Goal: Task Accomplishment & Management: Complete application form

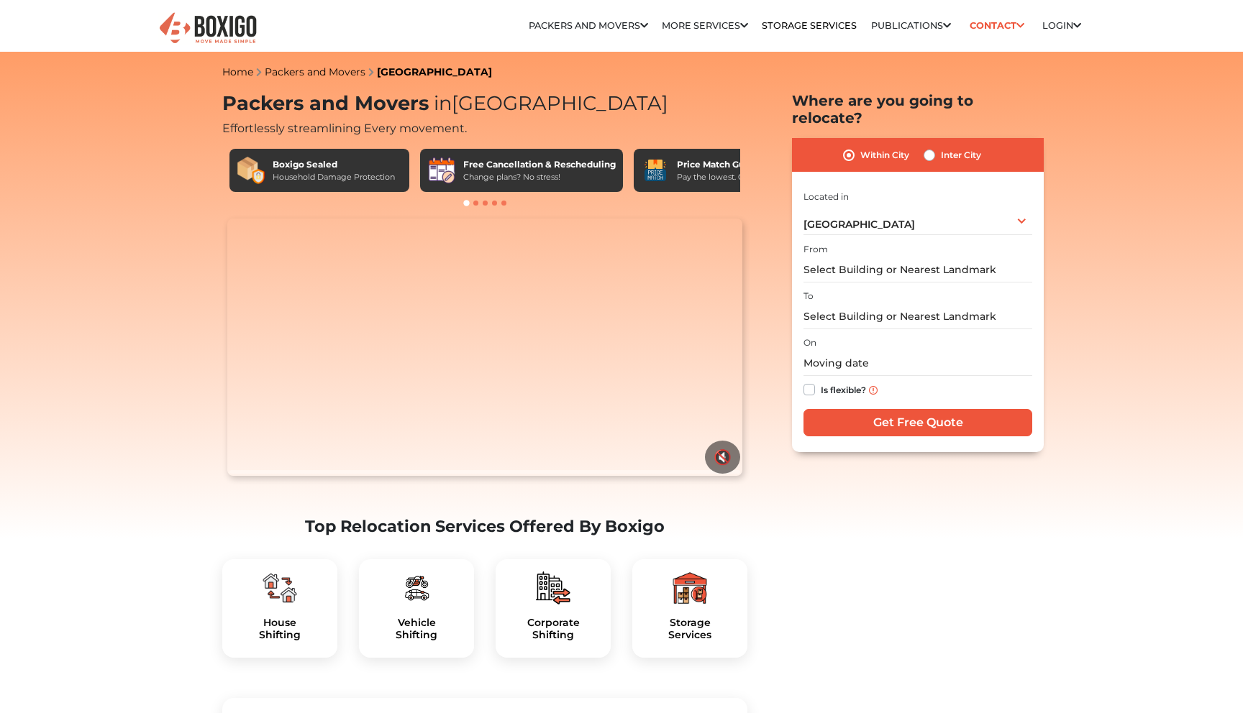
click at [280, 571] on img at bounding box center [279, 588] width 35 height 35
click at [281, 617] on h5 "House Shifting" at bounding box center [280, 629] width 92 height 24
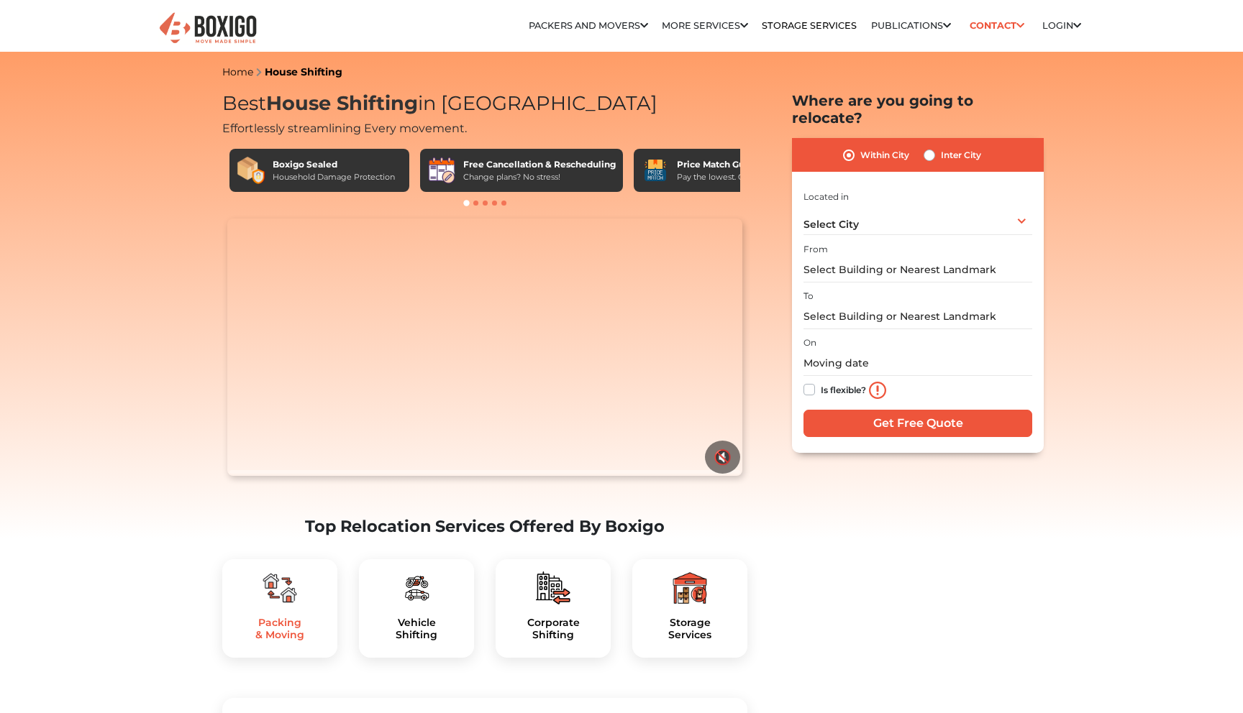
click at [296, 617] on h5 "Packing & Moving" at bounding box center [280, 629] width 92 height 24
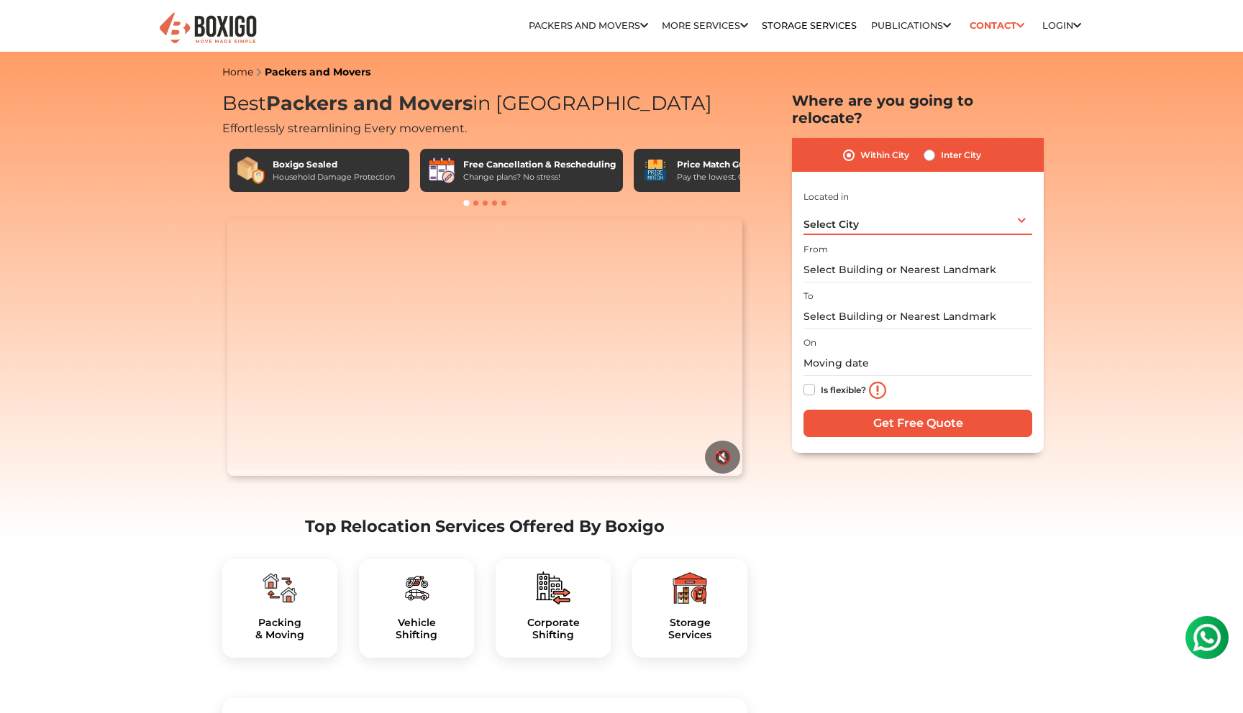
click at [877, 205] on div "Select City Select City Bangalore Bengaluru Bhopal Bhubaneswar Chennai Coimbato…" at bounding box center [917, 220] width 229 height 30
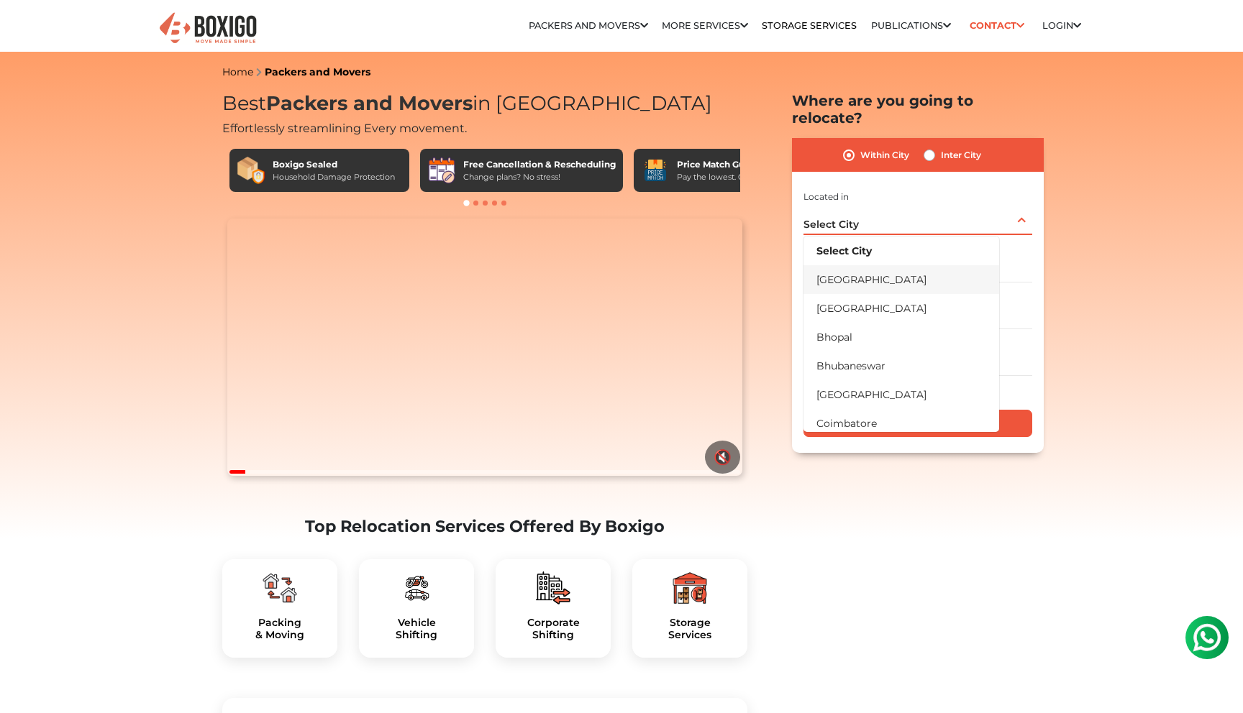
click at [849, 267] on li "[GEOGRAPHIC_DATA]" at bounding box center [901, 279] width 196 height 29
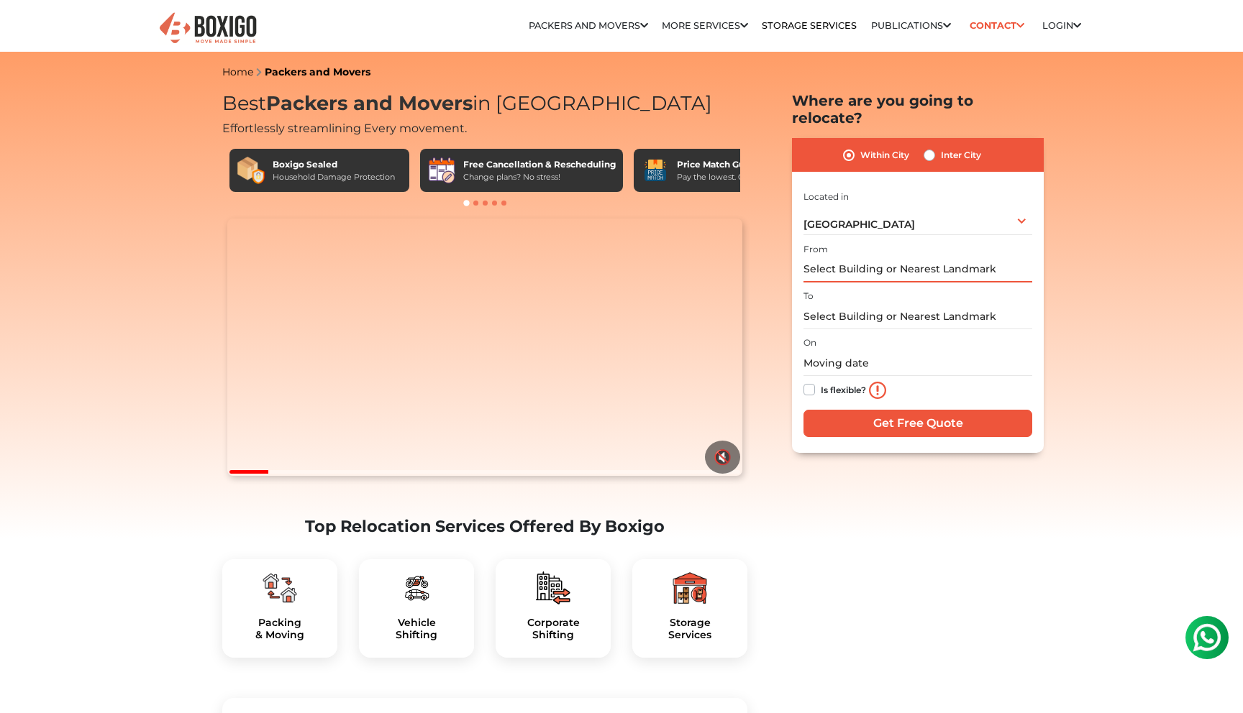
click at [849, 257] on input "text" at bounding box center [917, 269] width 229 height 25
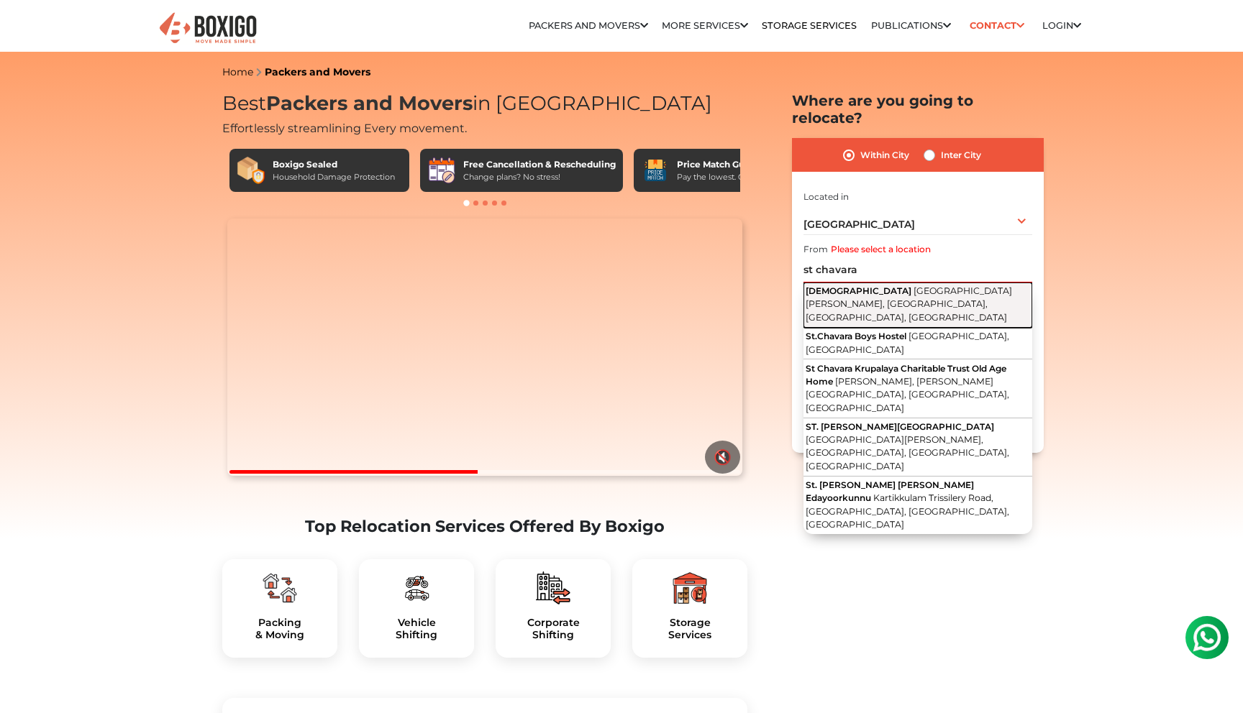
click at [863, 285] on span "Pipe Line Road, Gowda Muniswamy Garden, Ejipura, Bengaluru, Karnataka" at bounding box center [908, 303] width 206 height 37
type input "St. Chavara Church, Pipe Line Road, Gowda Muniswamy Garden, Ejipura, Bengaluru,…"
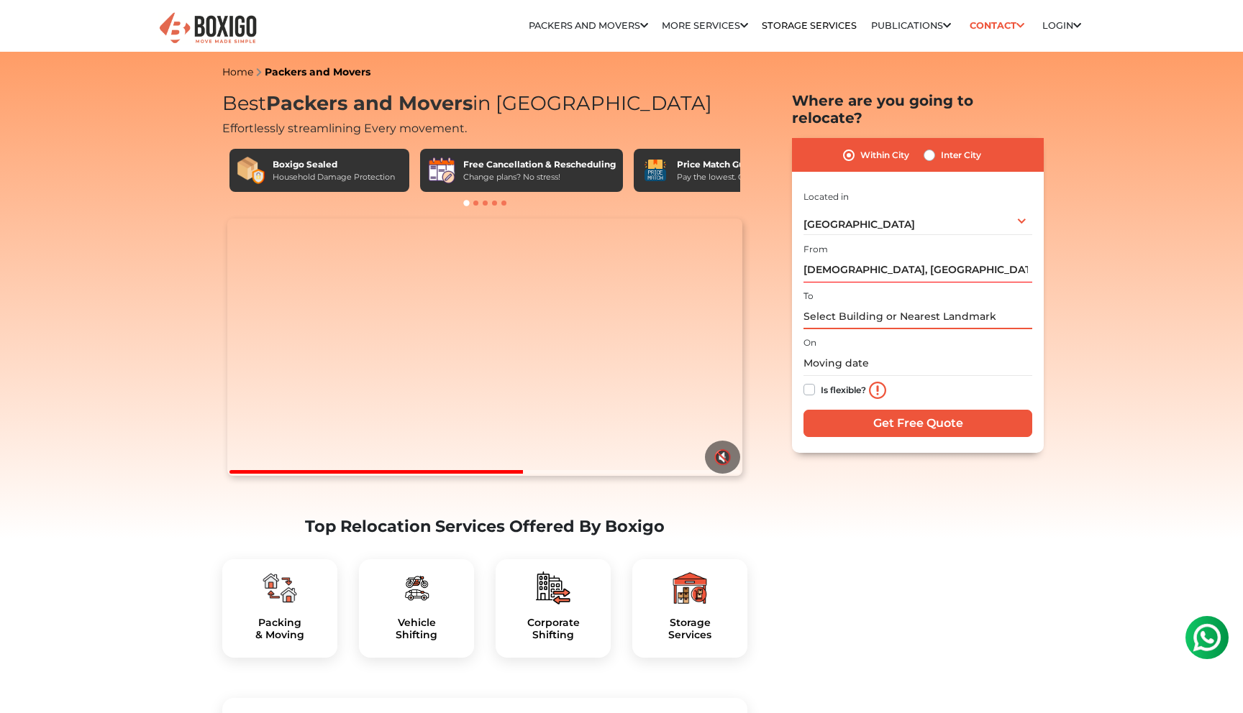
click at [866, 304] on input "text" at bounding box center [917, 316] width 229 height 25
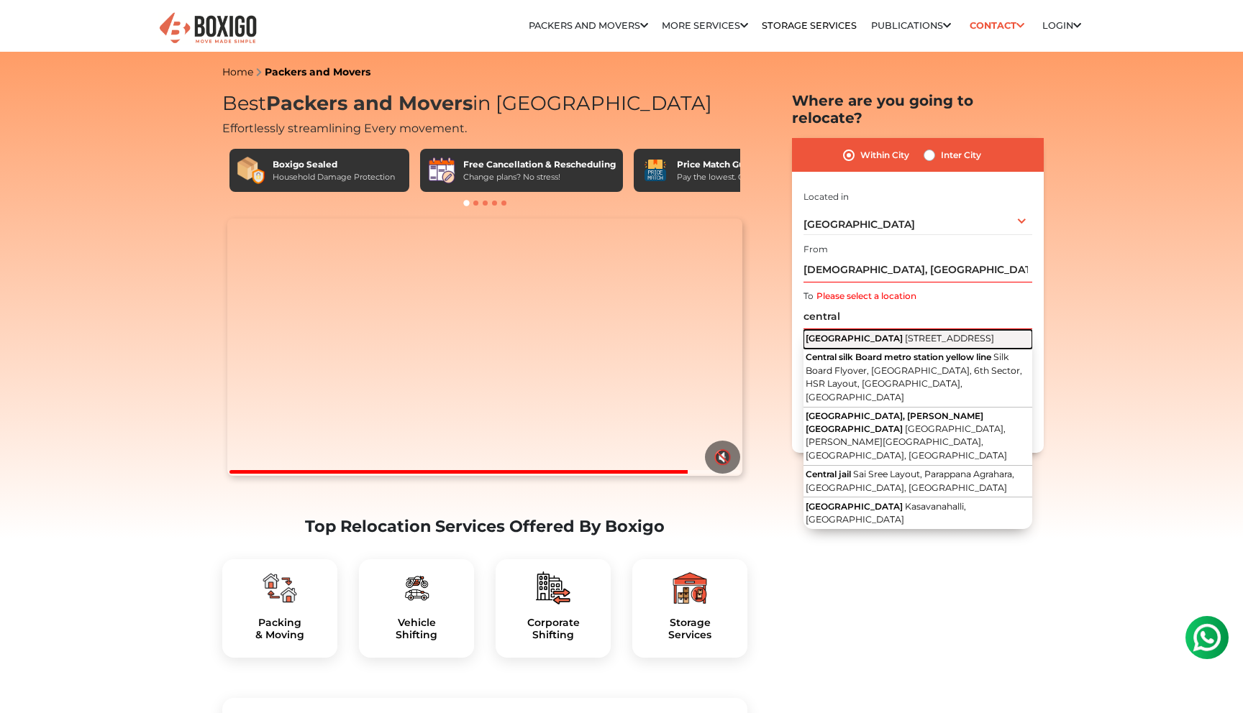
click at [871, 344] on button "Central mall JP nagar 1st A Cross Road, Marenahalli, 2nd Phase, J. P. Nagar, Be…" at bounding box center [917, 339] width 229 height 19
type input "Central mall JP nagar, 1st A Cross Road, Marenahalli, 2nd Phase, J. P. Nagar, B…"
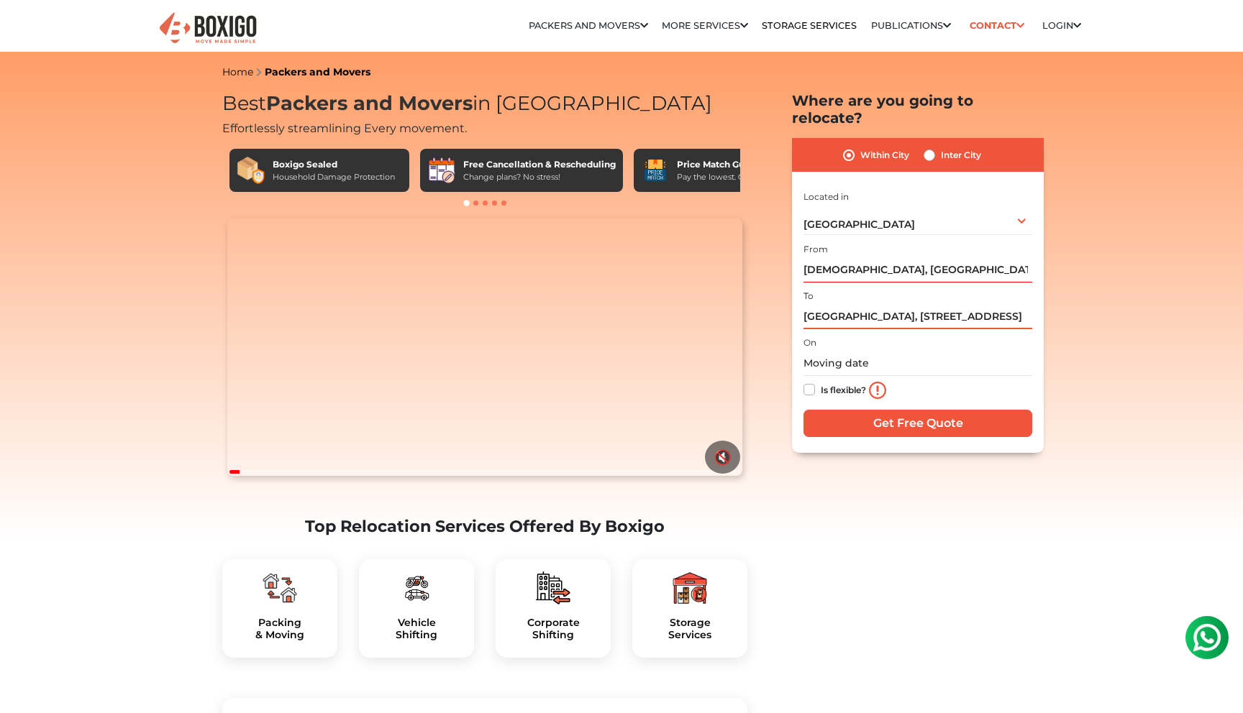
click at [862, 304] on input "Central mall JP nagar, 1st A Cross Road, Marenahalli, 2nd Phase, J. P. Nagar, B…" at bounding box center [917, 316] width 229 height 25
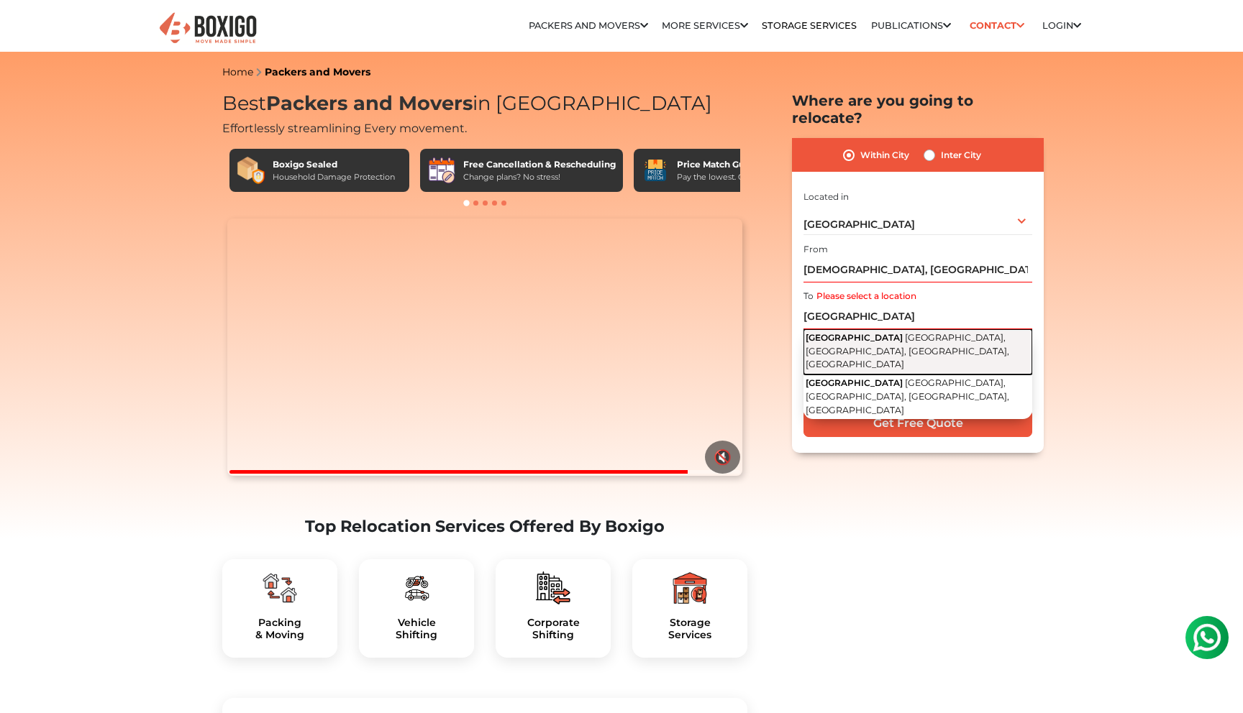
click at [902, 332] on span "6th Phase, Jayanagara 9th Block, Jayanagar, Bengaluru, Karnataka" at bounding box center [906, 350] width 203 height 37
type input "27th Main Road, 6th Phase, Jayanagara 9th Block, Jayanagar, Bengaluru, Karnataka"
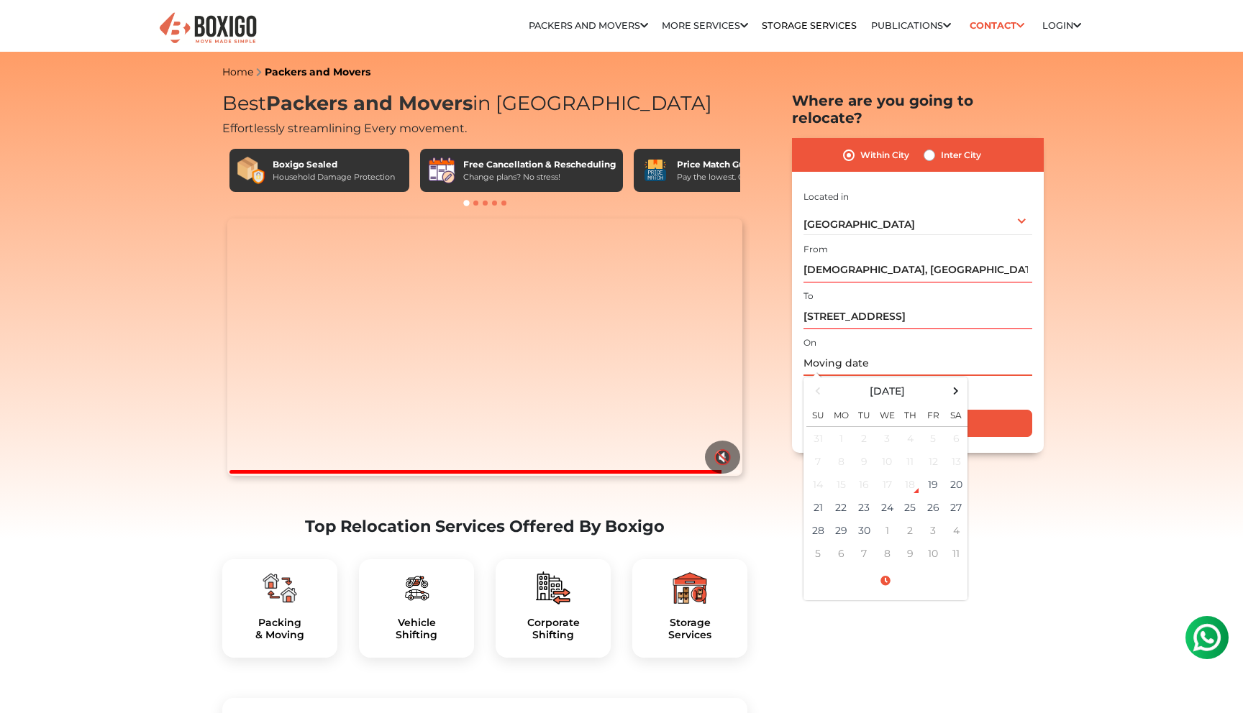
click at [866, 351] on input "text" at bounding box center [917, 363] width 229 height 25
click at [950, 381] on span at bounding box center [955, 390] width 19 height 19
click at [915, 427] on td "2" at bounding box center [909, 439] width 23 height 24
click at [869, 351] on input "10/02/2025 12:00 AM" at bounding box center [917, 363] width 229 height 25
click at [925, 351] on input "10/02/2025 1:00 AM" at bounding box center [917, 363] width 229 height 25
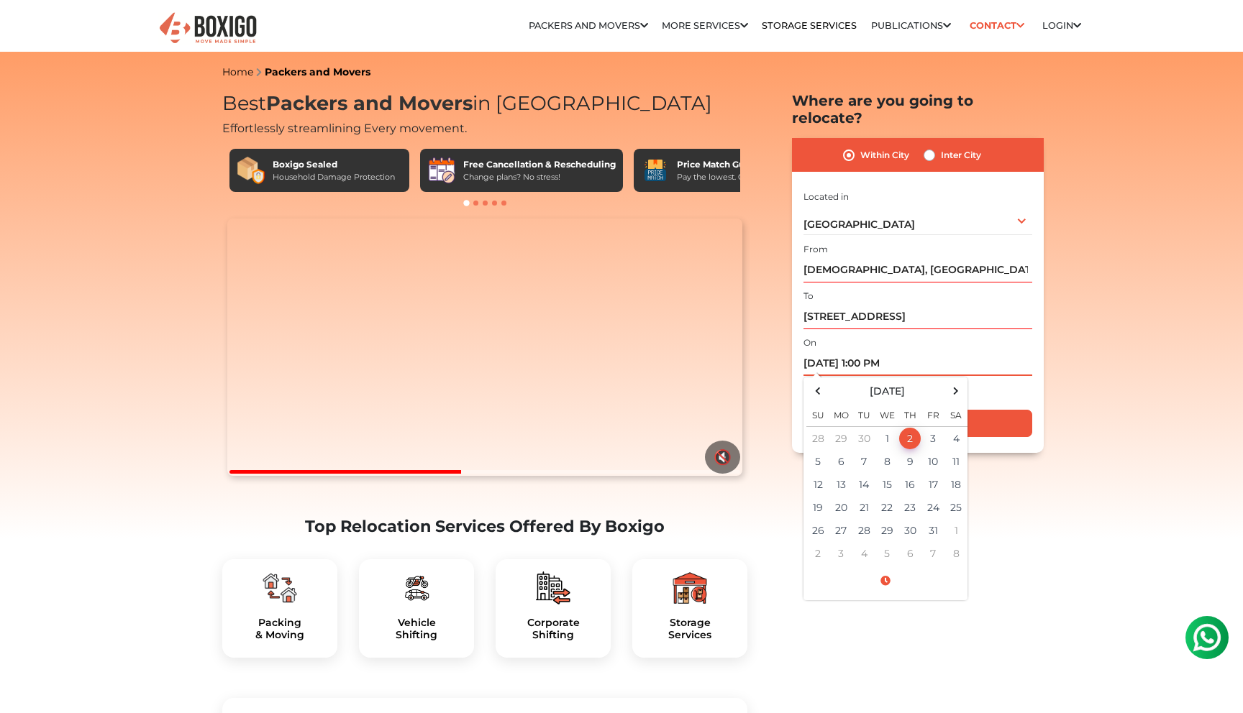
type input "10/02/2025 1:00 PM"
click at [1002, 376] on div "Is flexible?" at bounding box center [917, 390] width 229 height 29
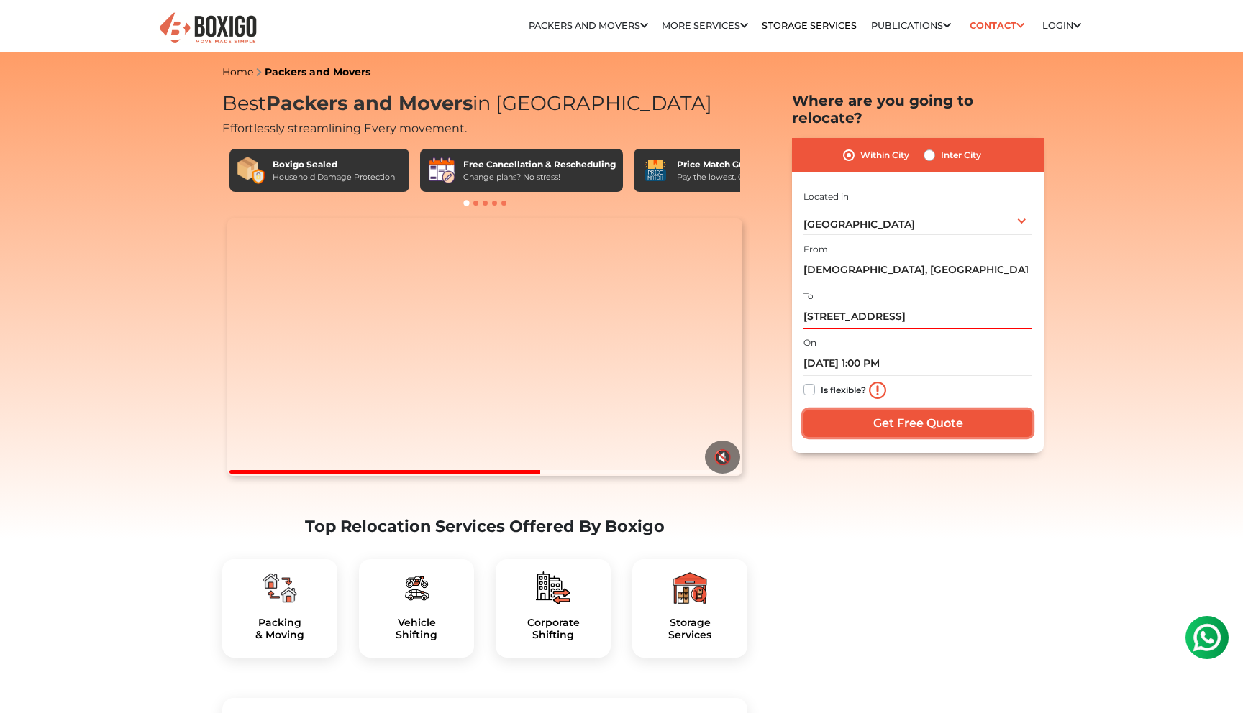
click at [849, 411] on input "Get Free Quote" at bounding box center [917, 423] width 229 height 27
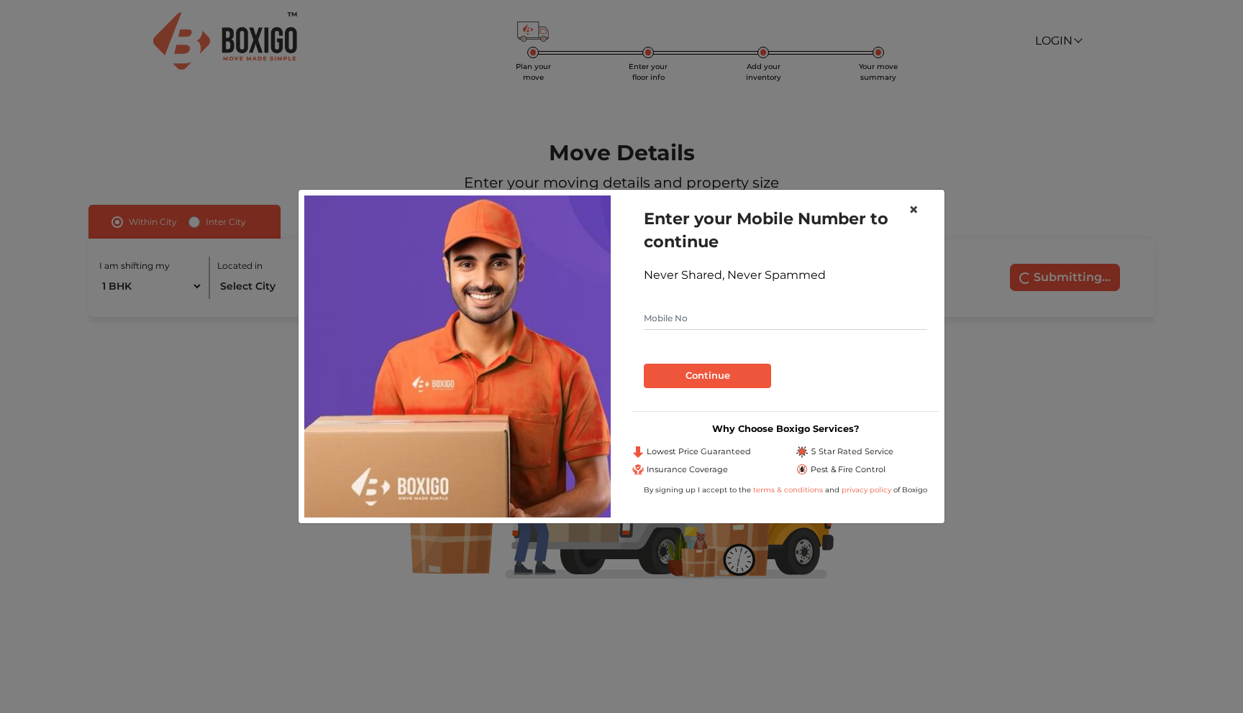
click at [915, 206] on span "×" at bounding box center [913, 209] width 10 height 21
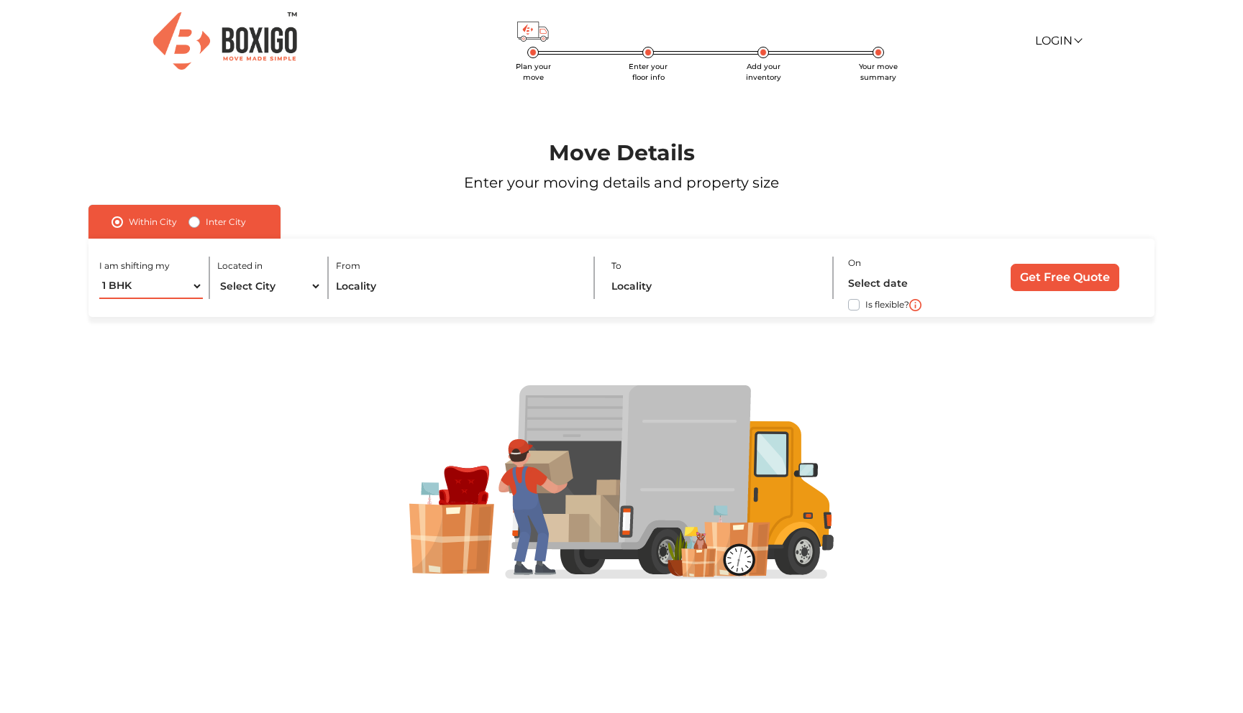
click at [185, 287] on select "1 BHK 2 BHK 3 BHK 3 + BHK FEW ITEMS" at bounding box center [151, 286] width 104 height 25
select select "2 BHK"
click at [99, 274] on select "1 BHK 2 BHK 3 BHK 3 + BHK FEW ITEMS" at bounding box center [151, 286] width 104 height 25
click at [253, 290] on select "Select City [GEOGRAPHIC_DATA] [GEOGRAPHIC_DATA] [GEOGRAPHIC_DATA] [GEOGRAPHIC_D…" at bounding box center [269, 286] width 104 height 25
select select "[GEOGRAPHIC_DATA]"
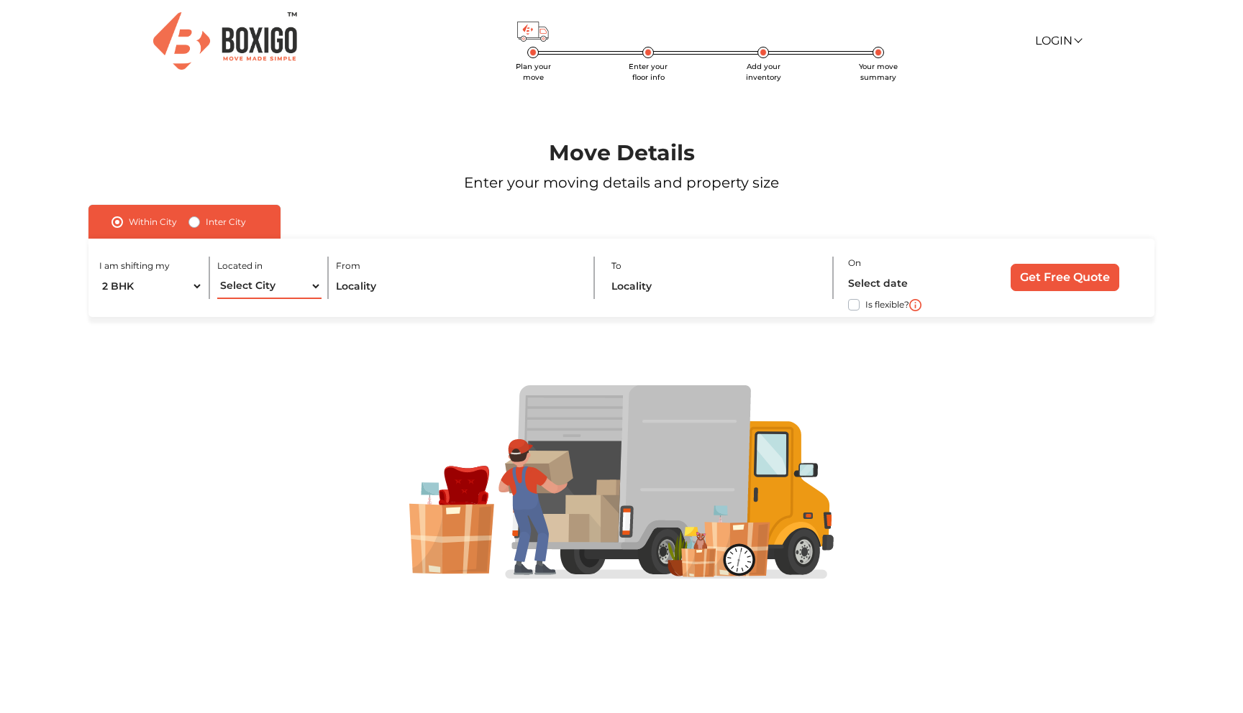
click at [217, 274] on select "Select City Bangalore Bengaluru Bhopal Bhubaneswar Chennai Coimbatore Cuttack D…" at bounding box center [269, 286] width 104 height 25
click at [384, 295] on input "text" at bounding box center [458, 286] width 244 height 25
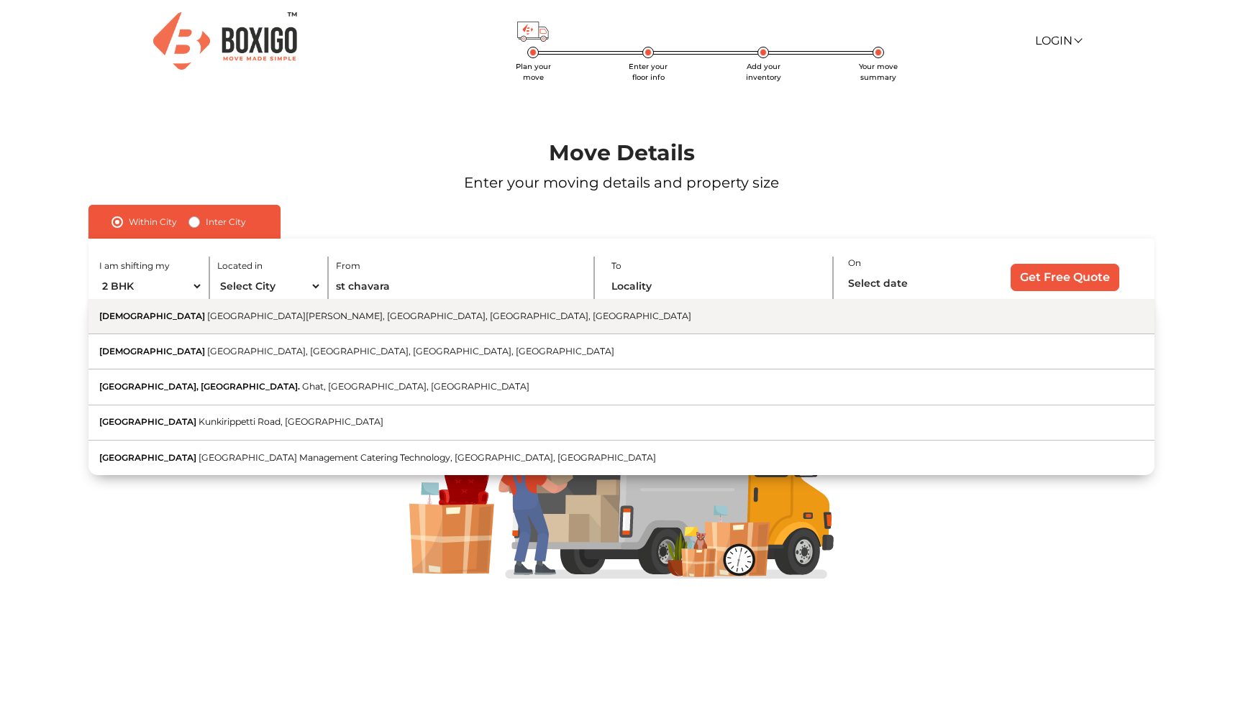
click at [379, 324] on button "St. Chavara Church Pipe Line Road, Gowda Muniswamy Garden, Ejipura, Bengaluru, …" at bounding box center [621, 316] width 1066 height 35
type input "St. Chavara Church, Pipe Line Road, Gowda Muniswamy Garden, Ejipura, Bengaluru,…"
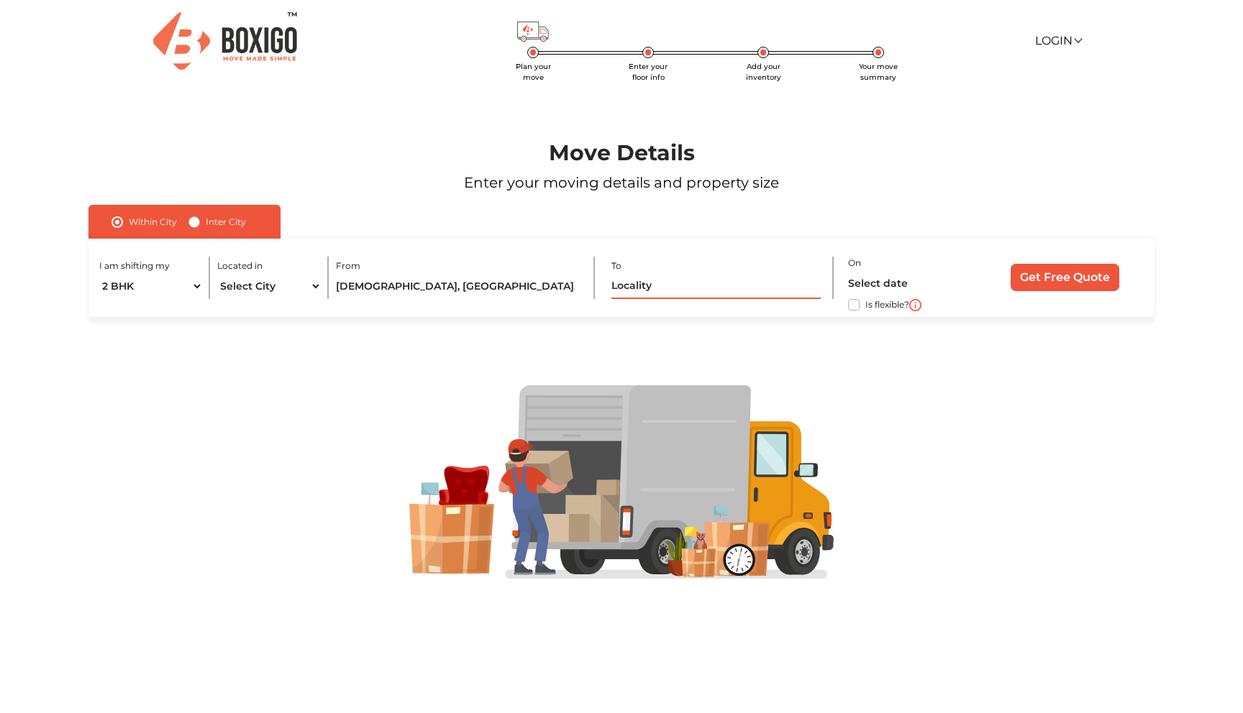
click at [654, 288] on input "text" at bounding box center [715, 286] width 209 height 25
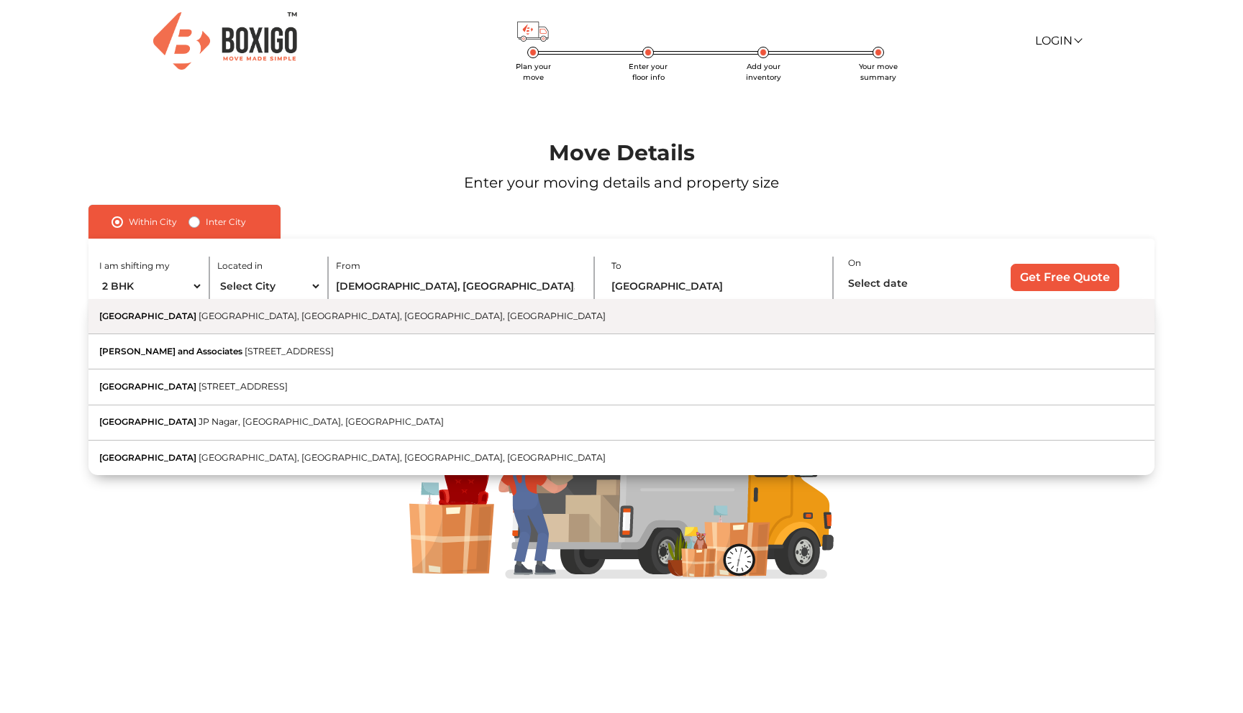
click at [362, 316] on span "6th Phase, Jayanagara 9th Block, Jayanagar, Bengaluru, Karnataka" at bounding box center [401, 316] width 407 height 11
type input "27th Main Road, 6th Phase, Jayanagara 9th Block, Jayanagar, Bengaluru, Karnataka"
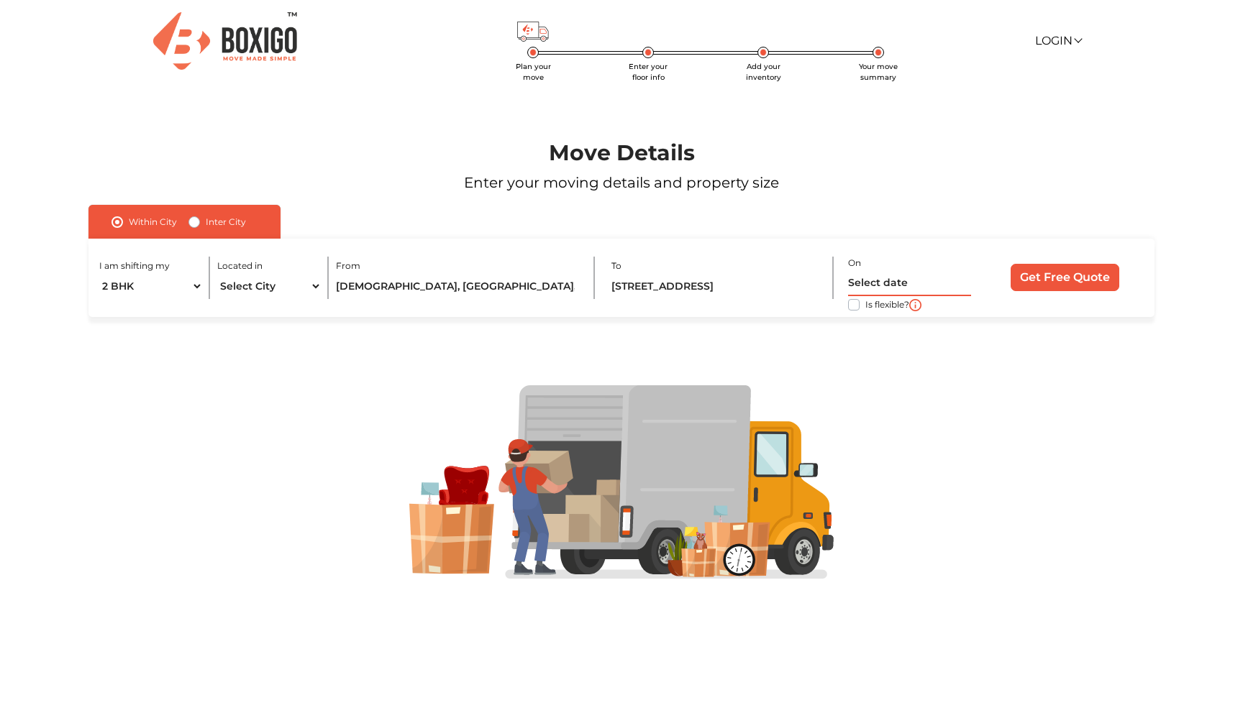
click at [874, 288] on input "text" at bounding box center [909, 283] width 123 height 25
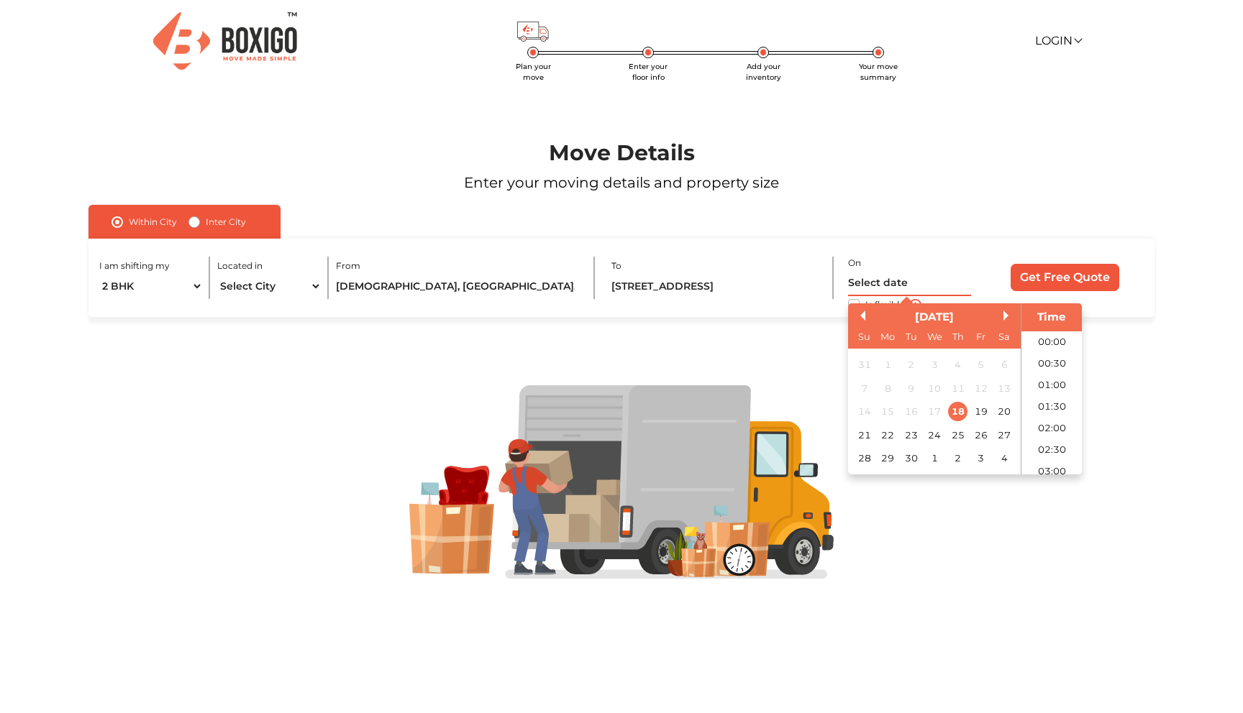
scroll to position [608, 0]
click at [1002, 310] on div "September 2025" at bounding box center [934, 317] width 173 height 17
click at [1003, 314] on button "Next Month" at bounding box center [1008, 316] width 10 height 10
click at [959, 361] on div "2" at bounding box center [957, 364] width 19 height 19
click at [916, 283] on input "02/10/2025 12:00 AM" at bounding box center [909, 283] width 123 height 25
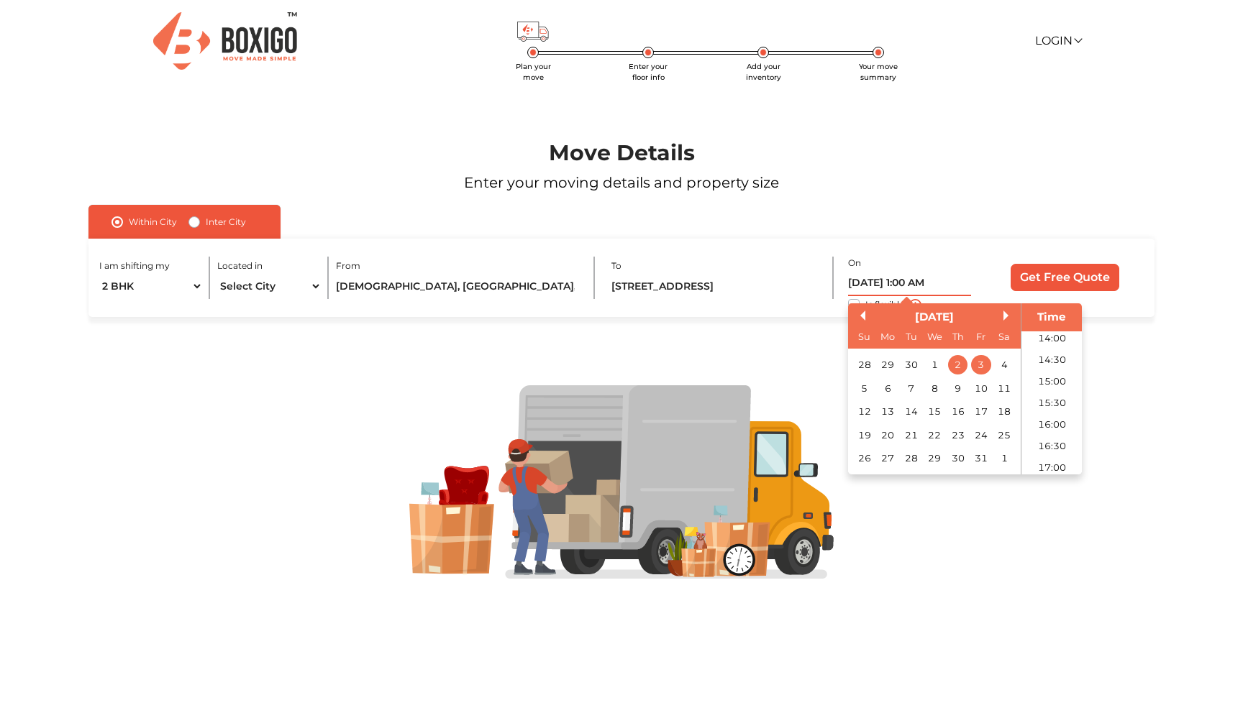
click at [937, 277] on input "02/10/2025 1:00 AM" at bounding box center [909, 283] width 123 height 25
click at [935, 286] on input "02/10/2025 1:00 AM" at bounding box center [909, 283] width 123 height 25
type input "02/10/2025 1:00 PM"
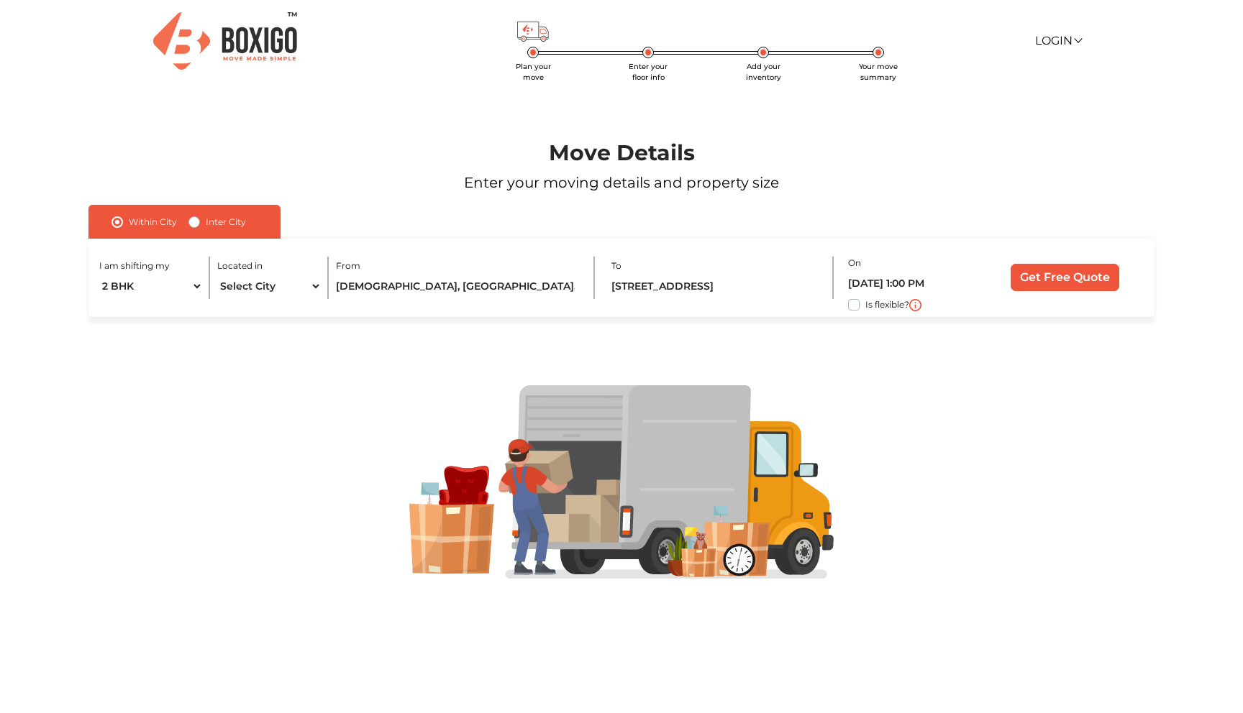
click at [958, 270] on div "On 02/10/2025 1:00 PM Is flexible?" at bounding box center [912, 278] width 129 height 48
click at [1060, 275] on input "Get Free Quote" at bounding box center [1064, 277] width 109 height 27
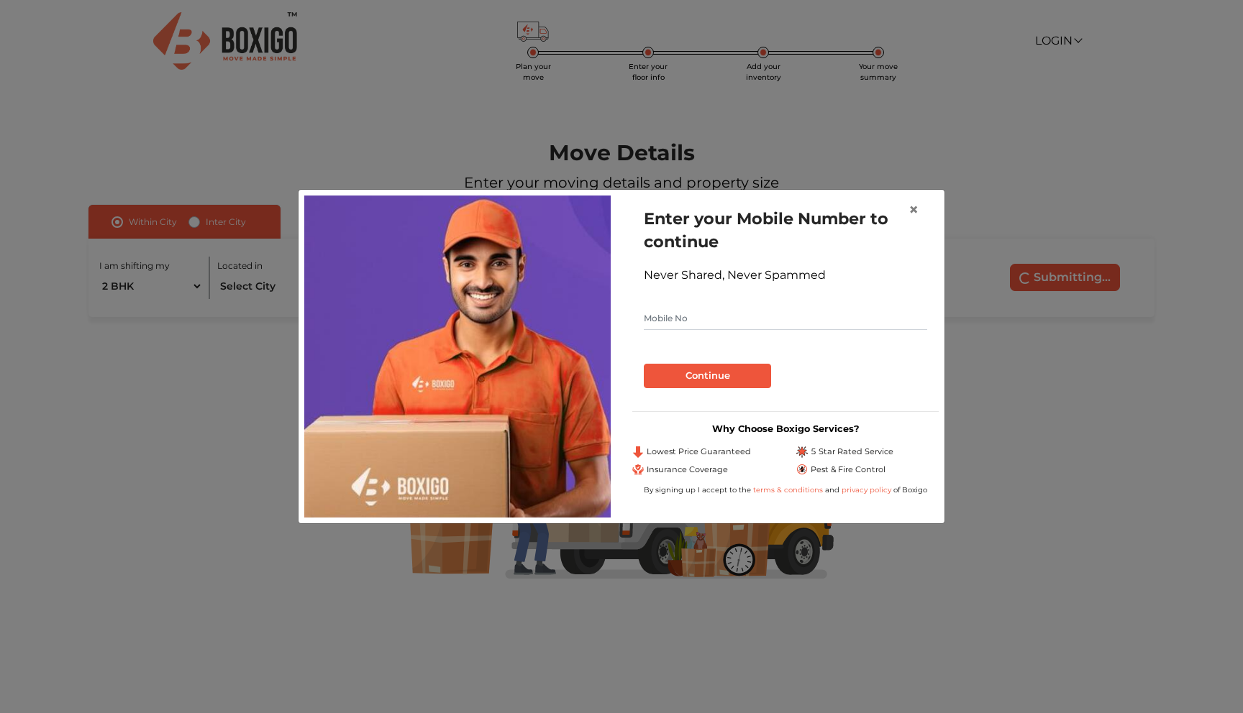
click at [749, 327] on input "text" at bounding box center [785, 318] width 283 height 23
type input "7483213963"
click at [731, 379] on button "Continue" at bounding box center [707, 376] width 127 height 24
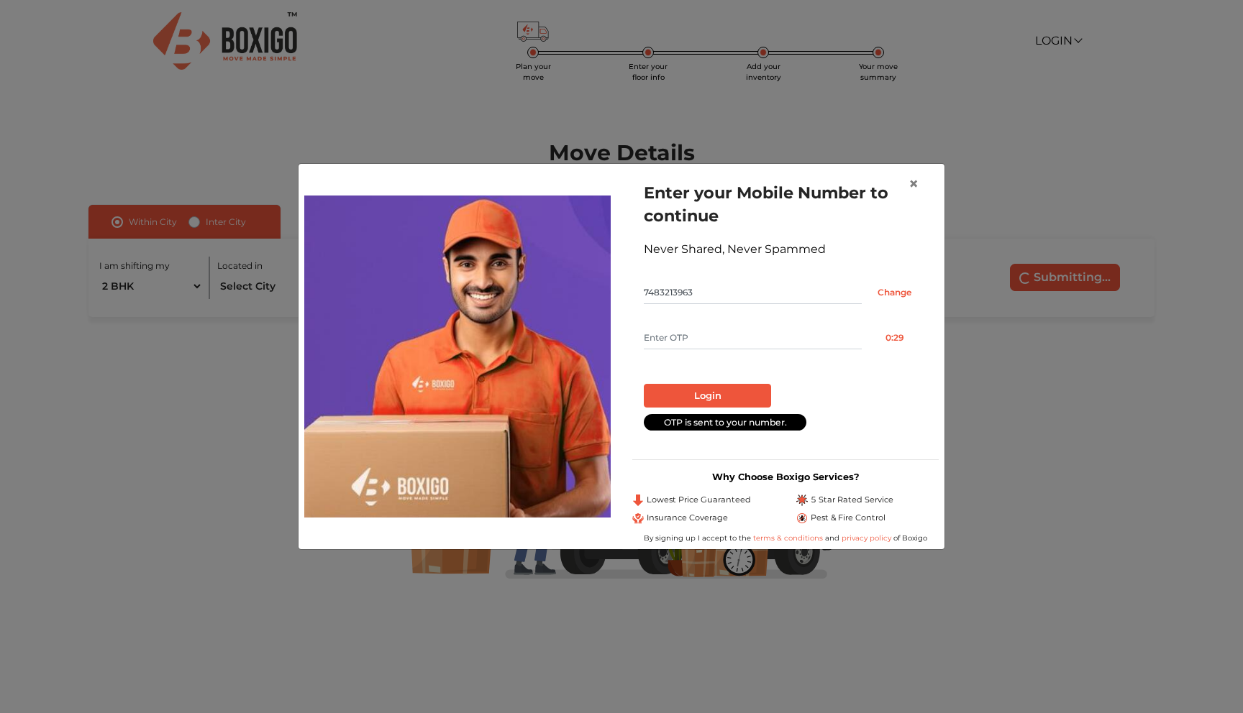
click at [713, 337] on input "text" at bounding box center [753, 337] width 218 height 23
type input "1303"
click at [705, 395] on button "Login" at bounding box center [707, 396] width 127 height 24
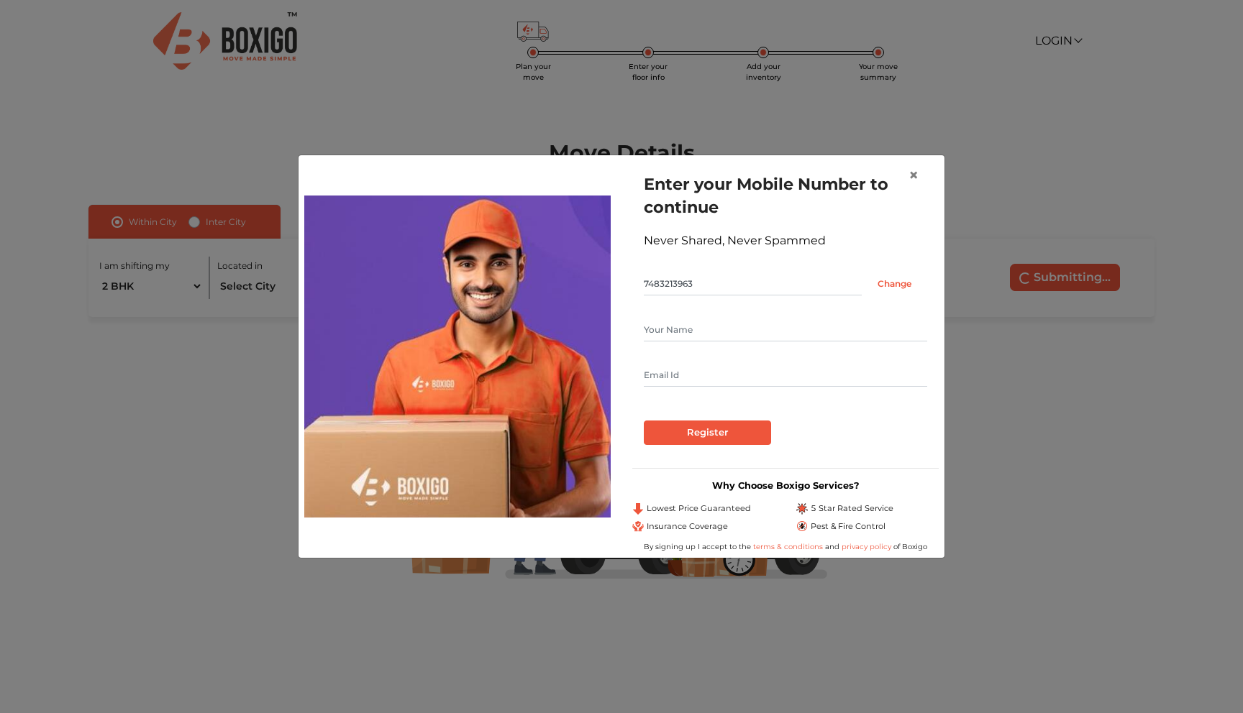
click at [682, 339] on input "text" at bounding box center [785, 330] width 283 height 23
type input "sneha"
click at [674, 368] on input "text" at bounding box center [785, 375] width 283 height 23
type input "snehakr7483@gmail..com"
click at [728, 428] on input "Register" at bounding box center [707, 433] width 127 height 24
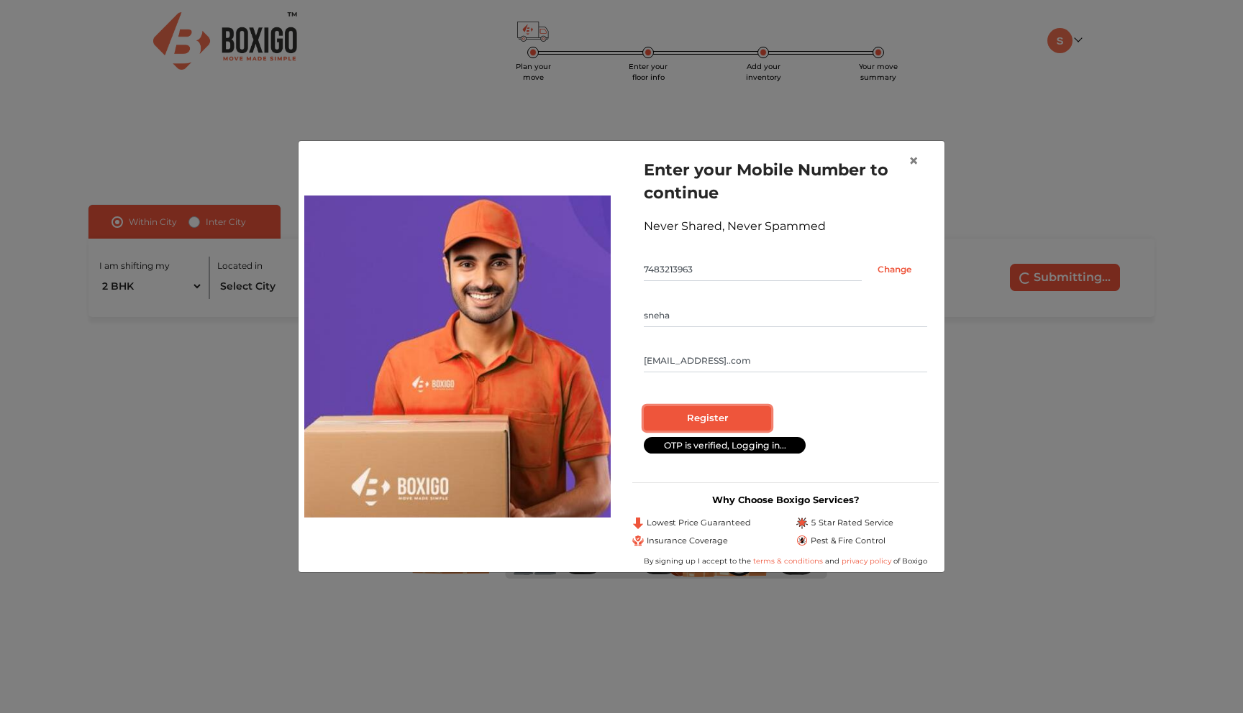
drag, startPoint x: 728, startPoint y: 427, endPoint x: 779, endPoint y: 713, distance: 289.9
click at [779, 713] on div "× Enter your Mobile Number to continue Never Shared, Never Spammed 7483213963 C…" at bounding box center [621, 356] width 1243 height 713
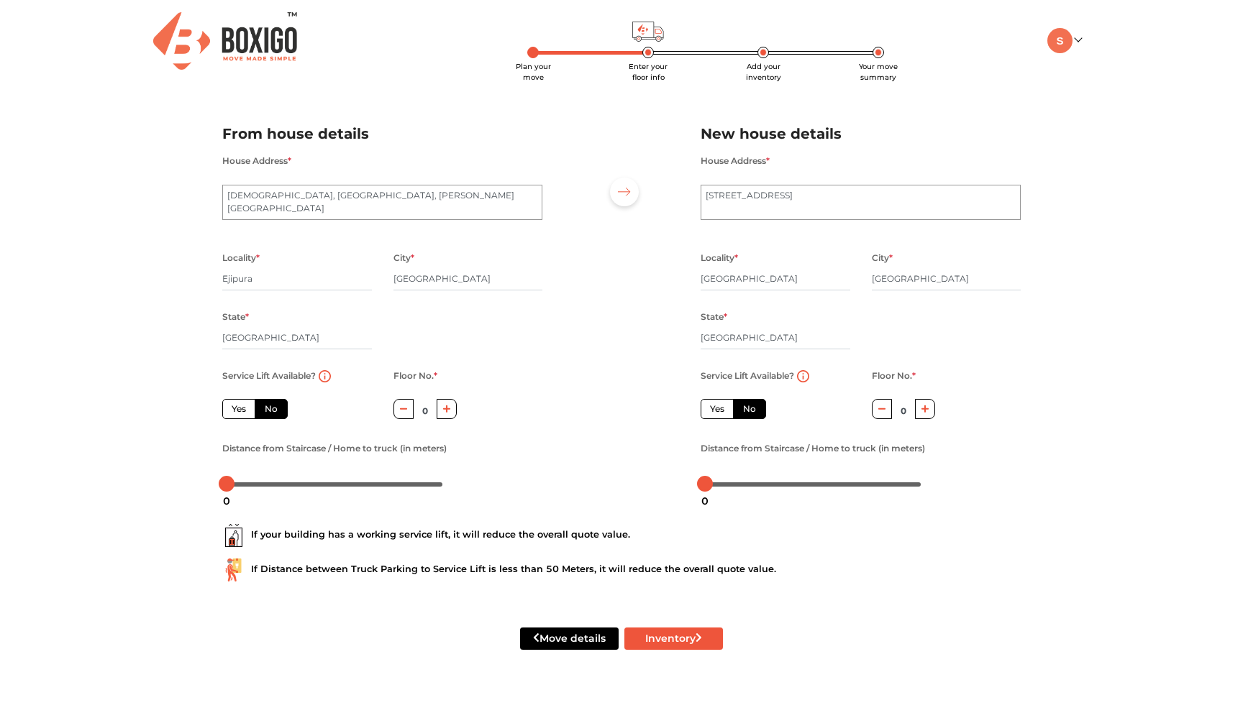
click at [270, 411] on label "No" at bounding box center [271, 409] width 33 height 20
click at [270, 411] on input "No" at bounding box center [269, 407] width 9 height 9
radio input "true"
click at [448, 410] on icon "button" at bounding box center [447, 409] width 8 height 9
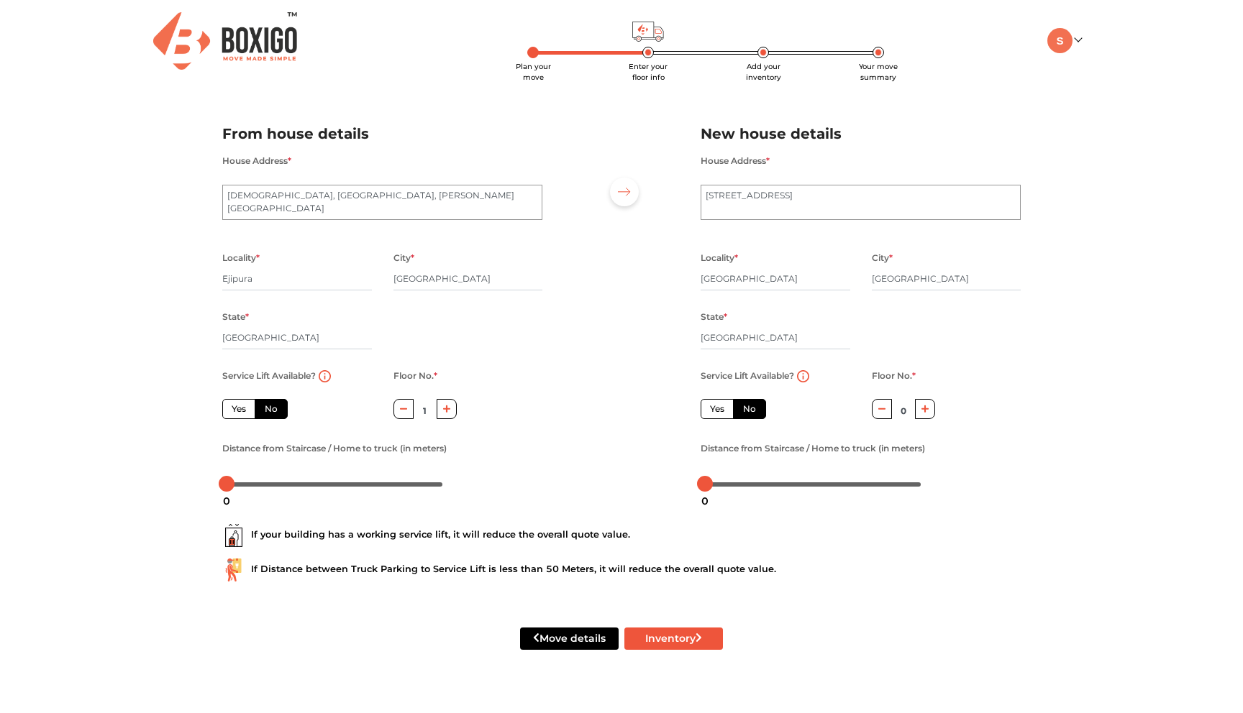
type input "2"
click at [235, 483] on div at bounding box center [335, 484] width 216 height 9
drag, startPoint x: 236, startPoint y: 486, endPoint x: 205, endPoint y: 483, distance: 31.1
click at [205, 483] on div "Plan your move Enter your floor info Add your inventory Your move summary My Mo…" at bounding box center [621, 342] width 1243 height 685
click at [927, 413] on icon "button" at bounding box center [925, 409] width 8 height 9
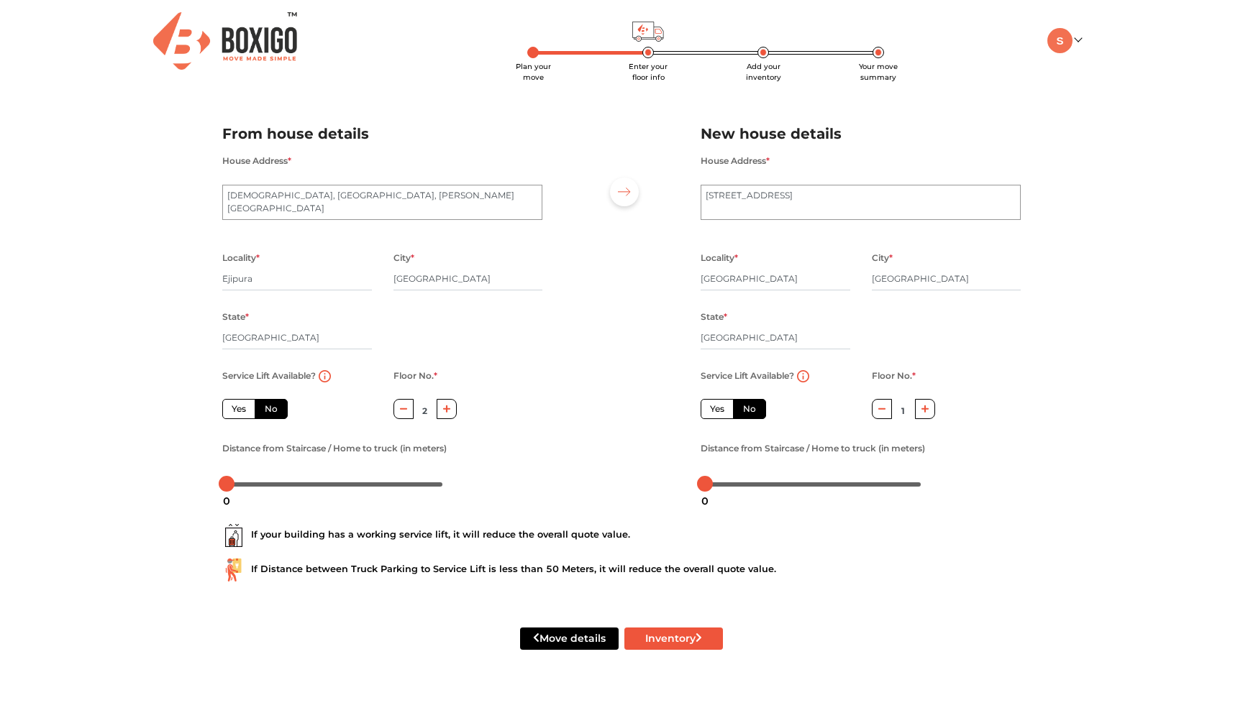
click at [927, 413] on icon "button" at bounding box center [925, 409] width 8 height 9
type input "2"
click at [644, 640] on button "Inventory" at bounding box center [673, 639] width 99 height 22
radio input "true"
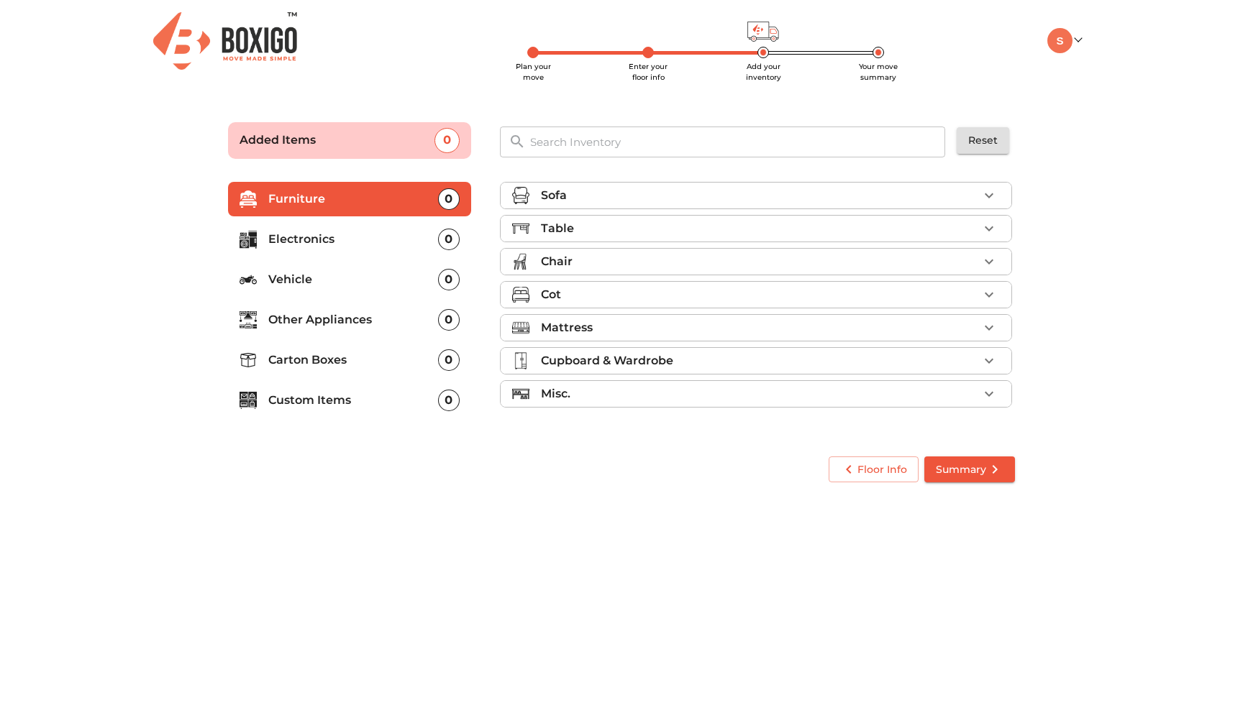
click at [761, 191] on div "Sofa" at bounding box center [759, 195] width 437 height 17
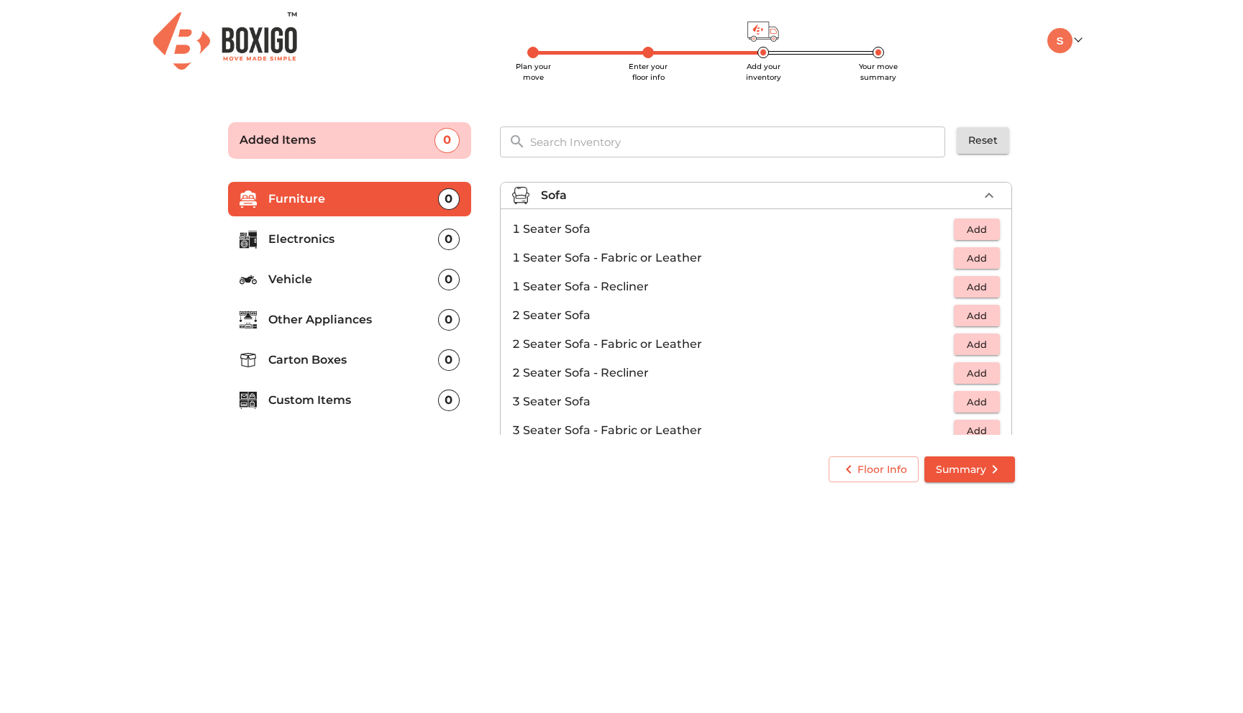
click at [761, 191] on div "Sofa" at bounding box center [759, 195] width 437 height 17
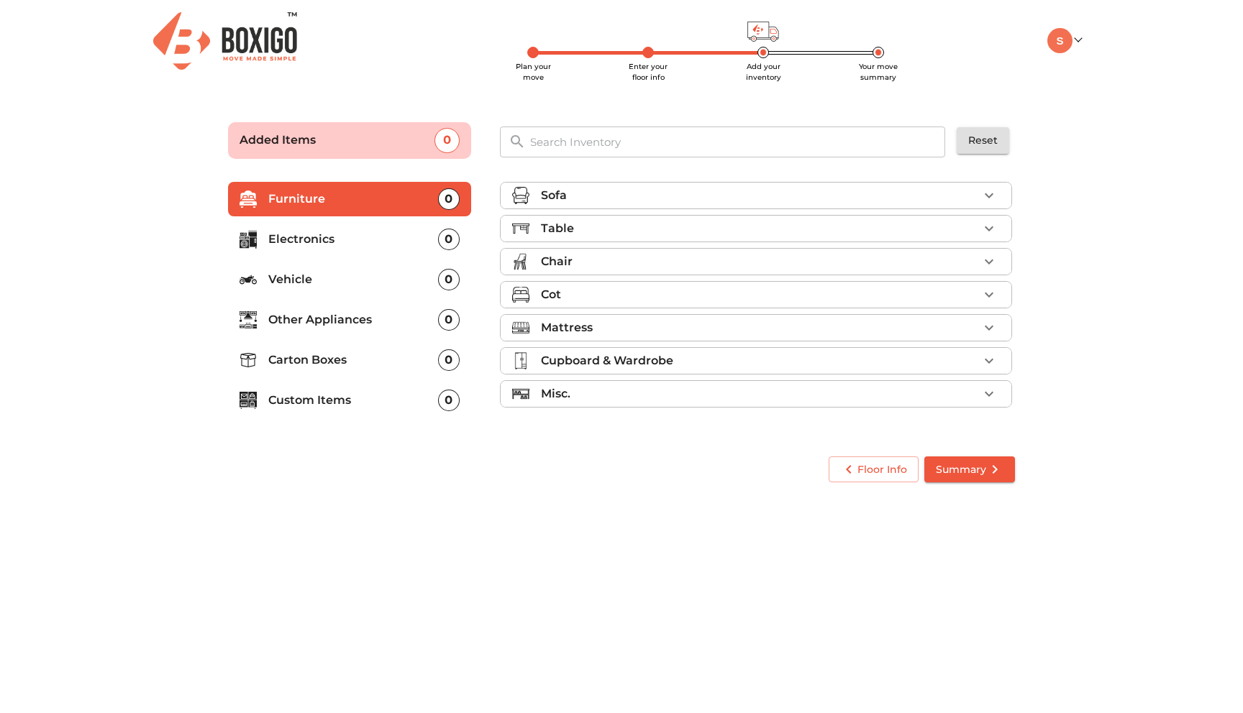
click at [736, 221] on div "Table" at bounding box center [759, 228] width 437 height 17
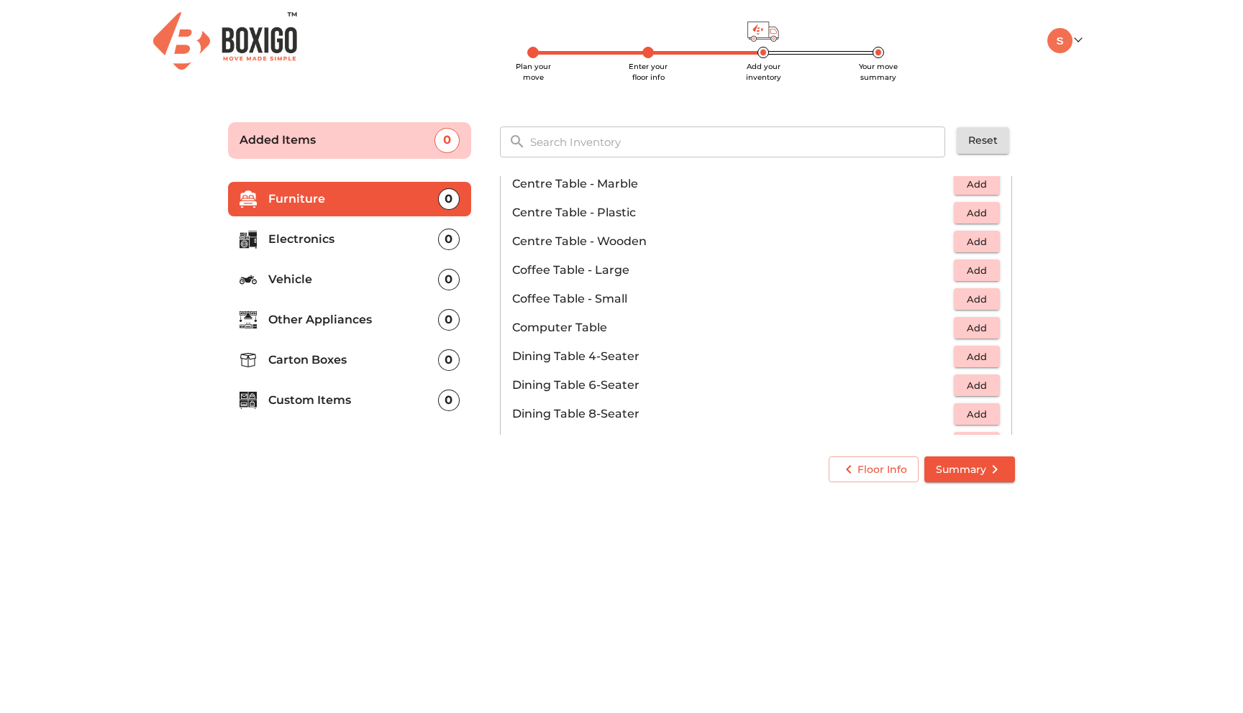
scroll to position [137, 0]
click at [973, 324] on span "Add" at bounding box center [977, 327] width 32 height 17
click at [989, 323] on icon "button" at bounding box center [988, 326] width 17 height 17
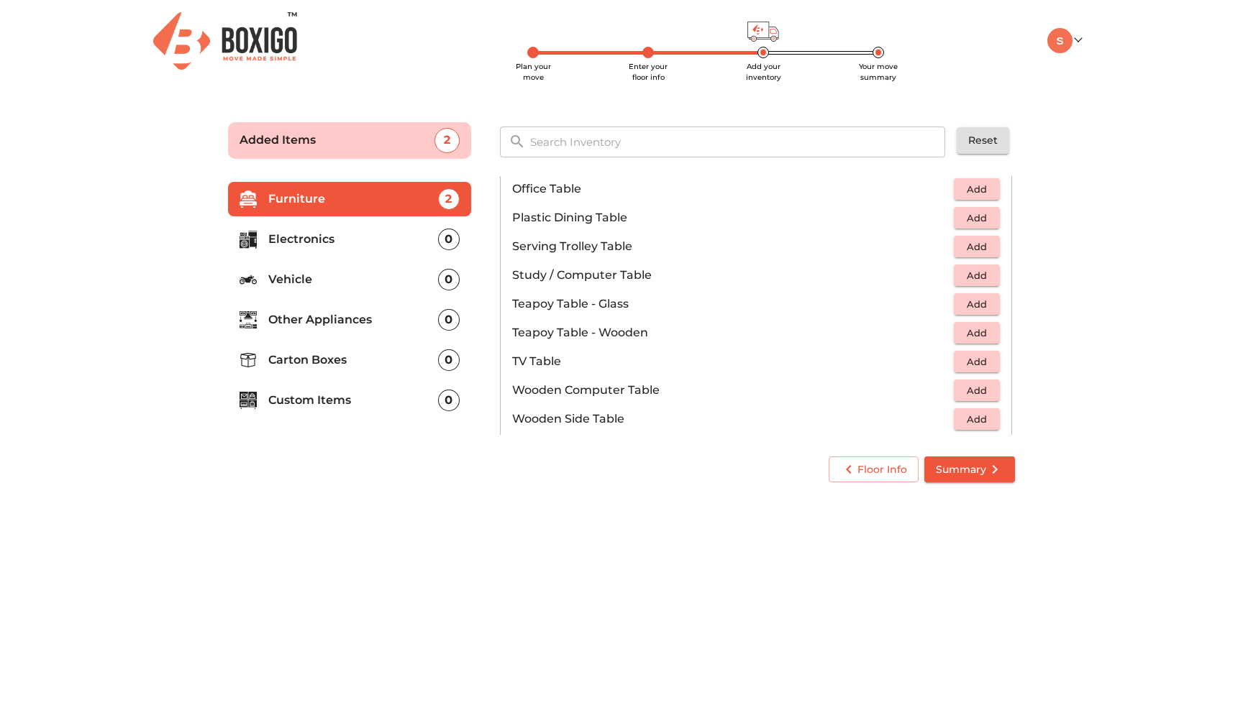
scroll to position [1003, 0]
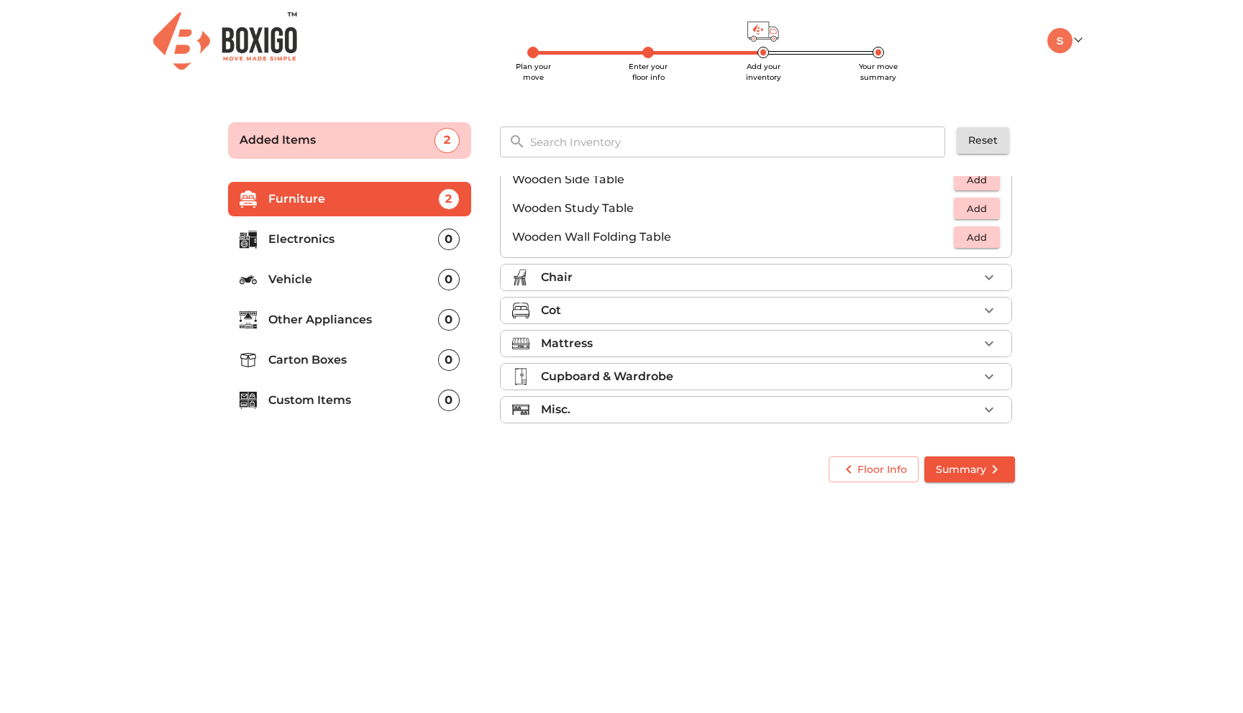
click at [711, 276] on div "Chair" at bounding box center [759, 277] width 437 height 17
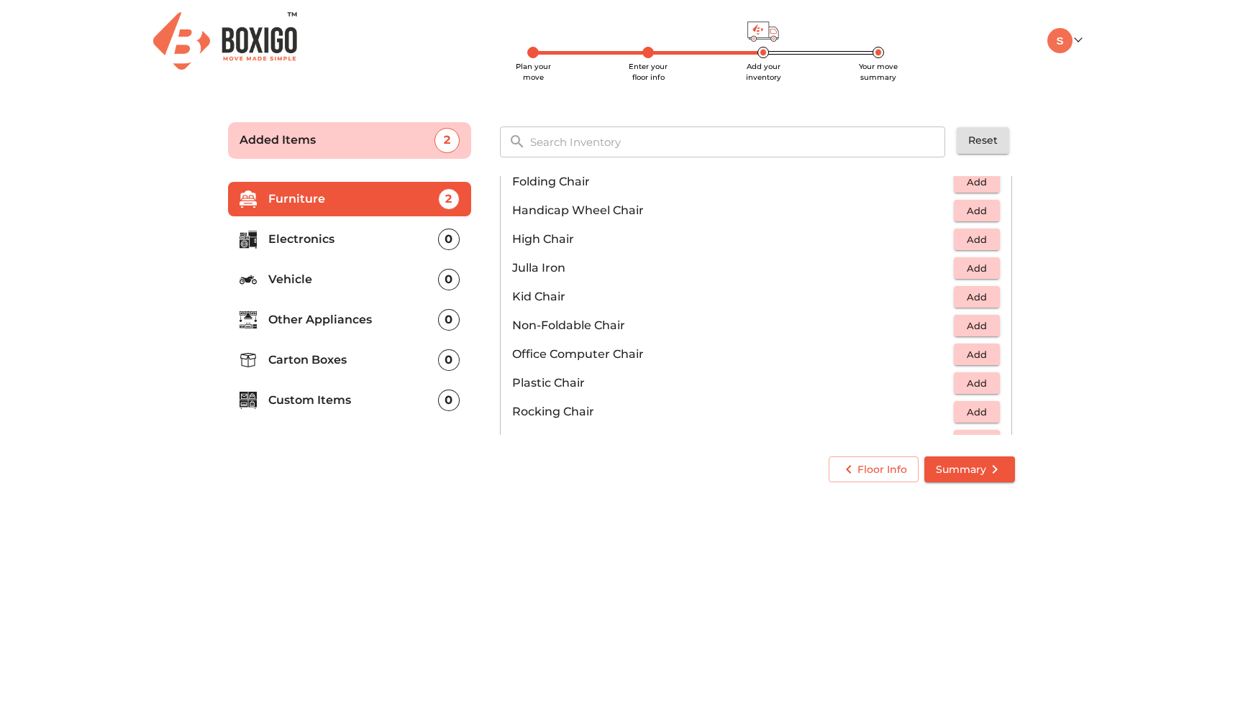
scroll to position [345, 0]
click at [985, 349] on span "Add" at bounding box center [977, 353] width 32 height 17
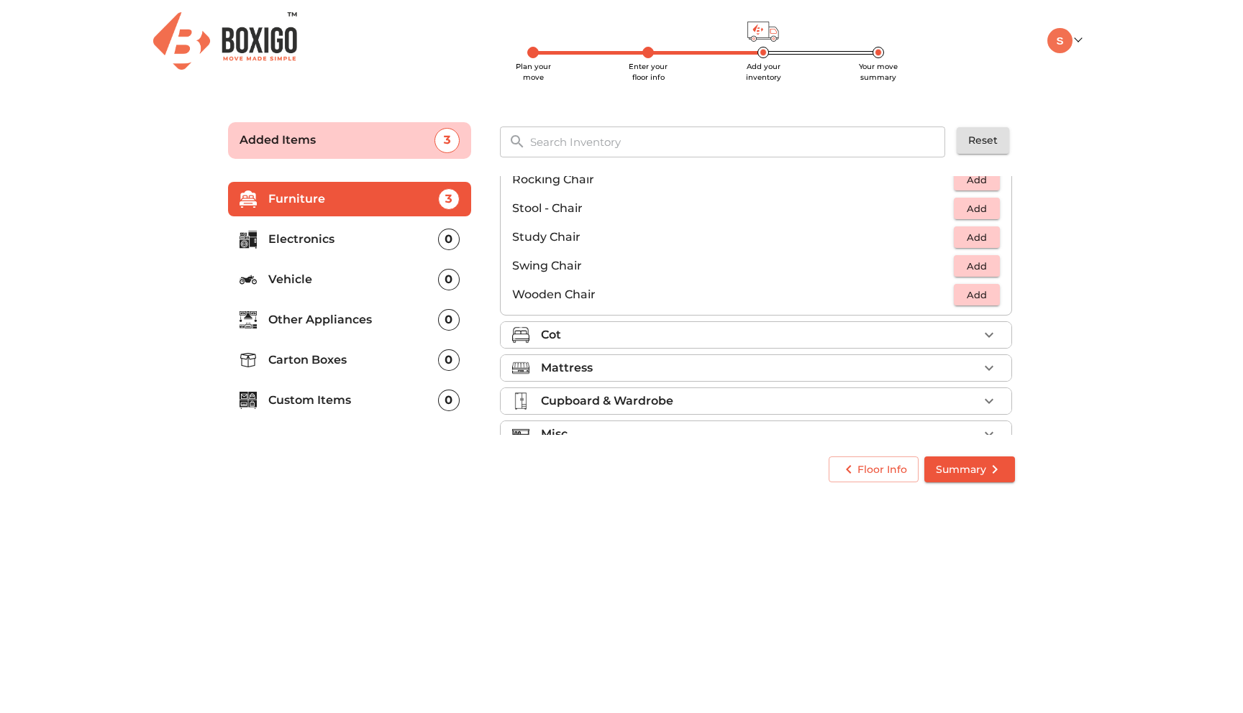
scroll to position [600, 0]
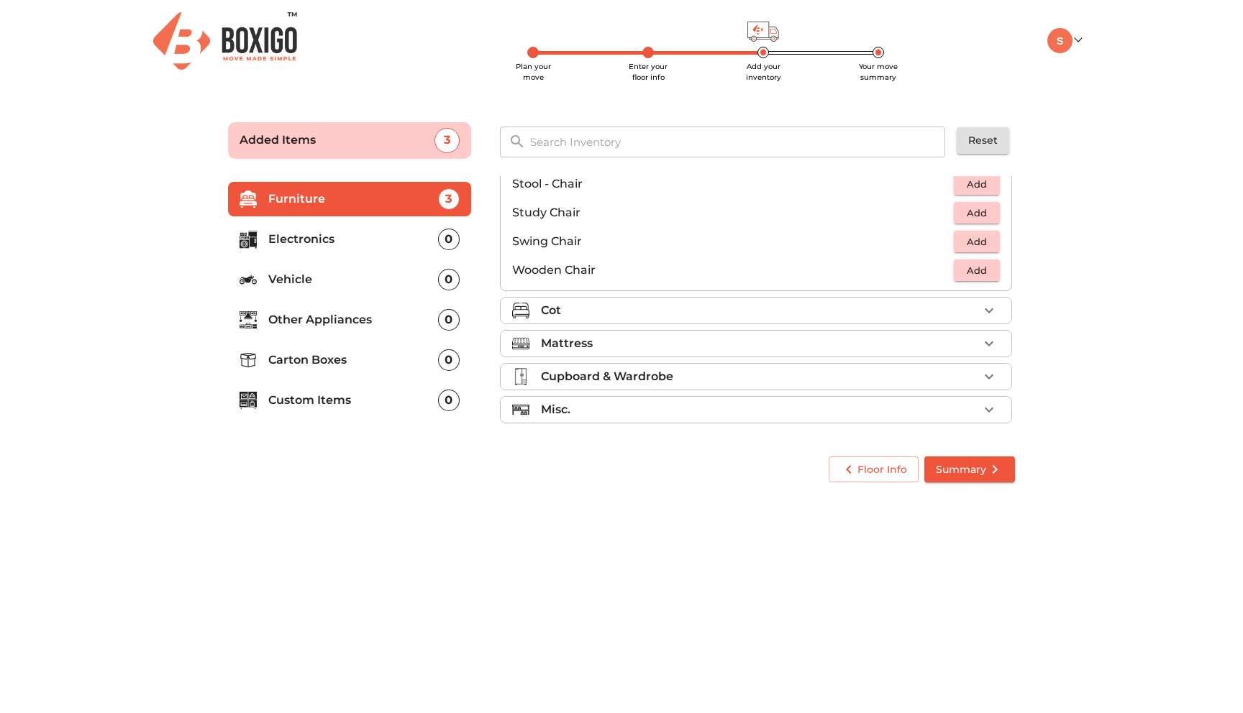
click at [708, 314] on div "Cot" at bounding box center [759, 310] width 437 height 17
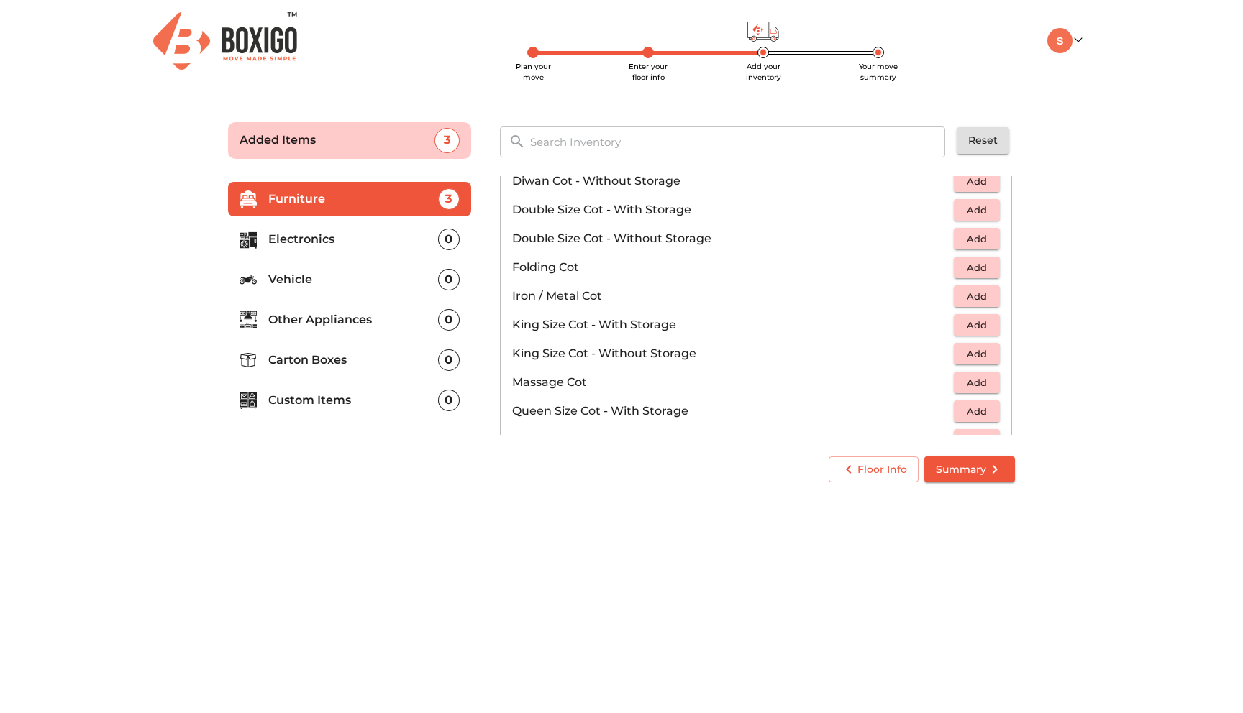
scroll to position [266, 0]
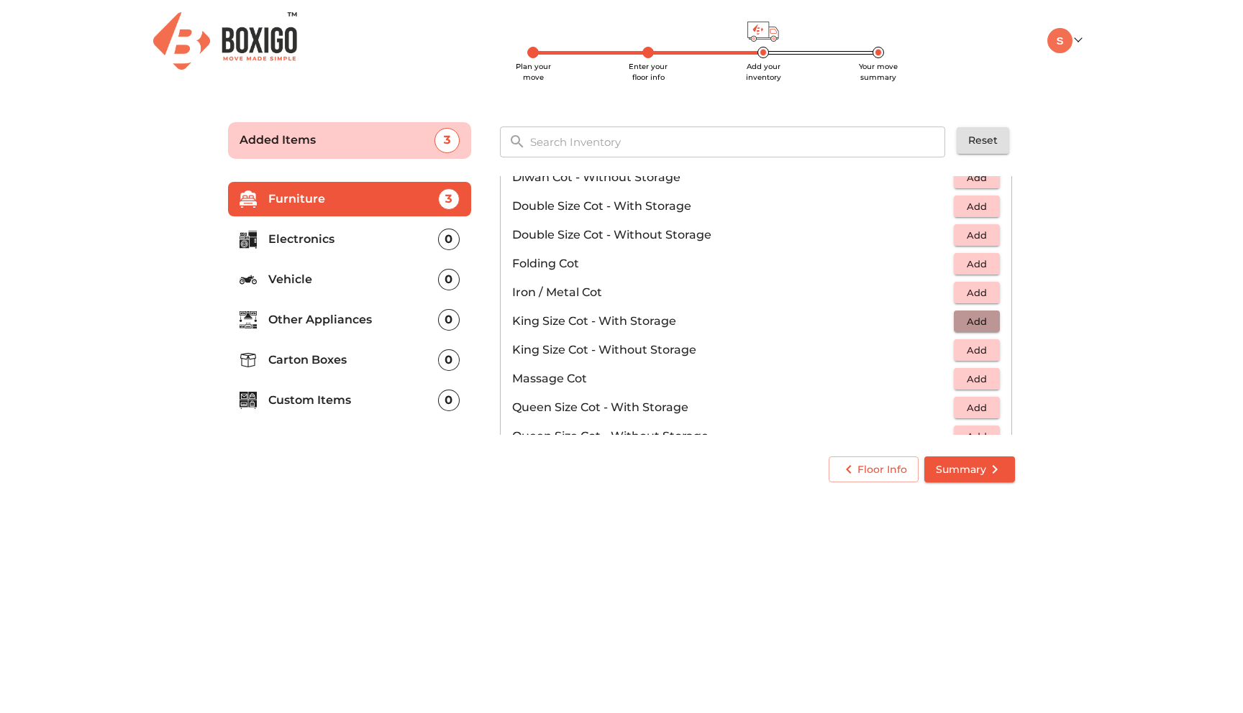
click at [991, 322] on span "Add" at bounding box center [977, 322] width 32 height 17
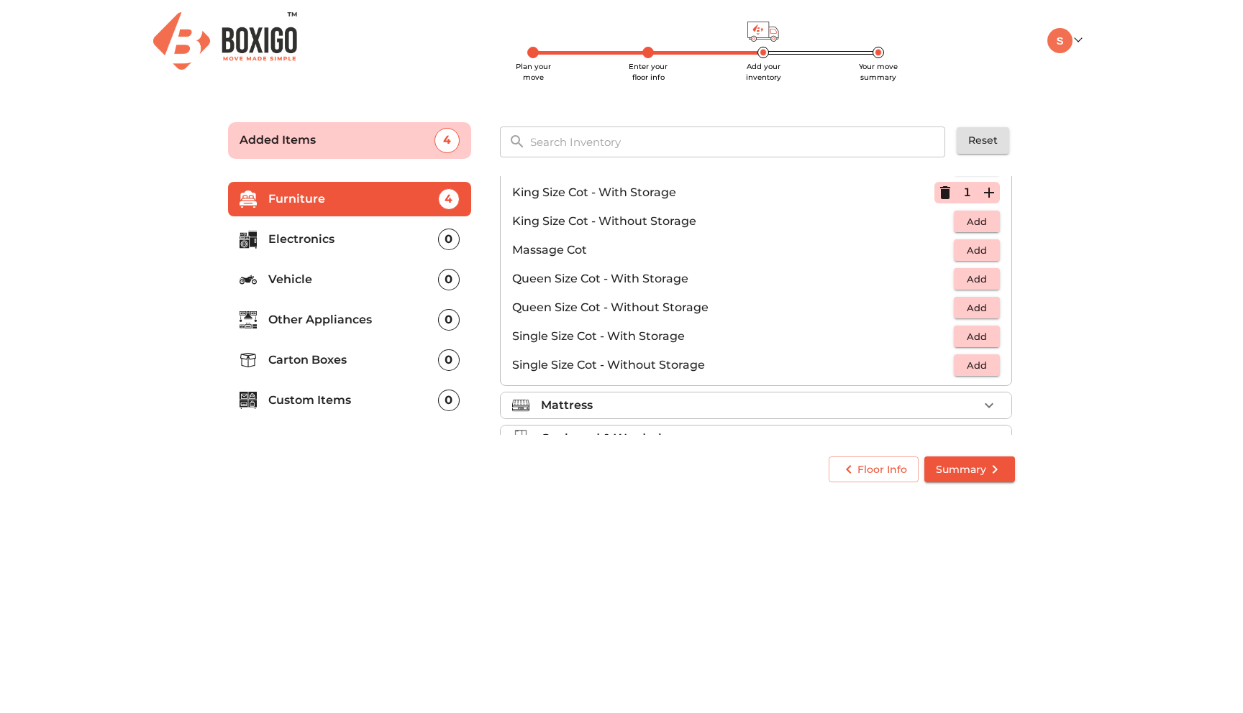
scroll to position [457, 0]
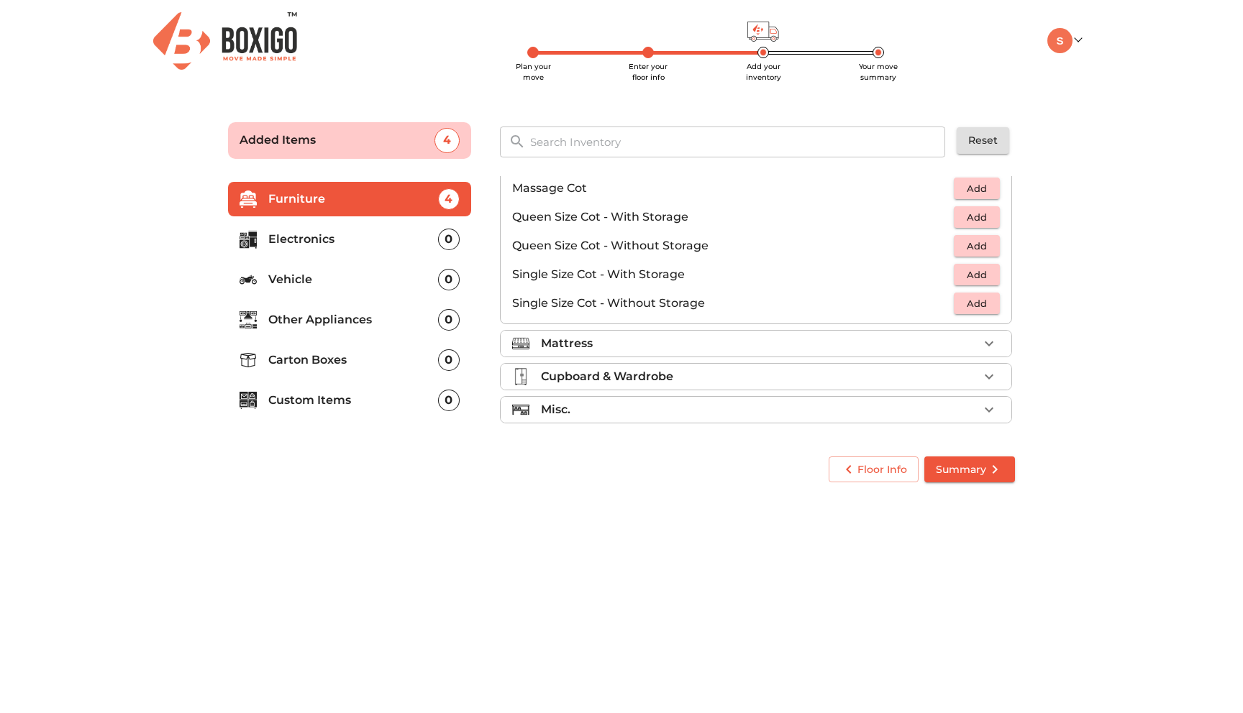
click at [634, 344] on div "Mattress" at bounding box center [759, 343] width 437 height 17
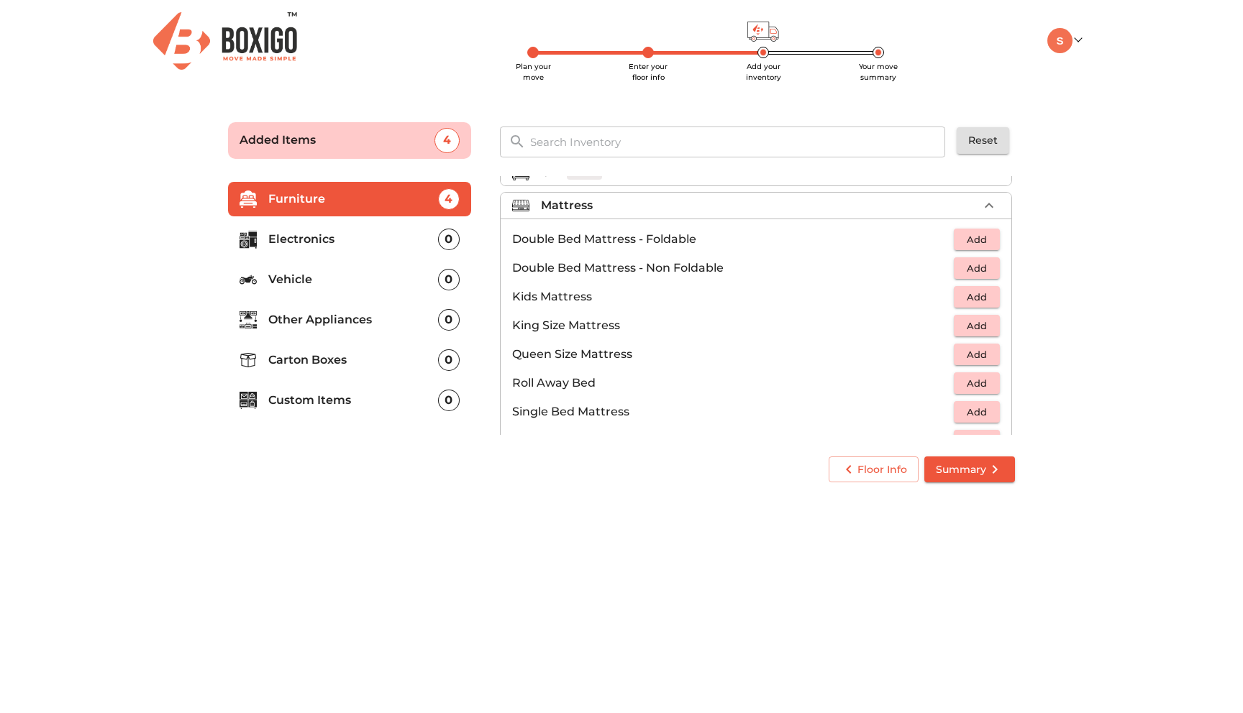
scroll to position [120, 0]
click at [974, 329] on span "Add" at bounding box center [977, 328] width 32 height 17
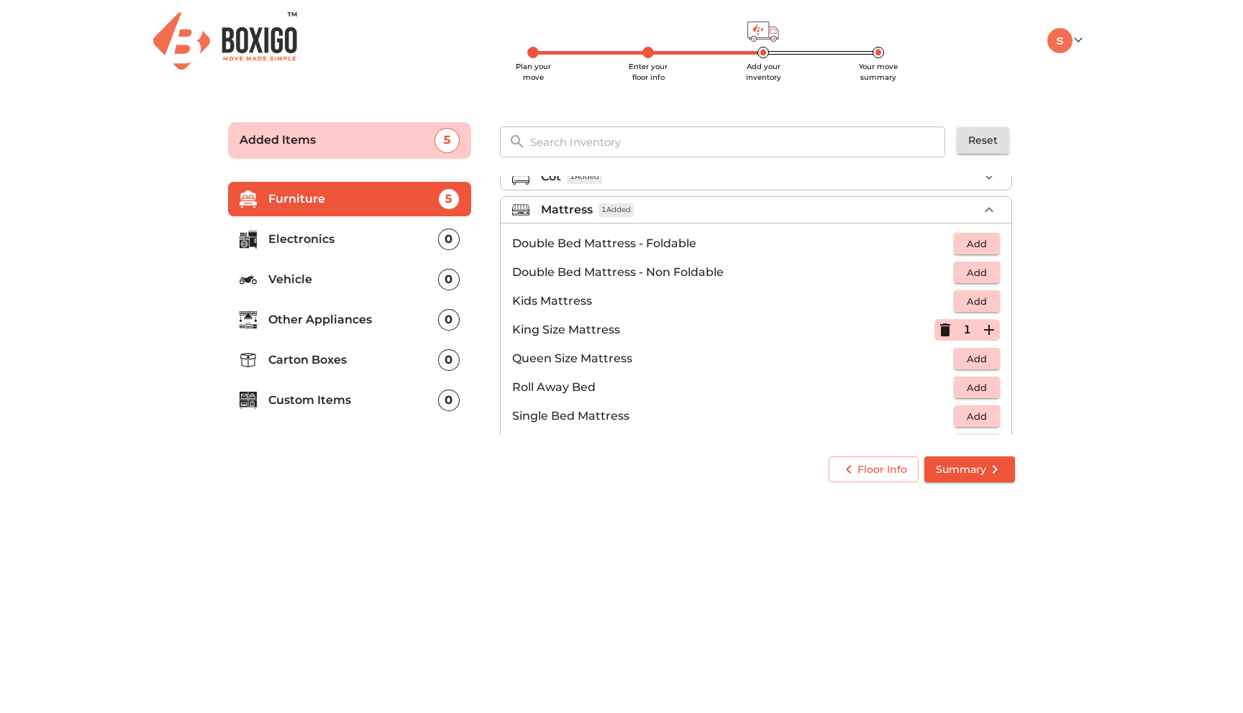
scroll to position [111, 0]
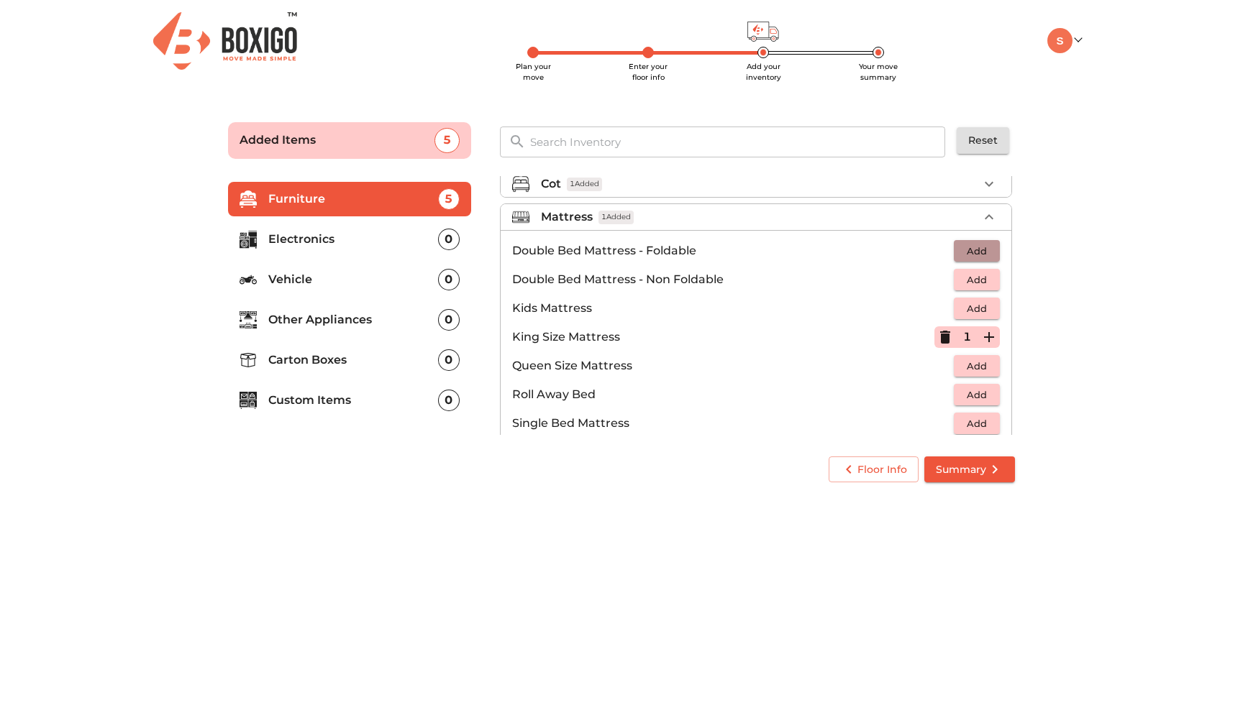
click at [993, 249] on button "Add" at bounding box center [976, 251] width 46 height 22
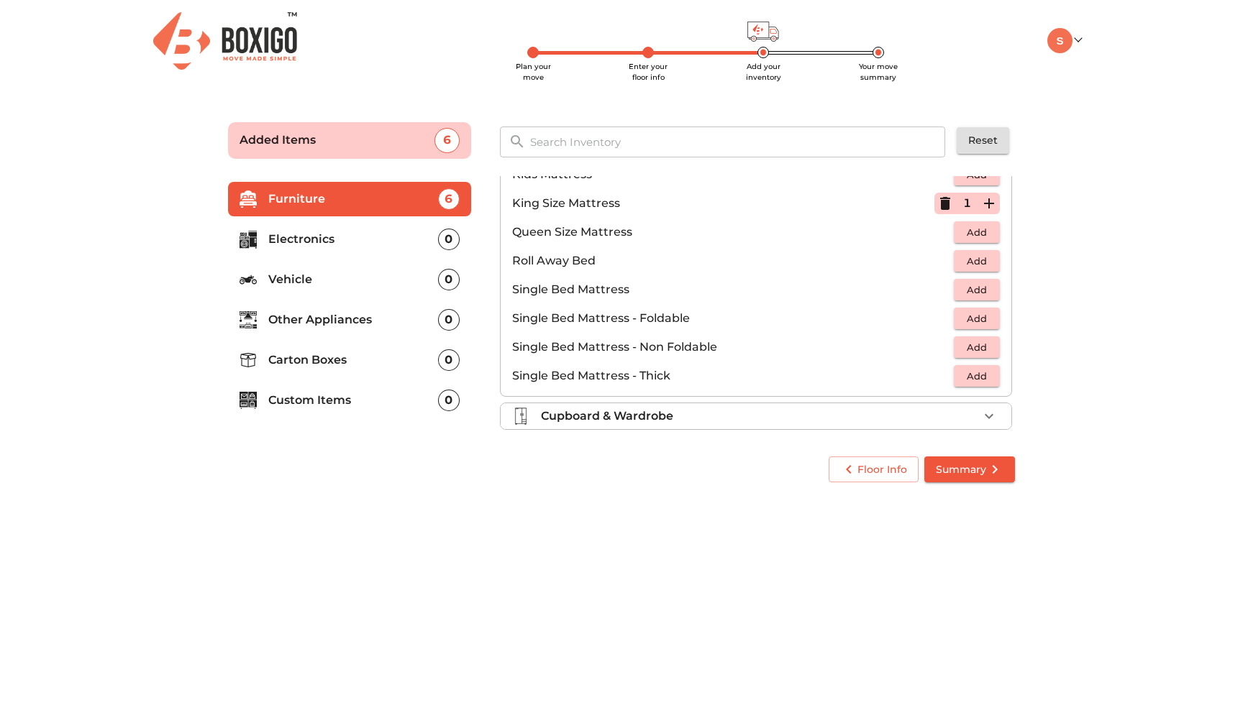
scroll to position [284, 0]
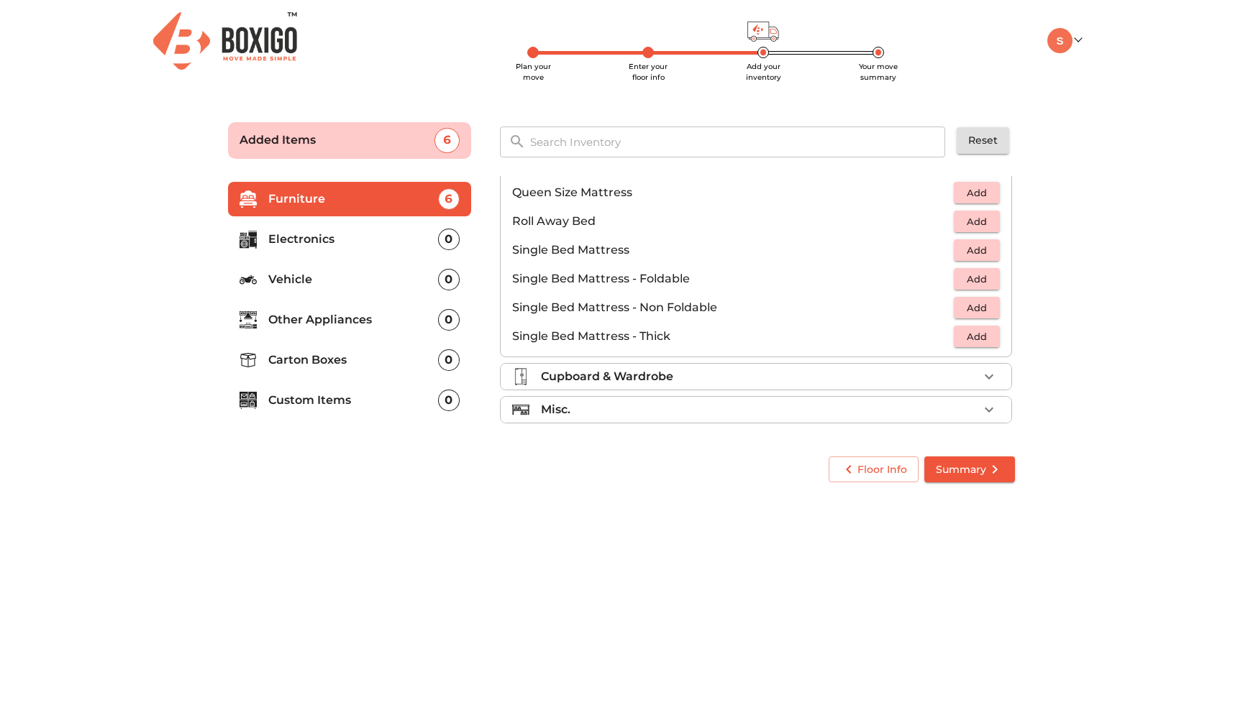
click at [723, 377] on div "Cupboard & Wardrobe" at bounding box center [759, 376] width 437 height 17
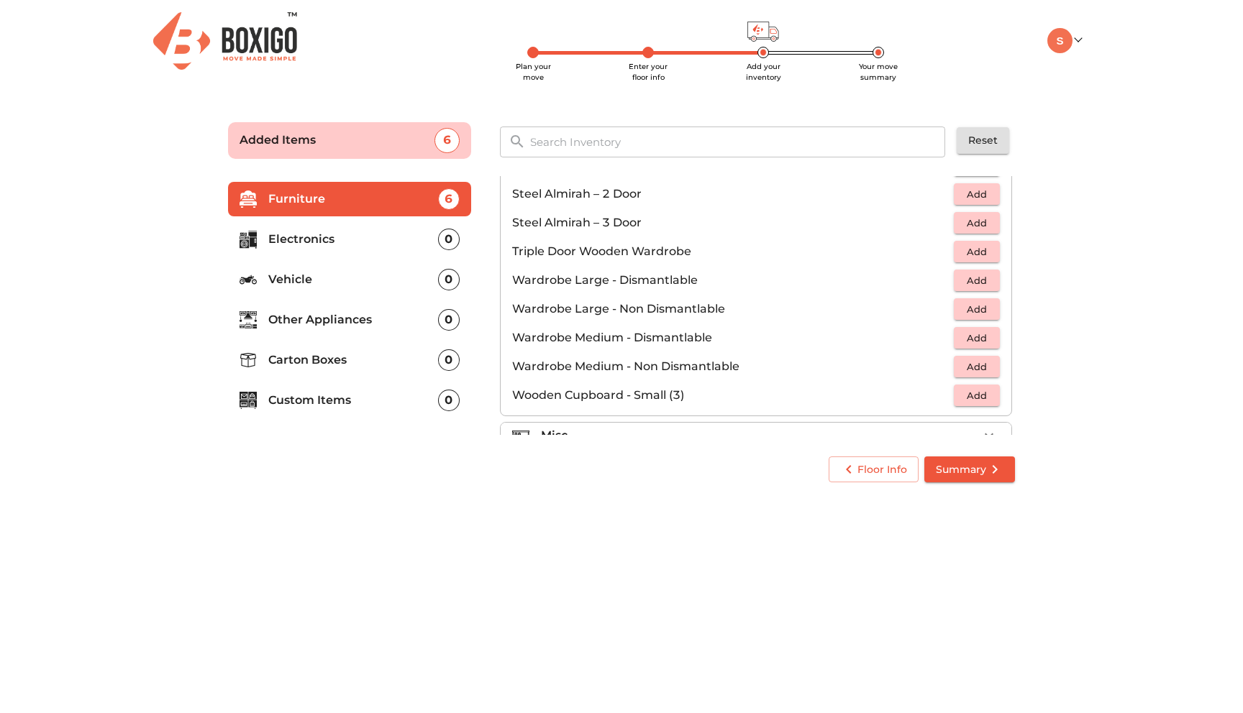
scroll to position [485, 0]
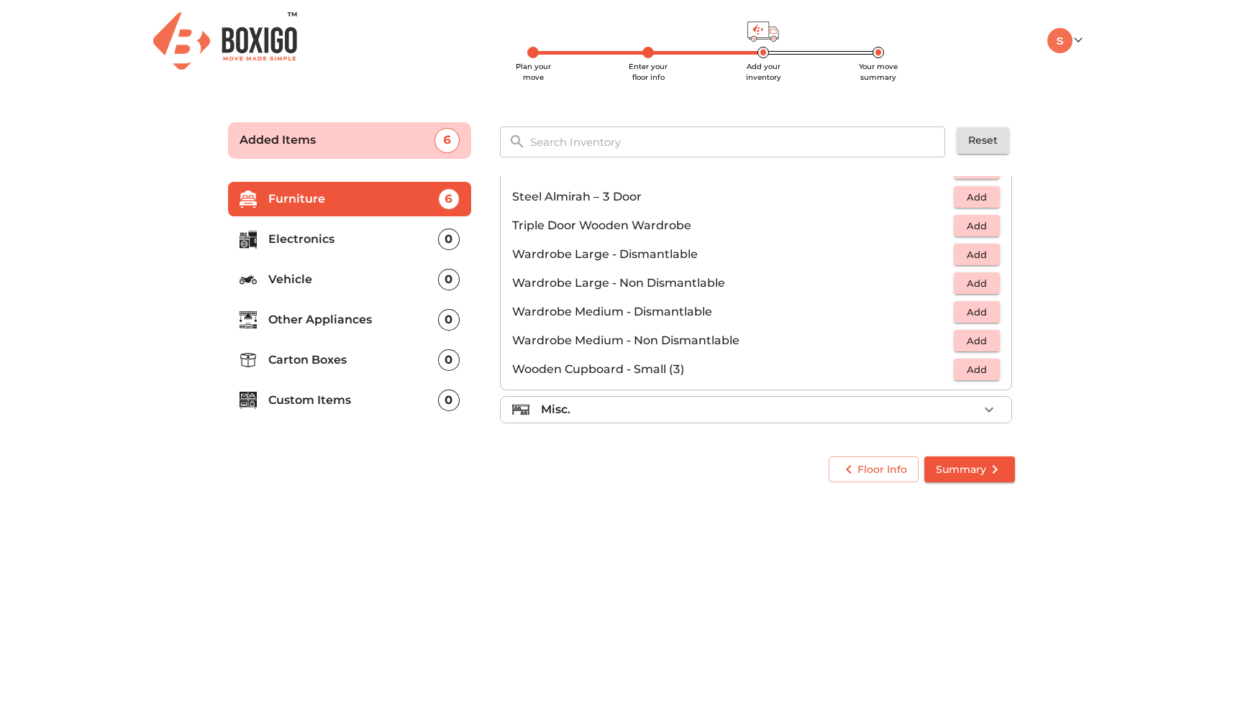
click at [638, 410] on div "Misc." at bounding box center [759, 409] width 437 height 17
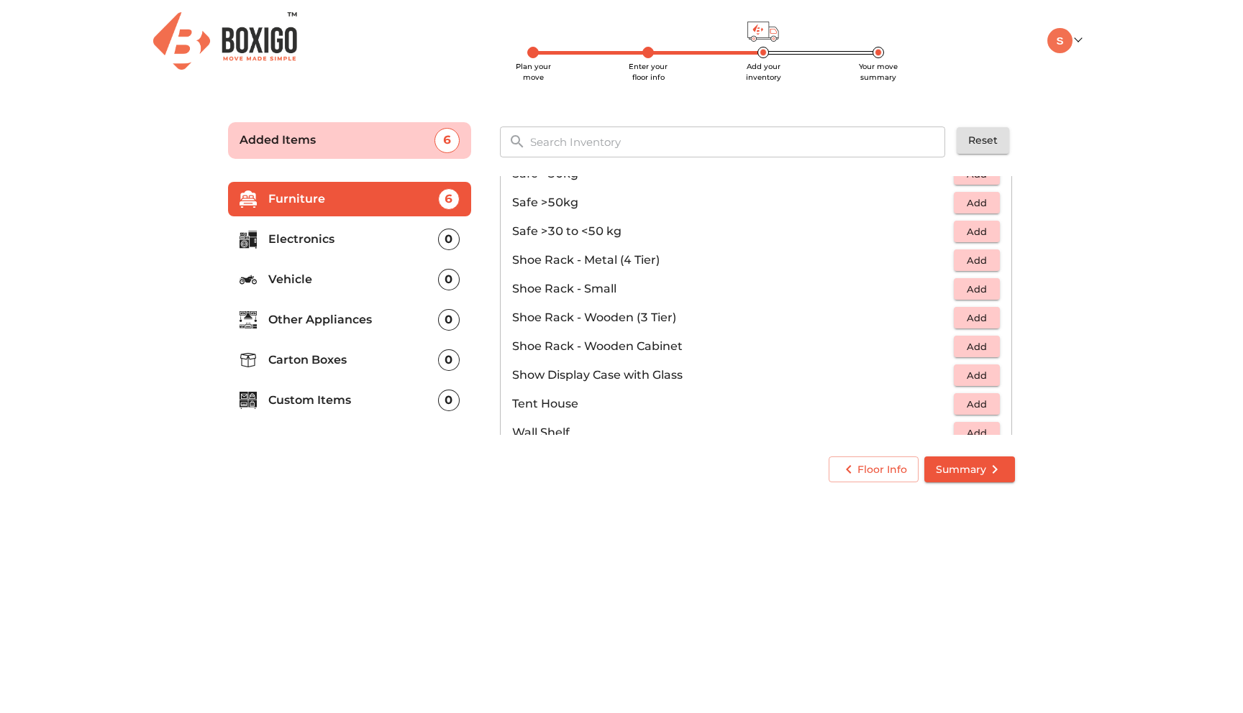
scroll to position [715, 0]
click at [977, 257] on span "Add" at bounding box center [977, 260] width 32 height 17
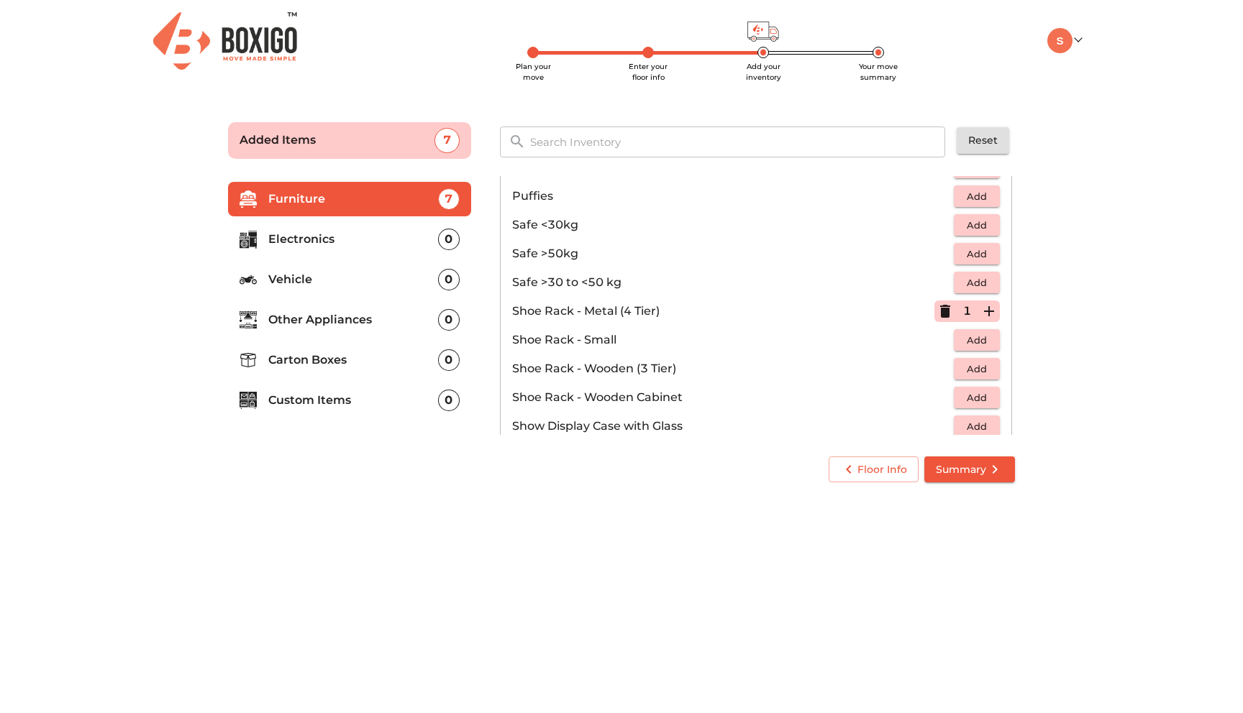
scroll to position [773, 0]
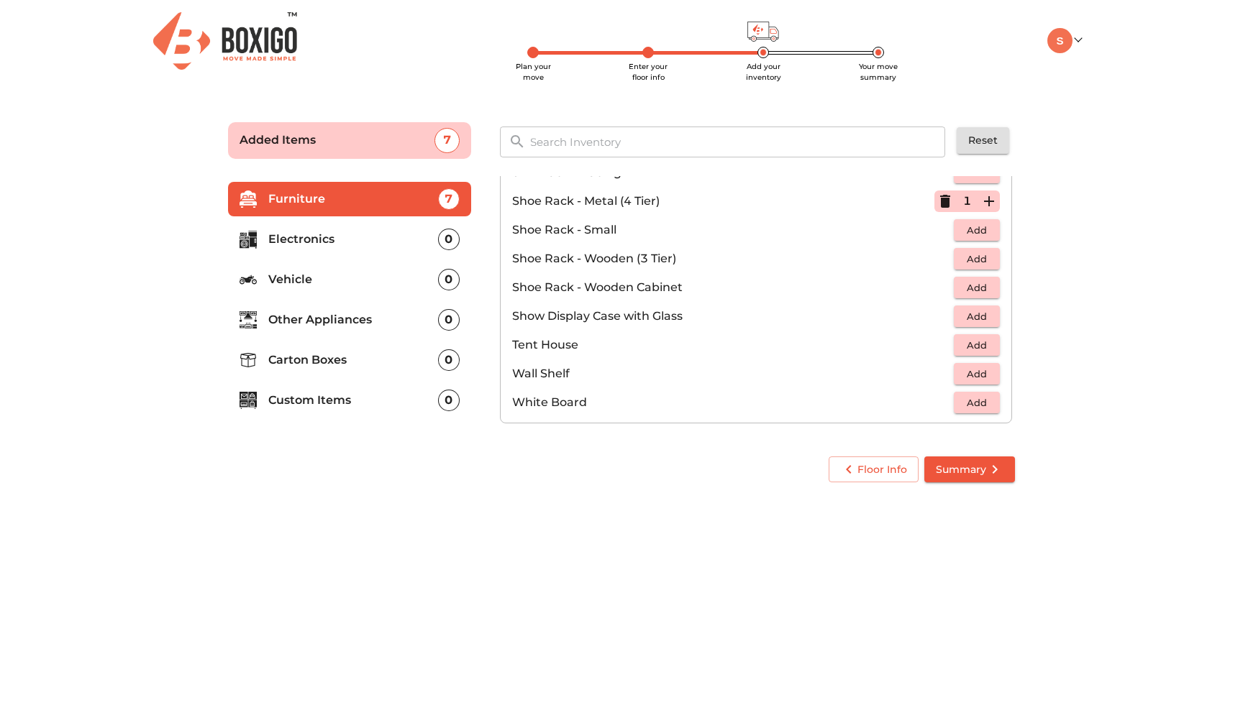
click at [336, 242] on p "Electronics" at bounding box center [353, 239] width 170 height 17
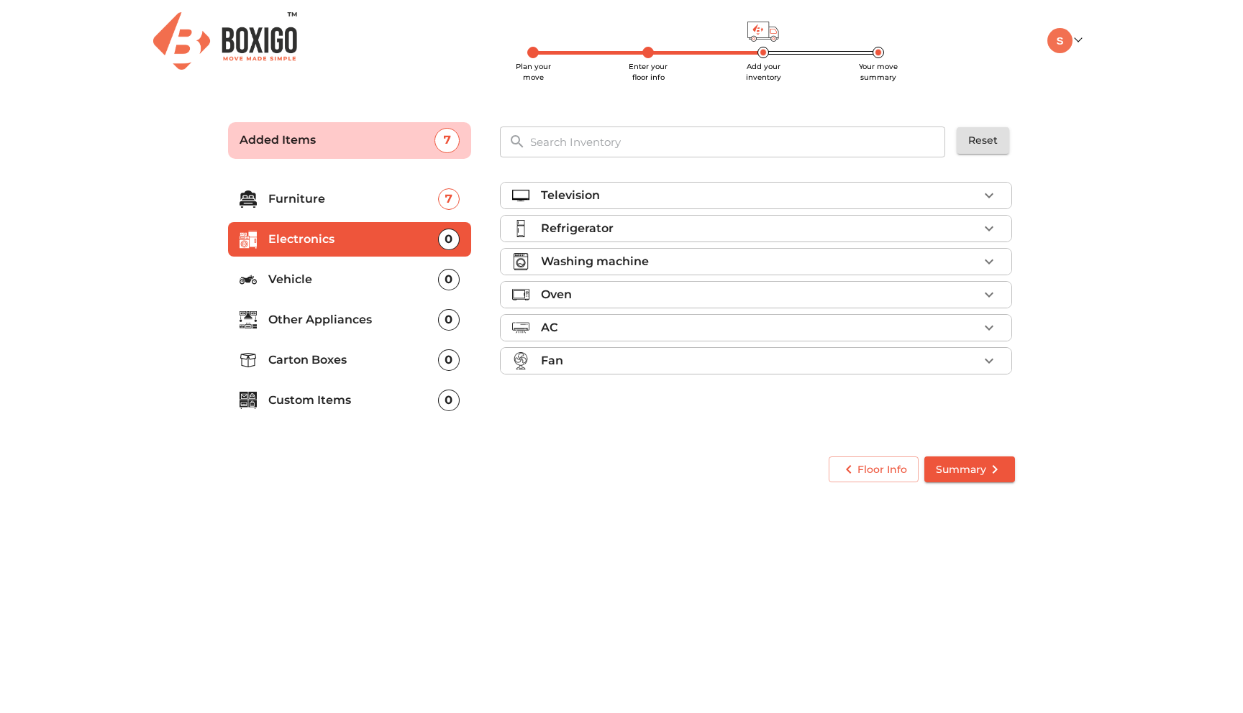
scroll to position [0, 0]
click at [572, 260] on p "Washing machine" at bounding box center [595, 261] width 108 height 17
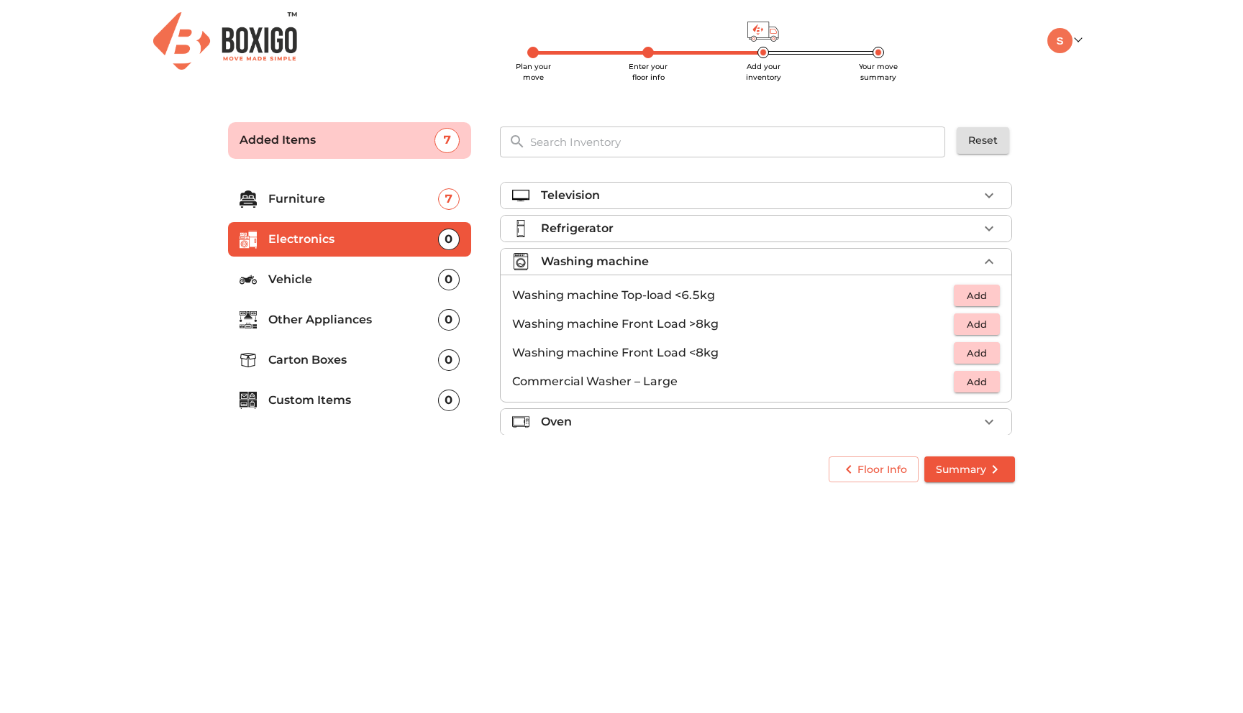
click at [973, 291] on span "Add" at bounding box center [977, 296] width 32 height 17
click at [559, 425] on p "Oven" at bounding box center [556, 421] width 31 height 17
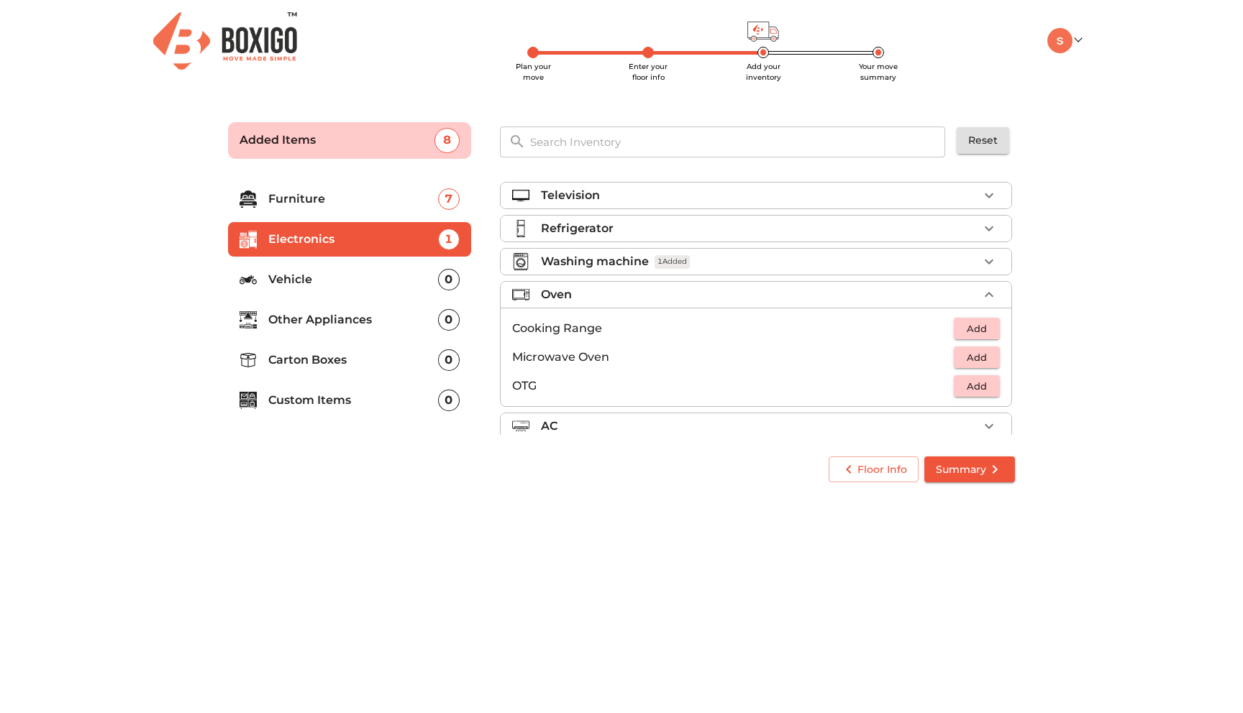
click at [591, 291] on div "Oven" at bounding box center [759, 294] width 437 height 17
click at [576, 326] on div "AC" at bounding box center [759, 327] width 437 height 17
click at [572, 369] on div "Fan" at bounding box center [759, 360] width 437 height 17
click at [977, 399] on span "Add" at bounding box center [977, 395] width 32 height 17
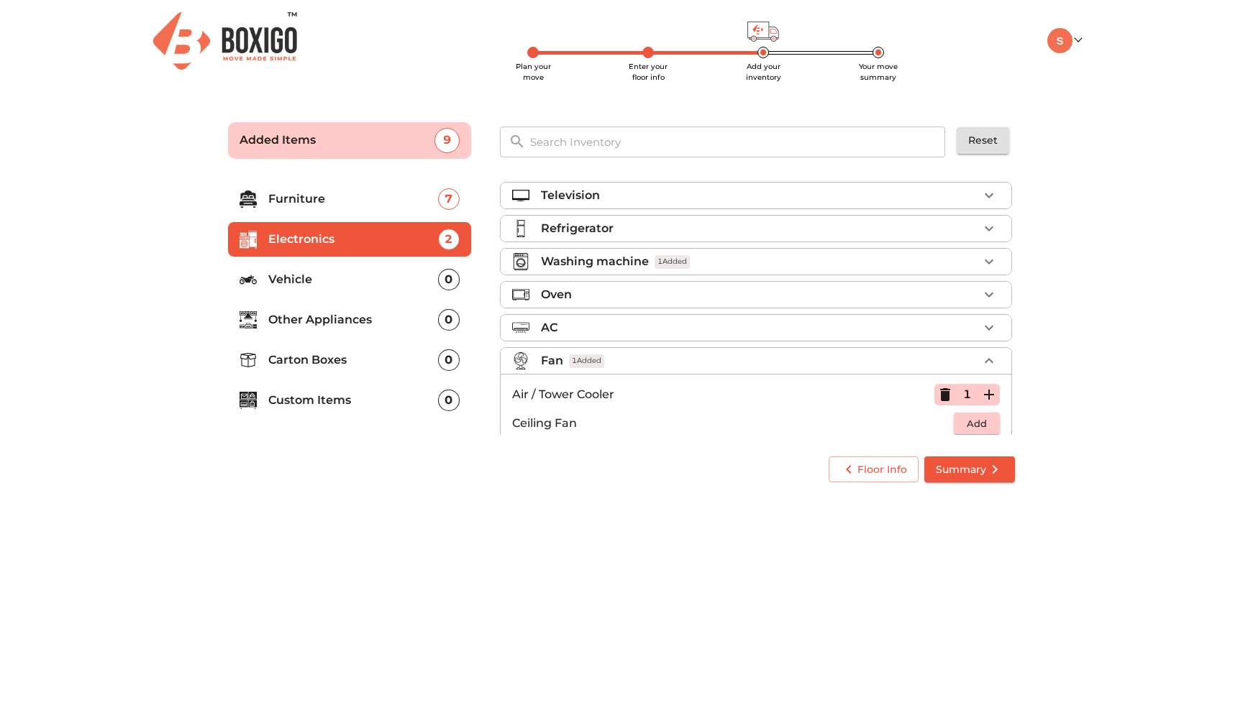
click at [616, 196] on div "Television" at bounding box center [759, 195] width 437 height 17
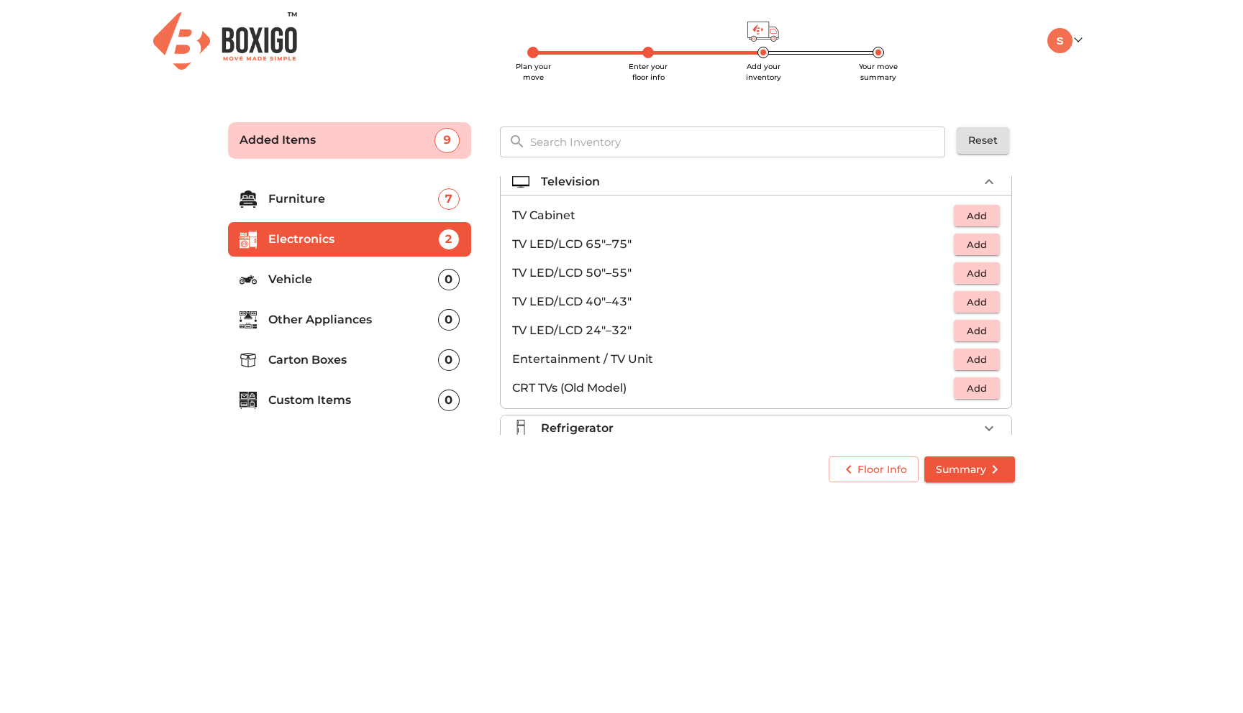
scroll to position [3, 0]
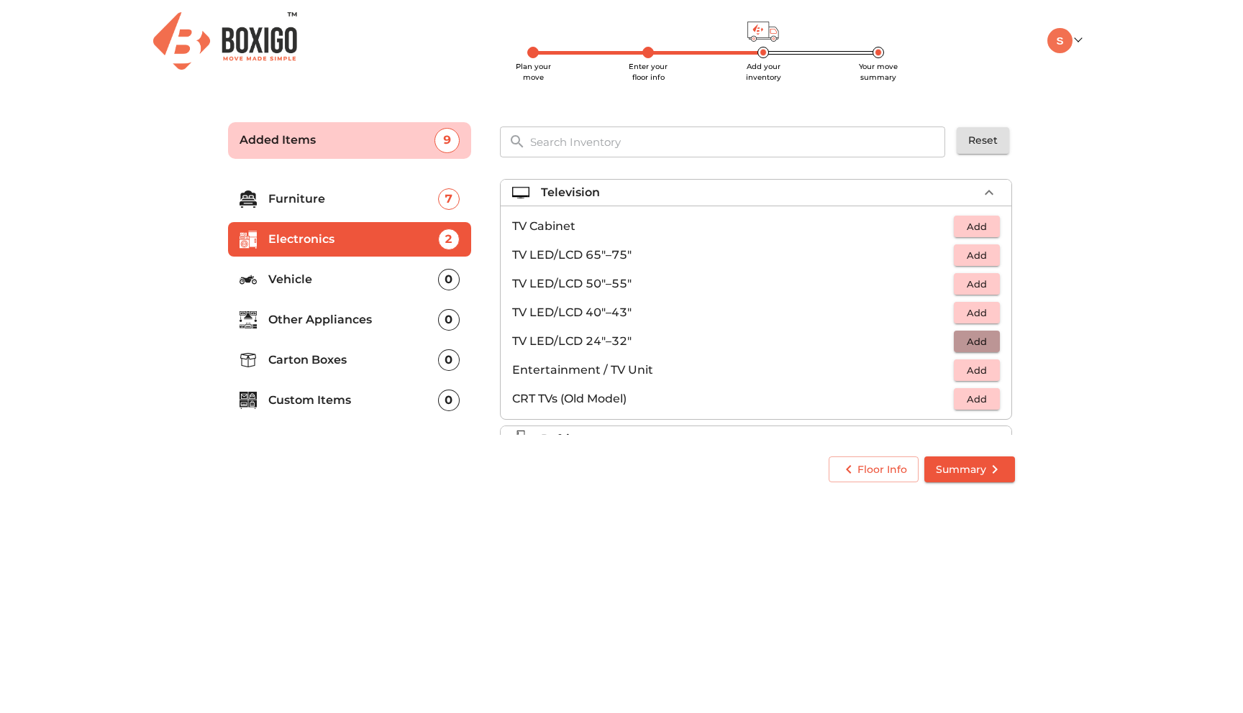
click at [979, 339] on span "Add" at bounding box center [977, 342] width 32 height 17
click at [988, 342] on icon "button" at bounding box center [989, 342] width 10 height 10
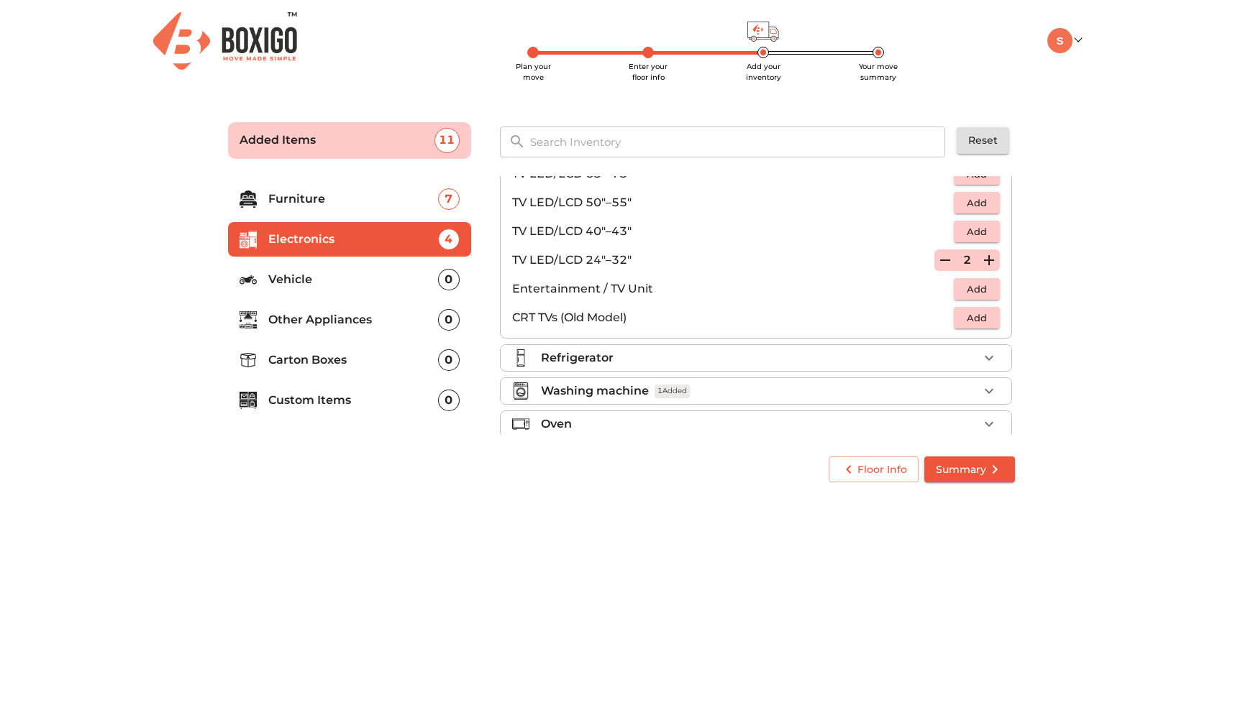
scroll to position [0, 0]
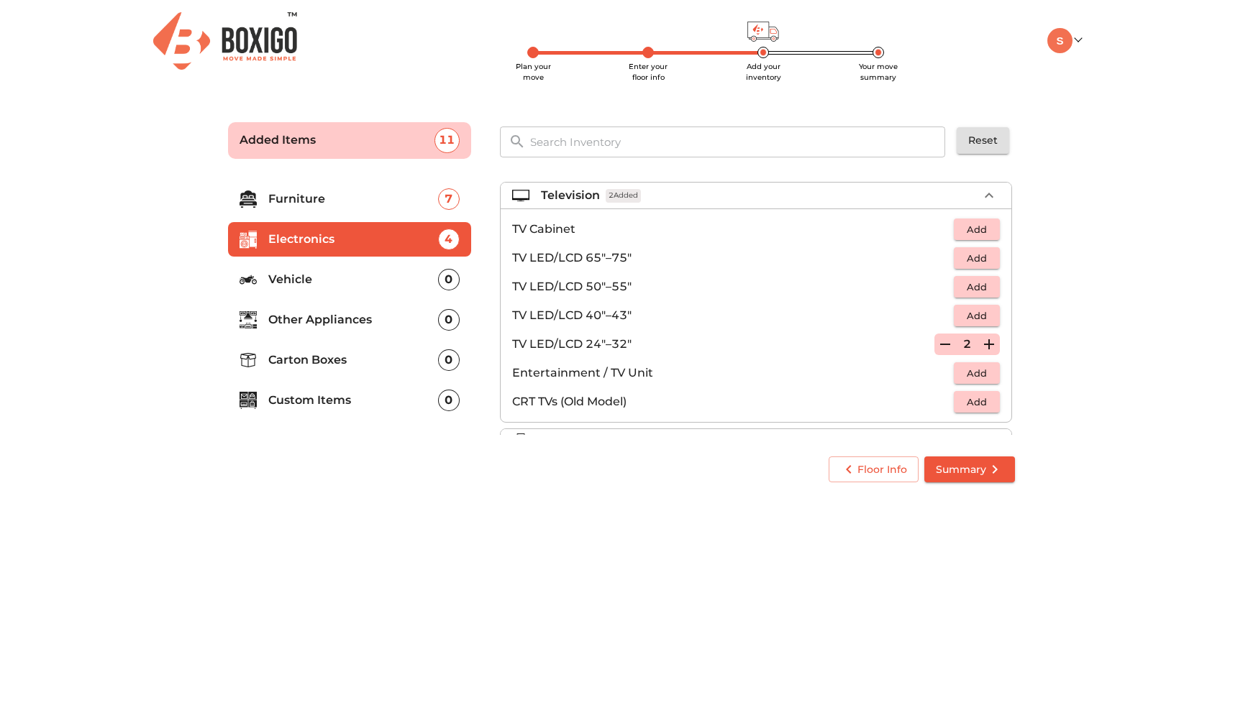
click at [713, 193] on div "Television 2 Added" at bounding box center [759, 195] width 437 height 17
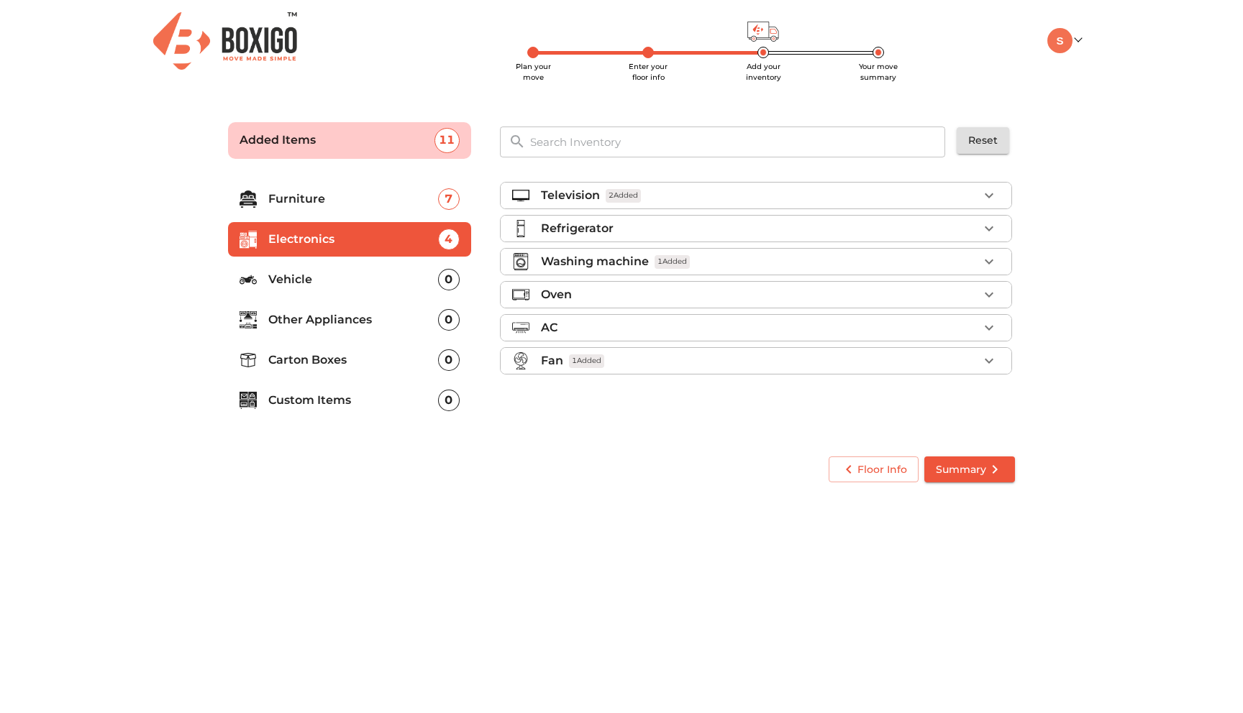
click at [377, 290] on li "Vehicle 0" at bounding box center [349, 279] width 243 height 35
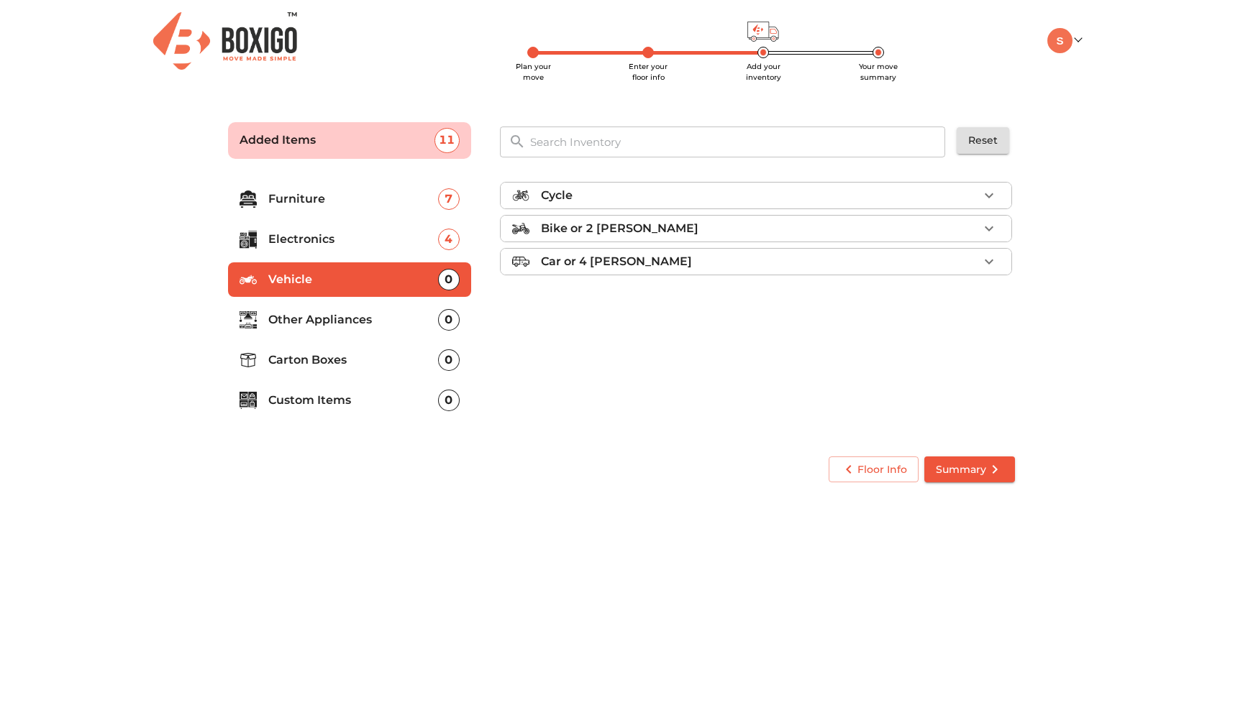
click at [357, 322] on p "Other Appliances" at bounding box center [353, 319] width 170 height 17
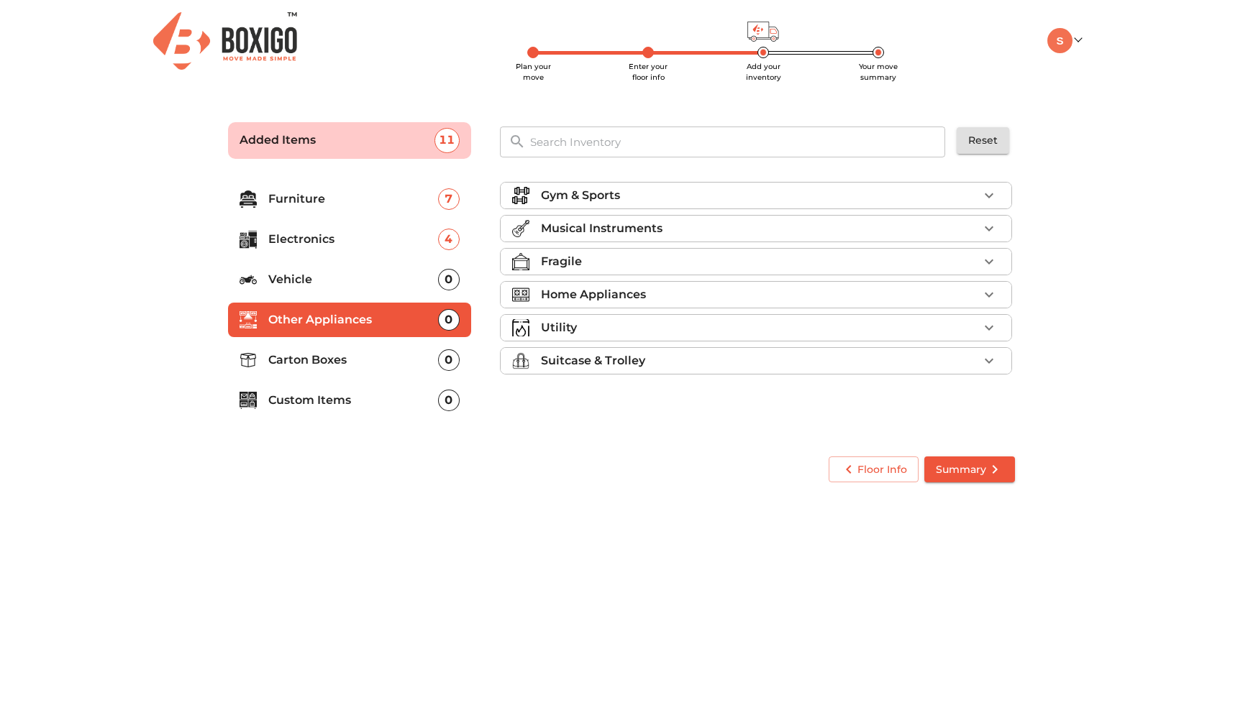
click at [564, 261] on p "Fragile" at bounding box center [561, 261] width 41 height 17
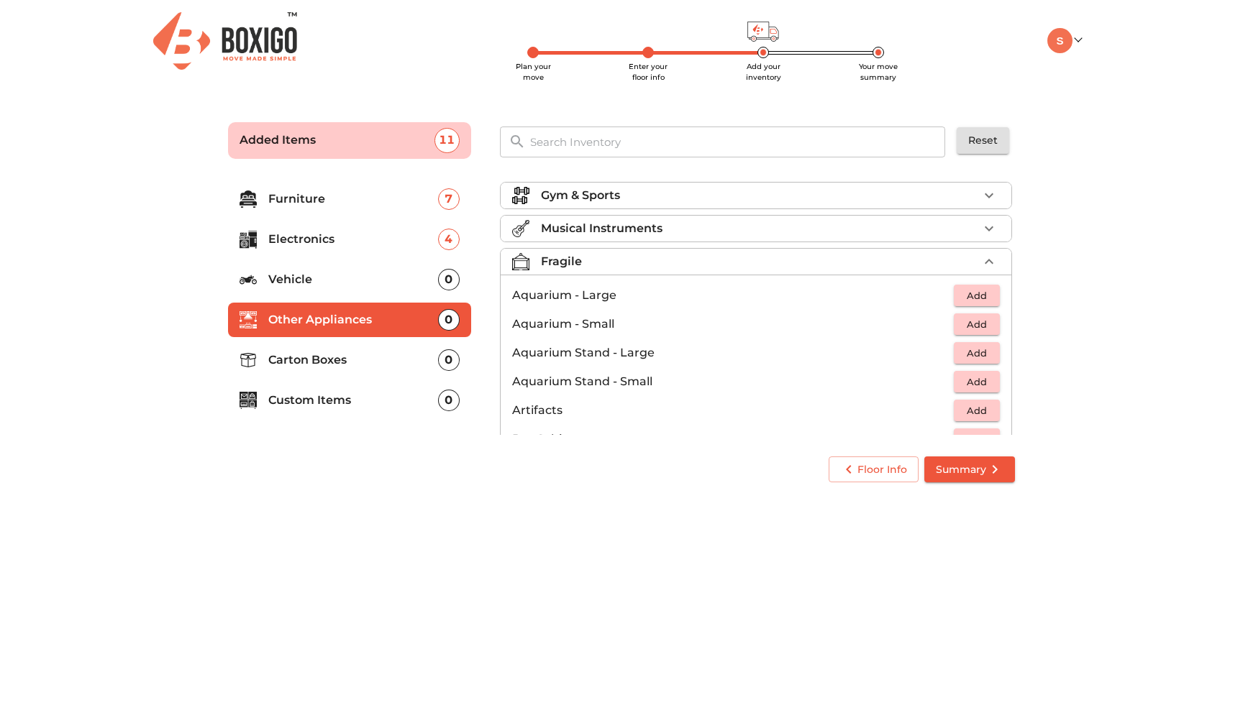
click at [564, 261] on p "Fragile" at bounding box center [561, 261] width 41 height 17
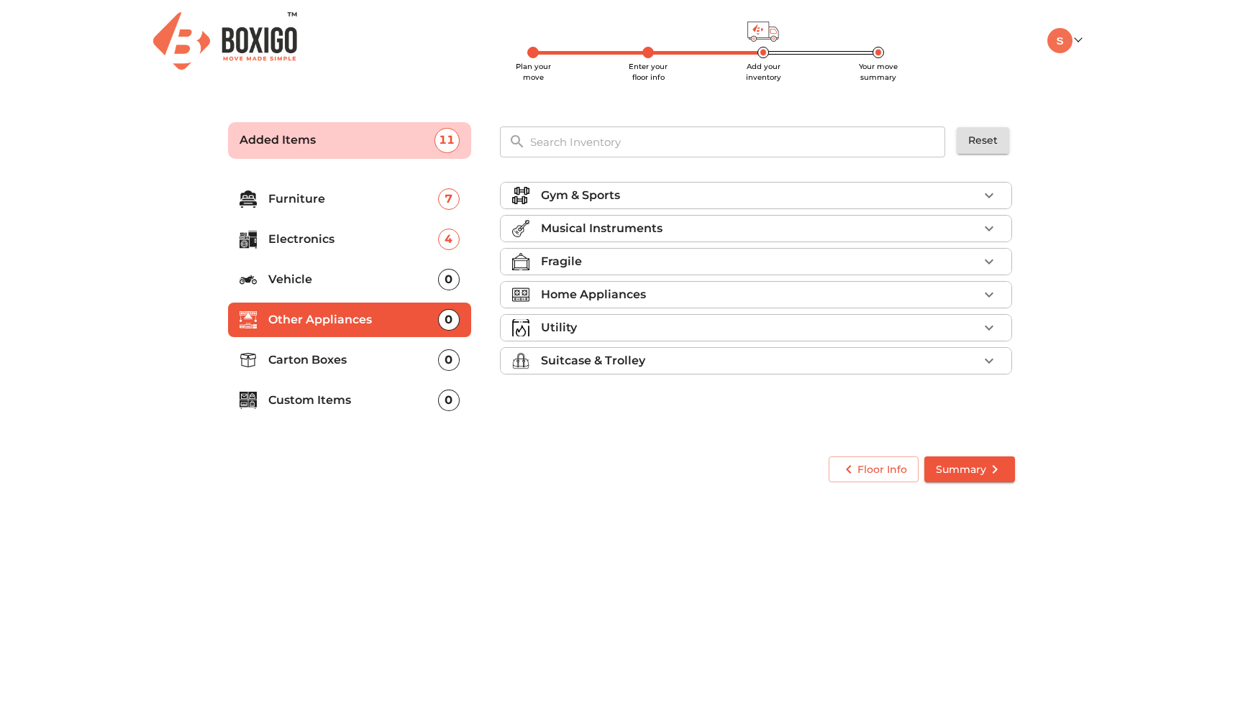
click at [564, 291] on p "Home Appliances" at bounding box center [593, 294] width 105 height 17
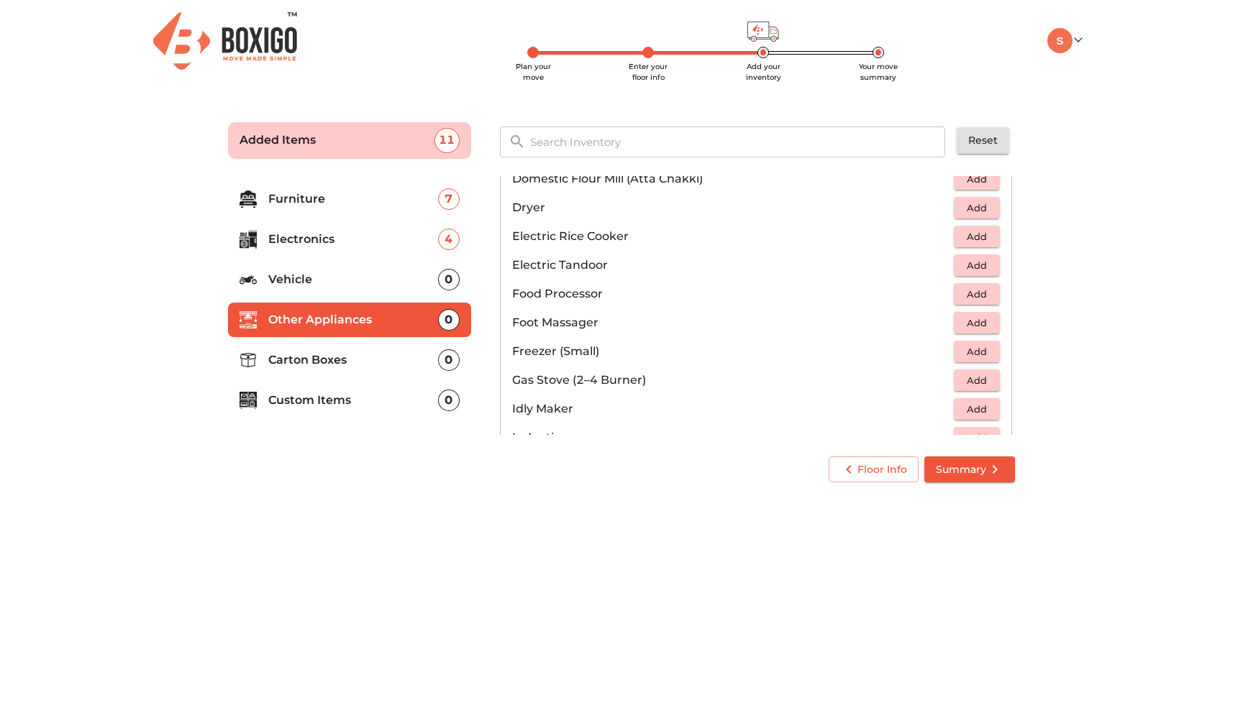
scroll to position [438, 0]
click at [976, 378] on span "Add" at bounding box center [977, 380] width 32 height 17
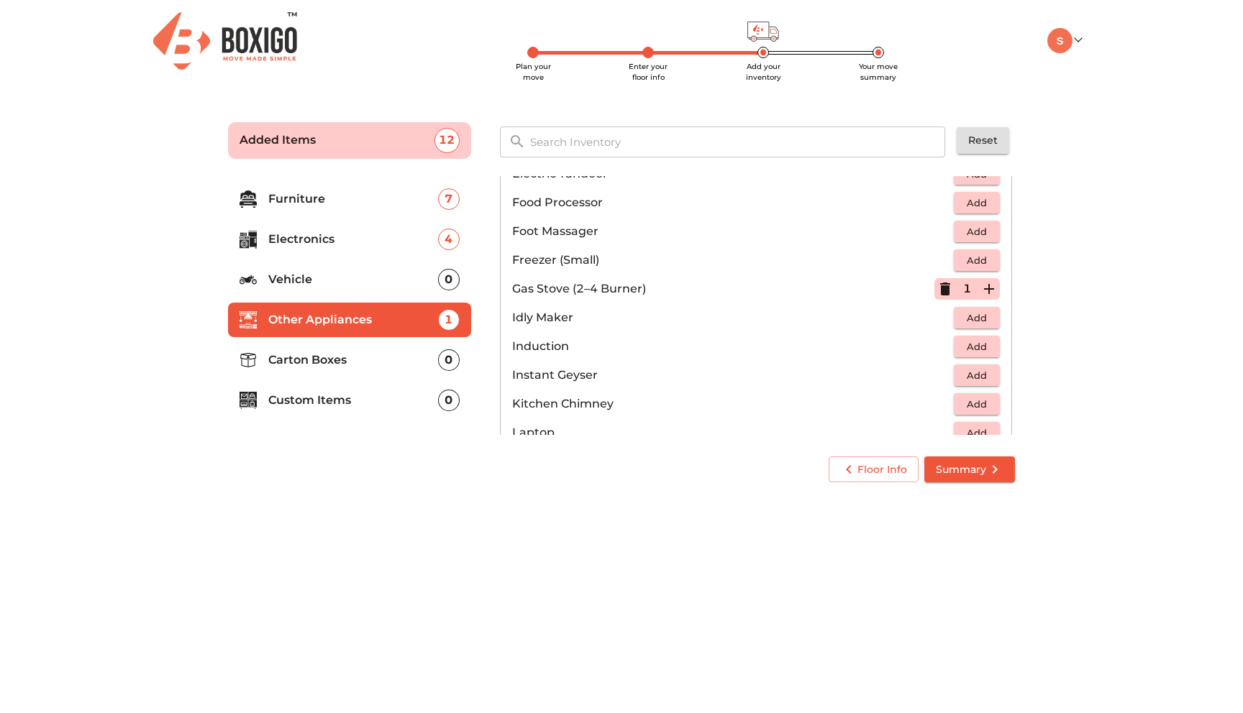
scroll to position [549, 0]
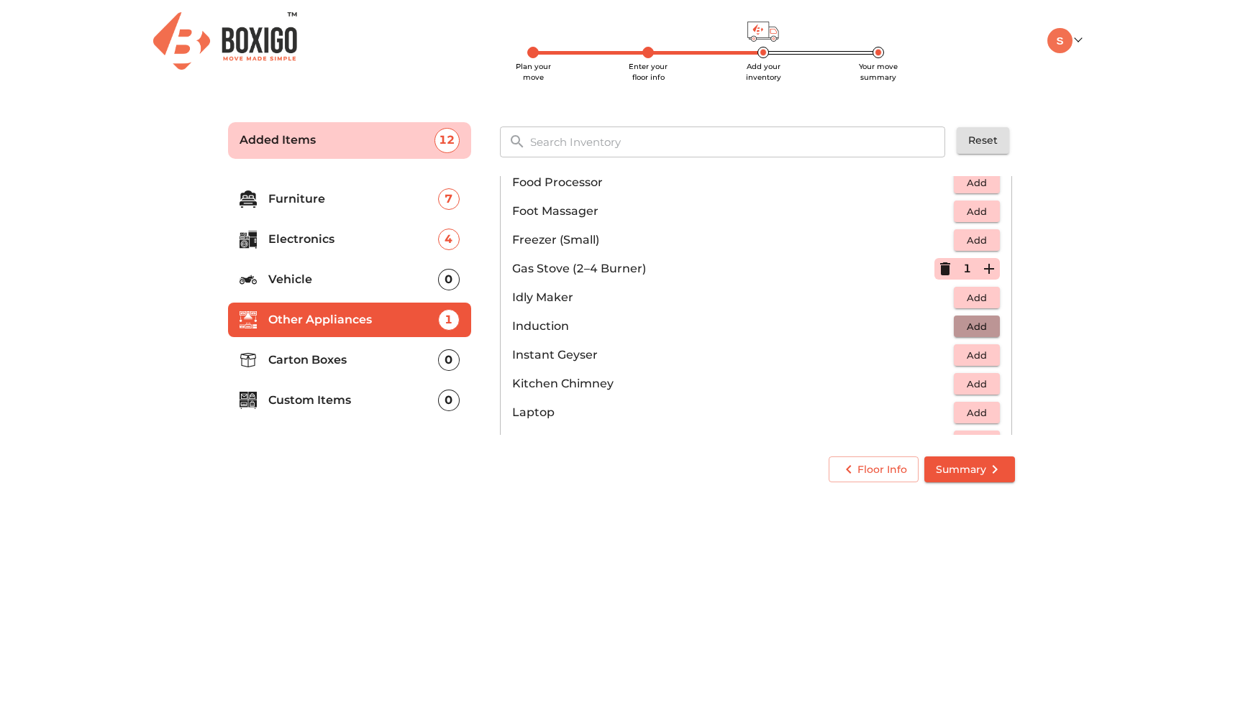
click at [979, 333] on span "Add" at bounding box center [977, 327] width 32 height 17
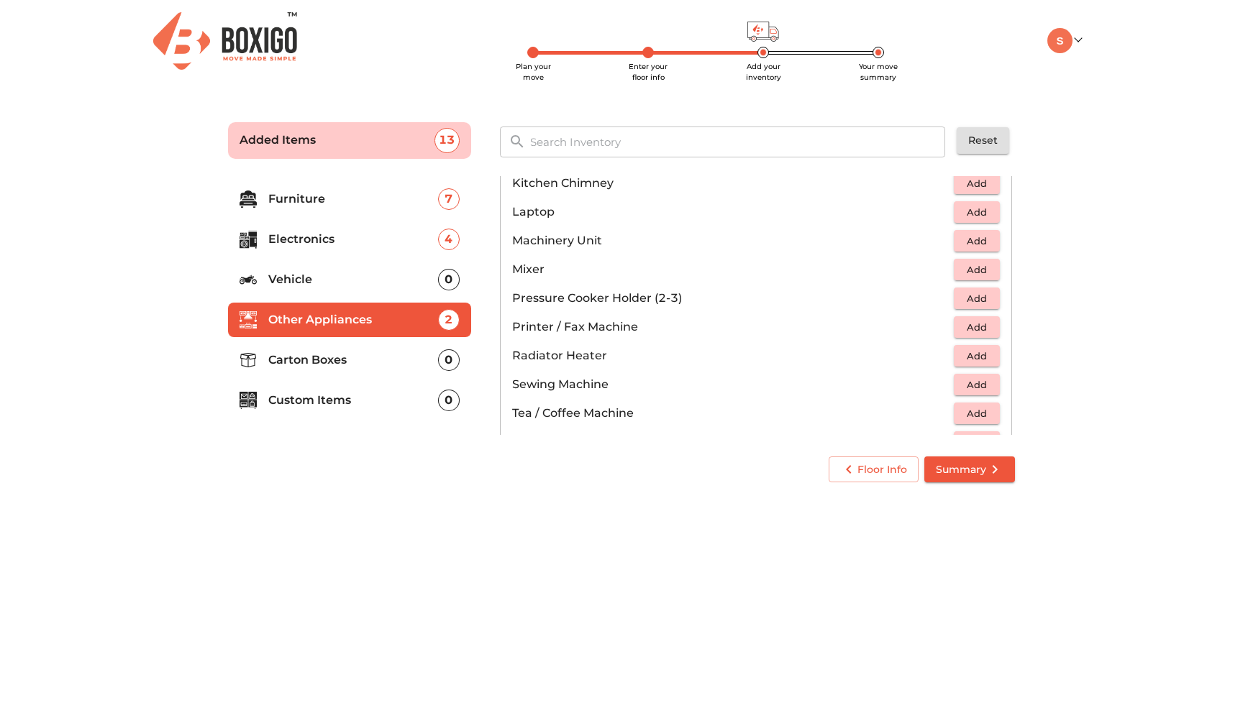
scroll to position [754, 0]
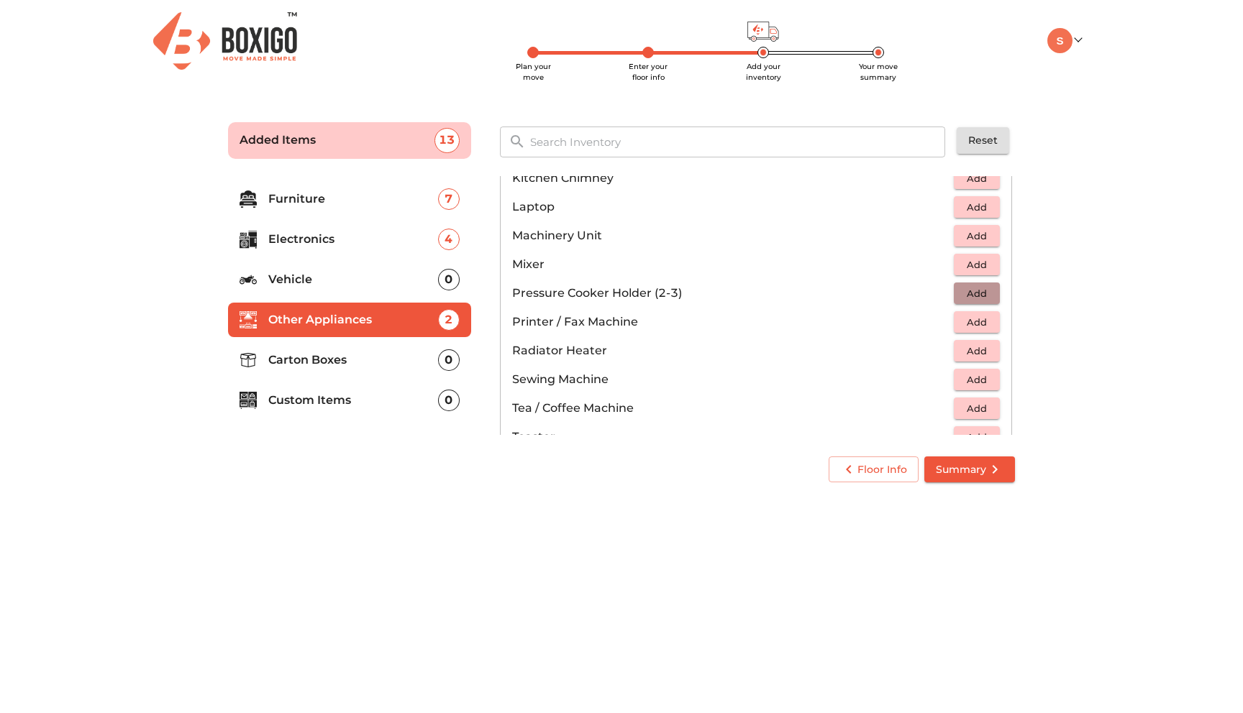
click at [971, 288] on span "Add" at bounding box center [977, 293] width 32 height 17
click at [991, 288] on icon "button" at bounding box center [988, 293] width 17 height 17
click at [942, 295] on icon "button" at bounding box center [944, 293] width 17 height 17
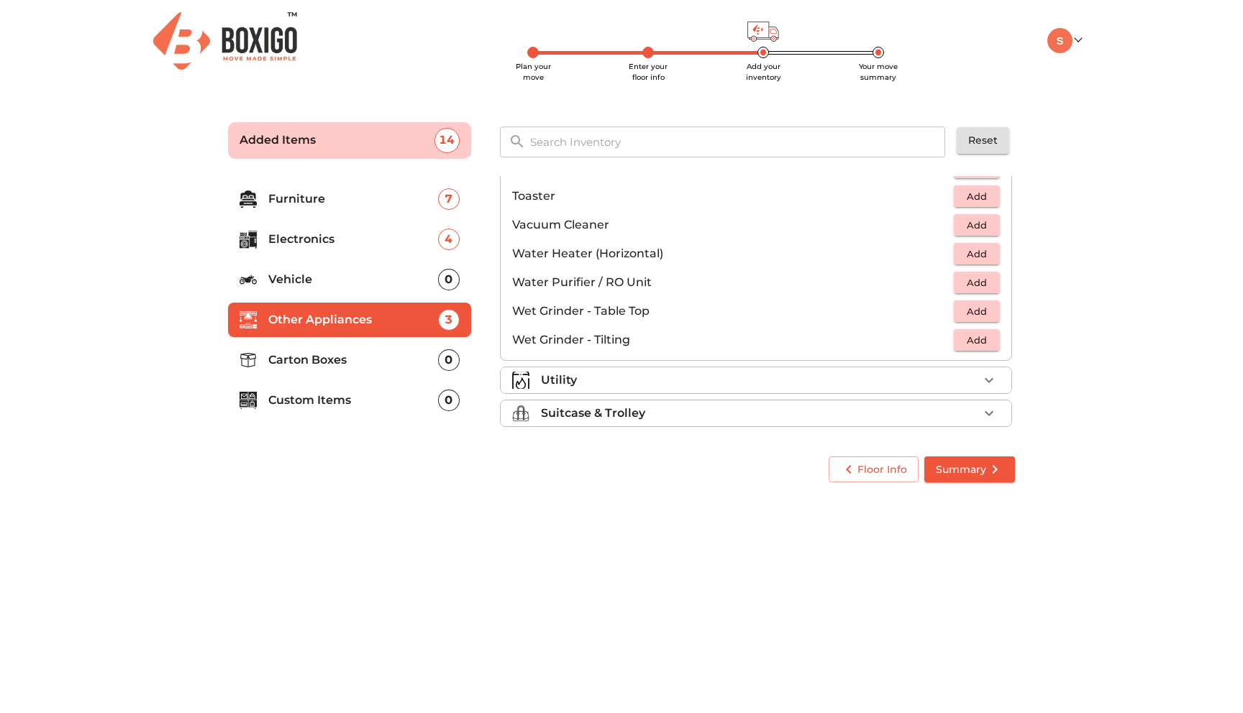
scroll to position [997, 0]
click at [641, 375] on div "Utility" at bounding box center [759, 378] width 437 height 17
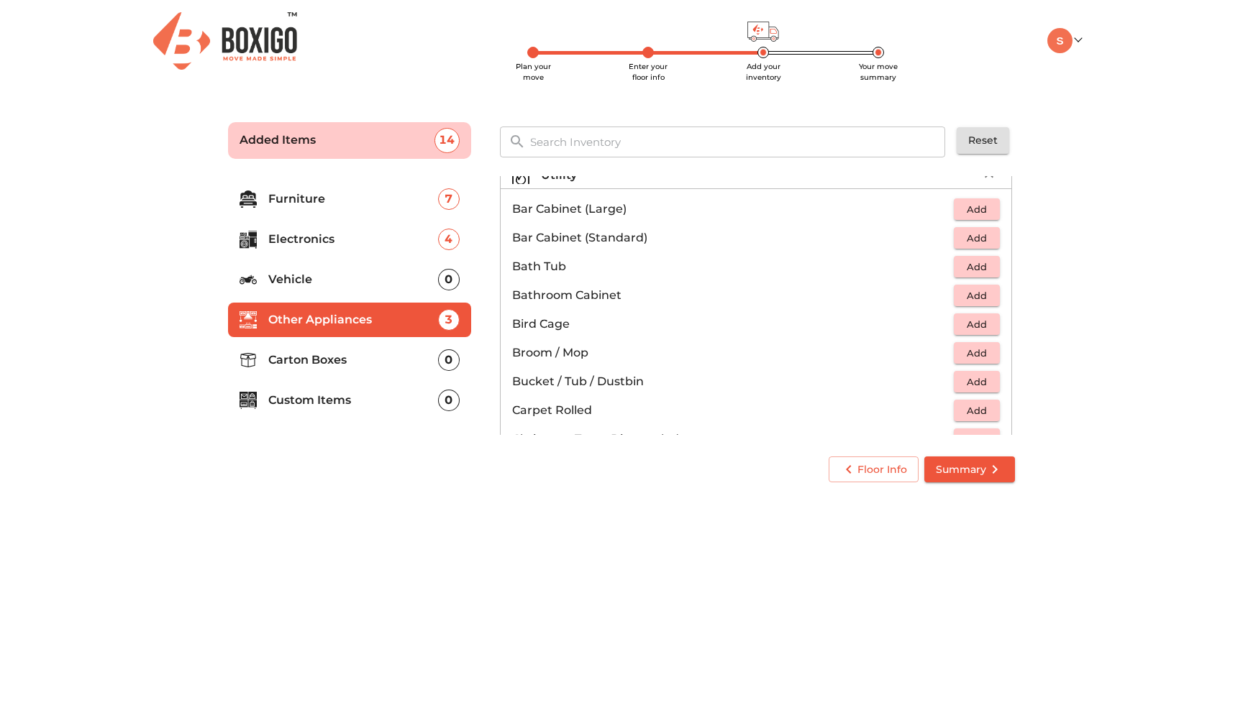
scroll to position [167, 0]
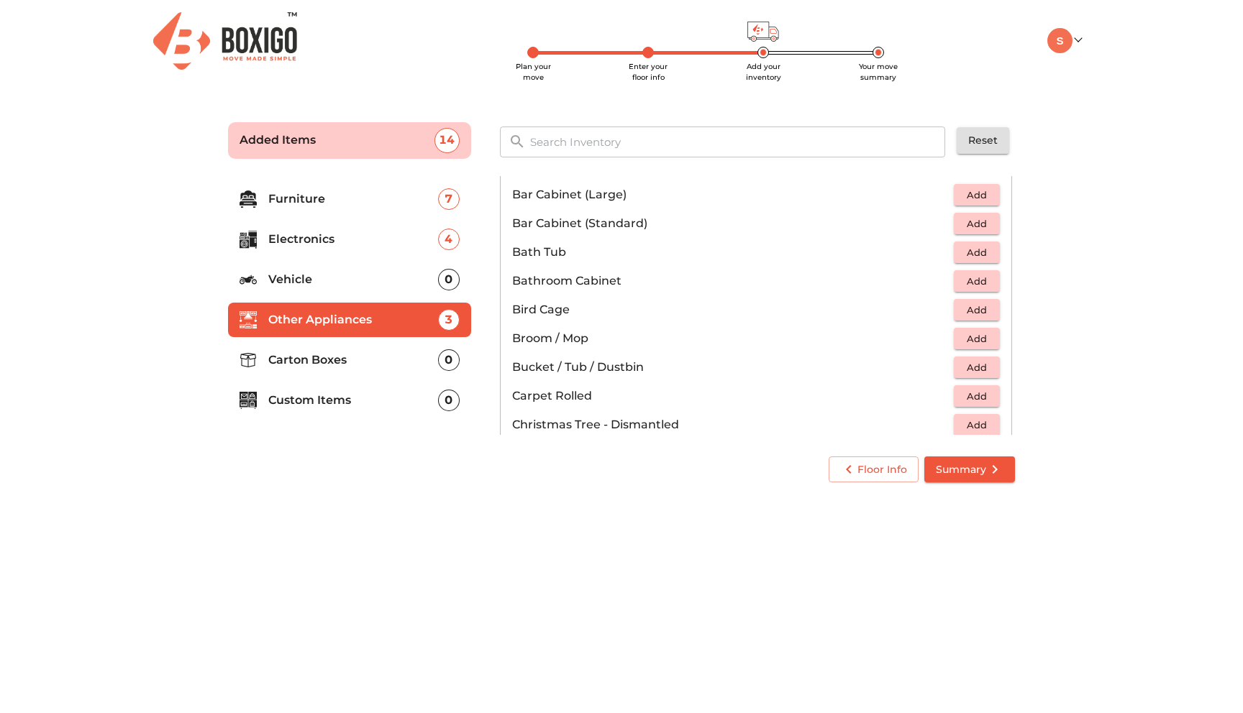
click at [974, 361] on span "Add" at bounding box center [977, 368] width 32 height 17
click at [992, 368] on icon "button" at bounding box center [988, 367] width 17 height 17
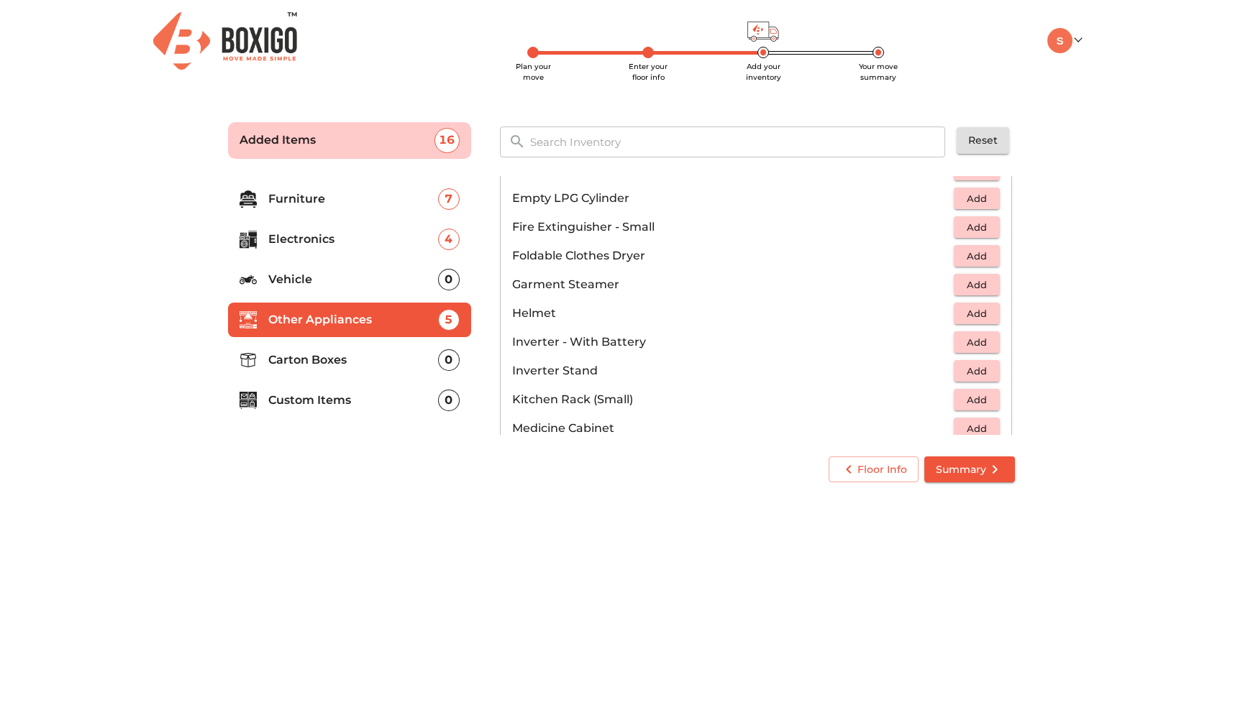
scroll to position [600, 0]
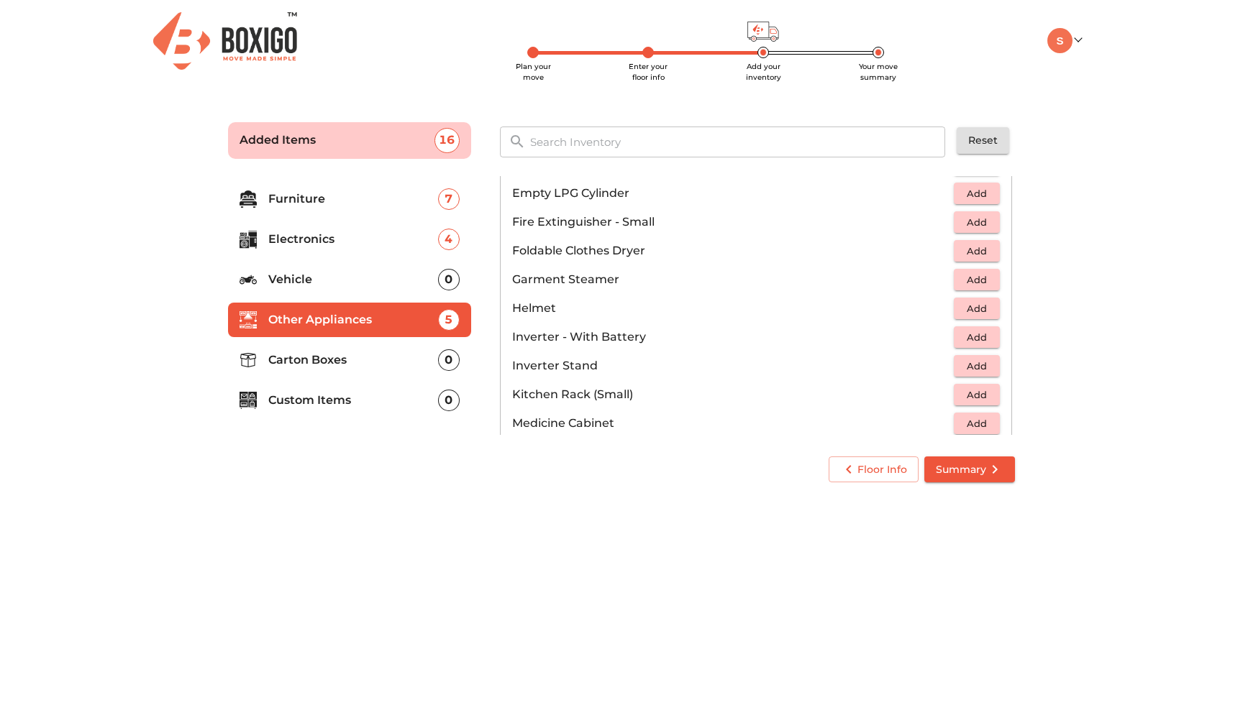
click at [357, 361] on p "Carton Boxes" at bounding box center [353, 360] width 170 height 17
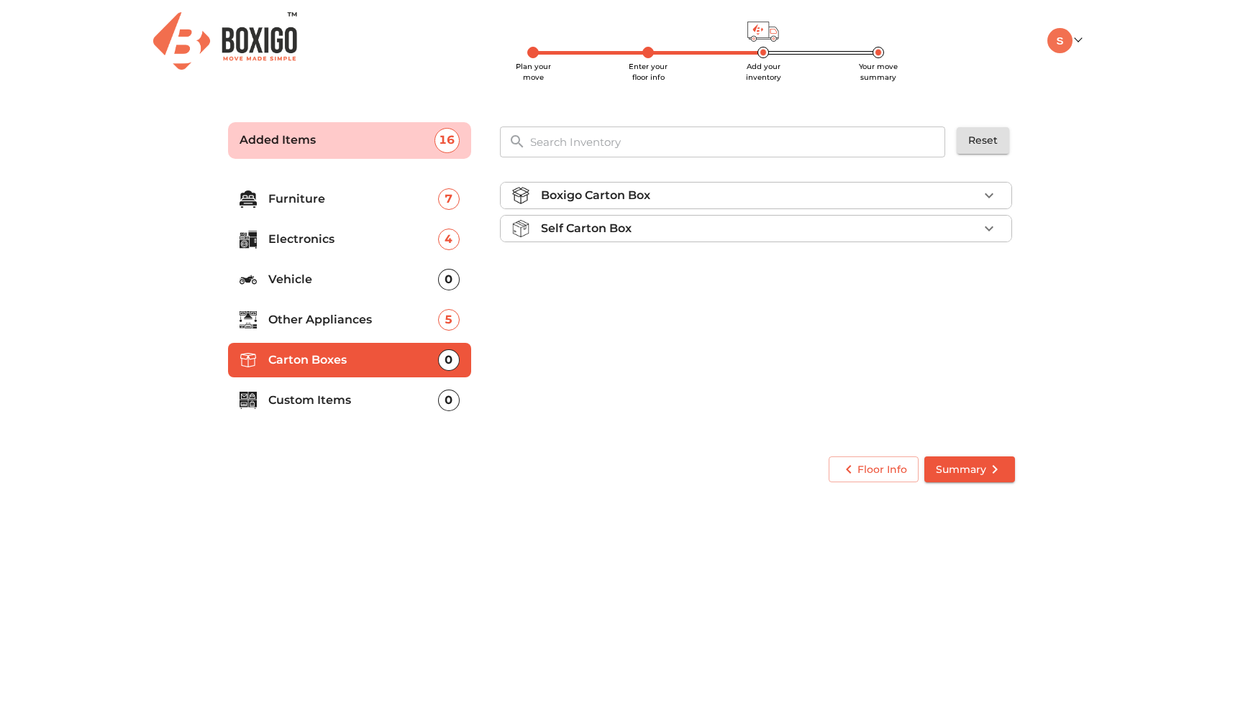
click at [599, 189] on p "Boxigo Carton Box" at bounding box center [595, 195] width 109 height 17
click at [582, 225] on p "Self Carton Box" at bounding box center [586, 228] width 91 height 17
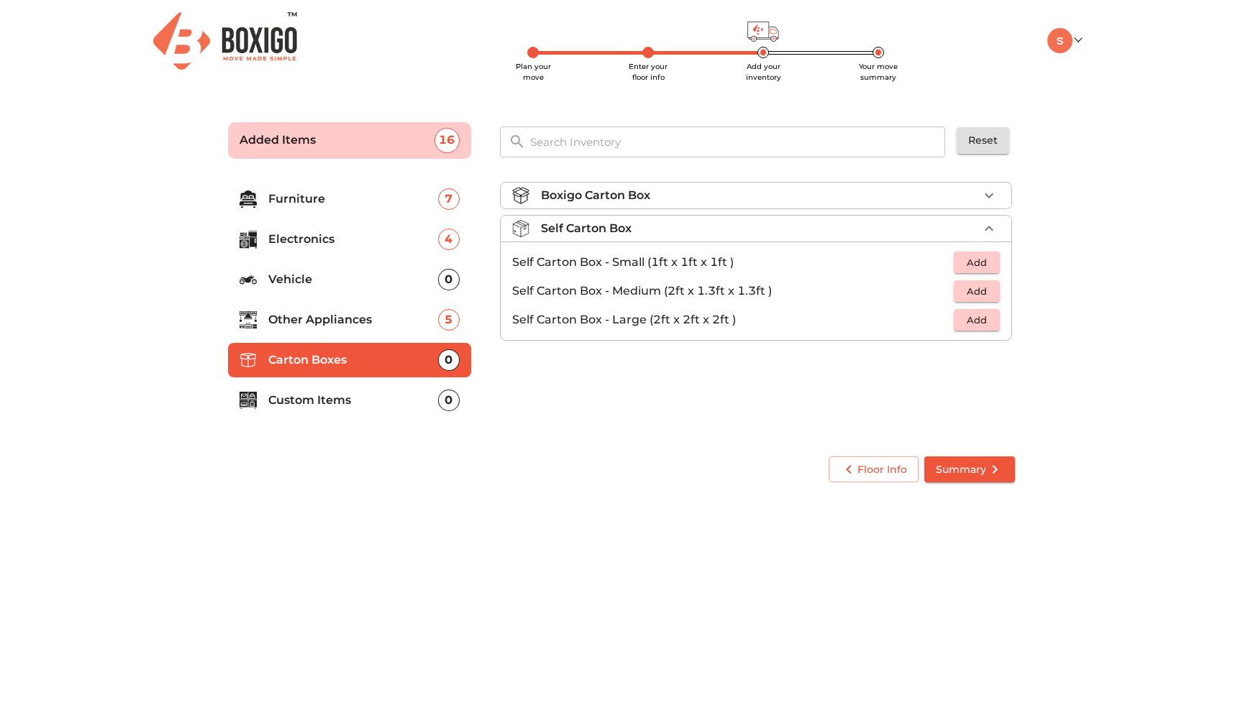
click at [582, 225] on p "Self Carton Box" at bounding box center [586, 228] width 91 height 17
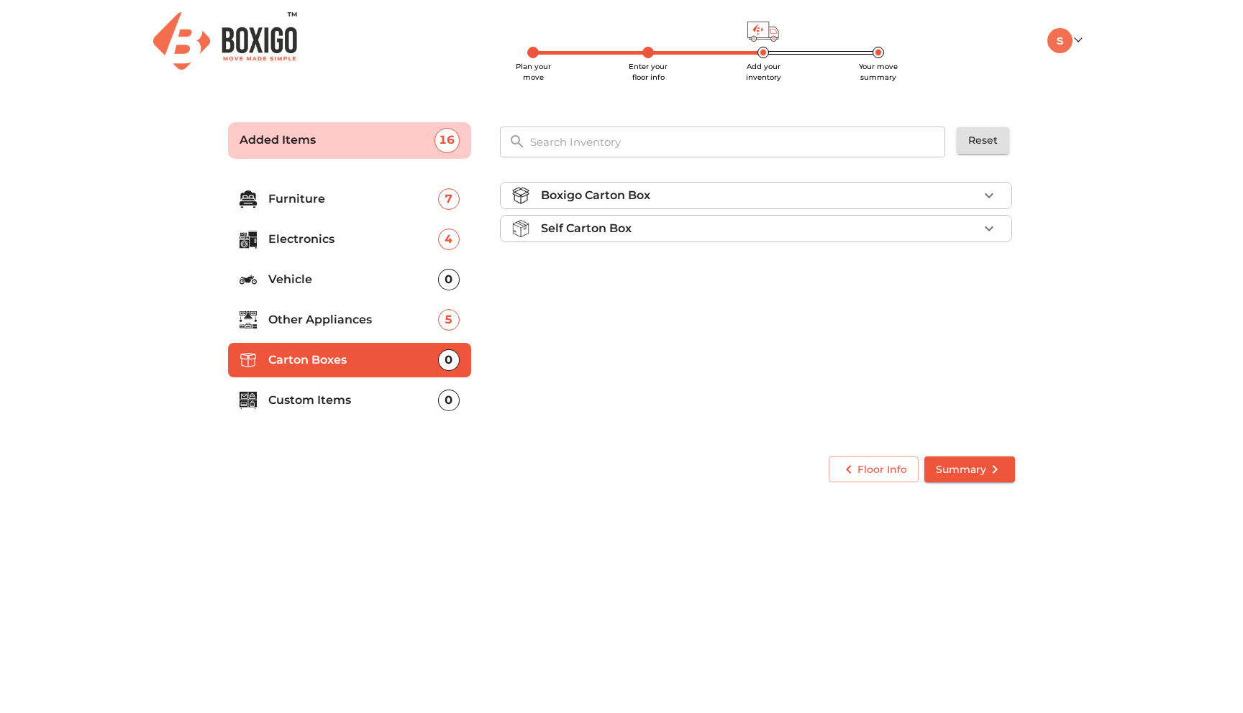
click at [314, 393] on p "Custom Items" at bounding box center [353, 400] width 170 height 17
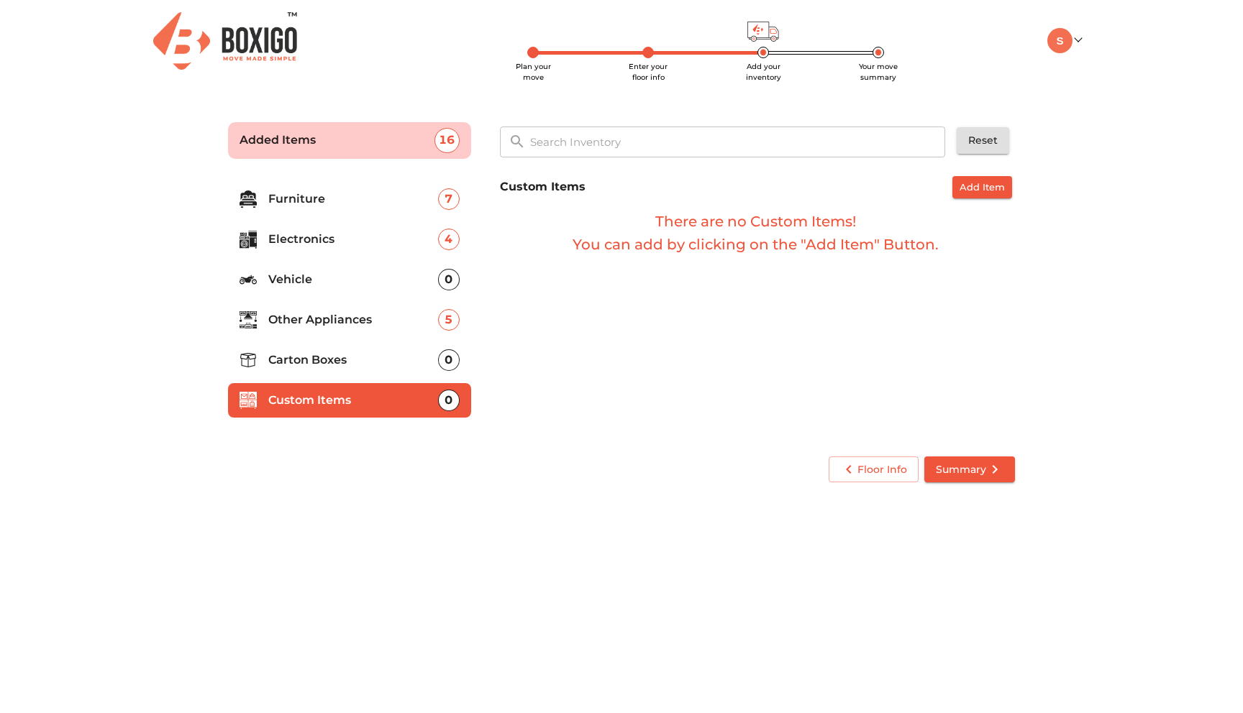
click at [315, 322] on p "Other Appliances" at bounding box center [353, 319] width 170 height 17
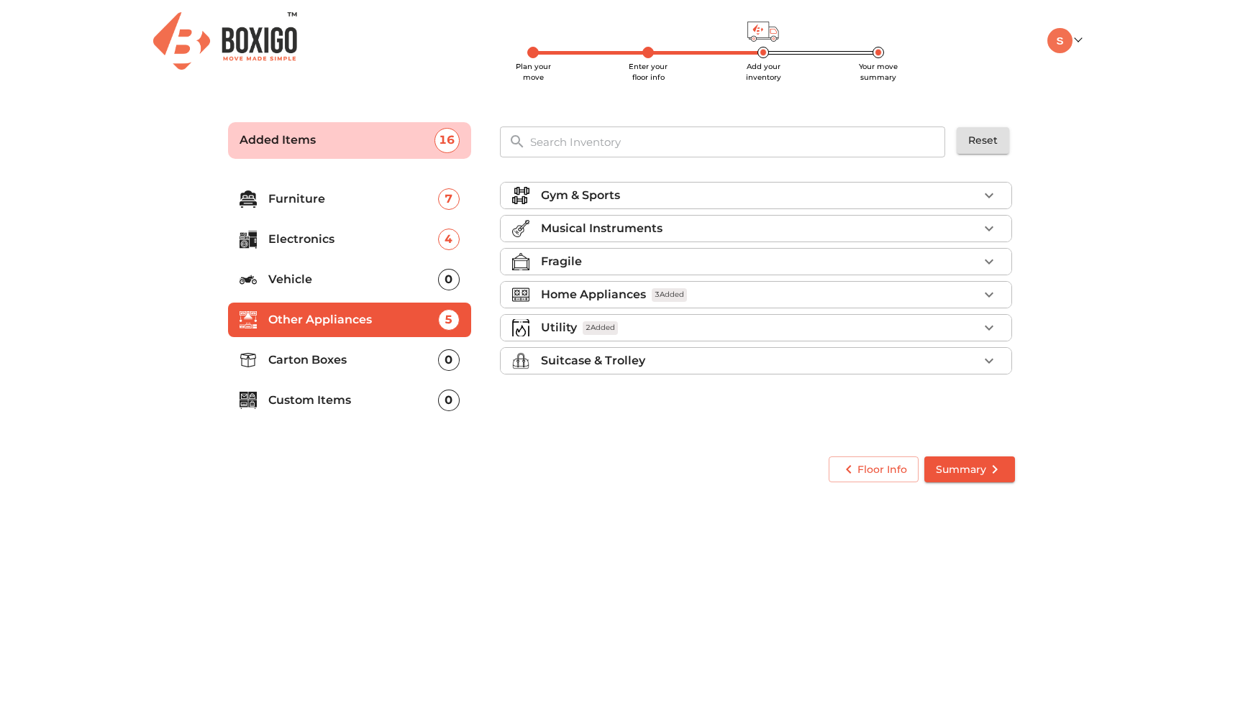
click at [544, 357] on p "Suitcase & Trolley" at bounding box center [593, 360] width 104 height 17
click at [981, 396] on span "Add" at bounding box center [977, 395] width 32 height 17
click at [984, 395] on icon "button" at bounding box center [988, 394] width 17 height 17
click at [984, 425] on span "Add" at bounding box center [977, 424] width 32 height 17
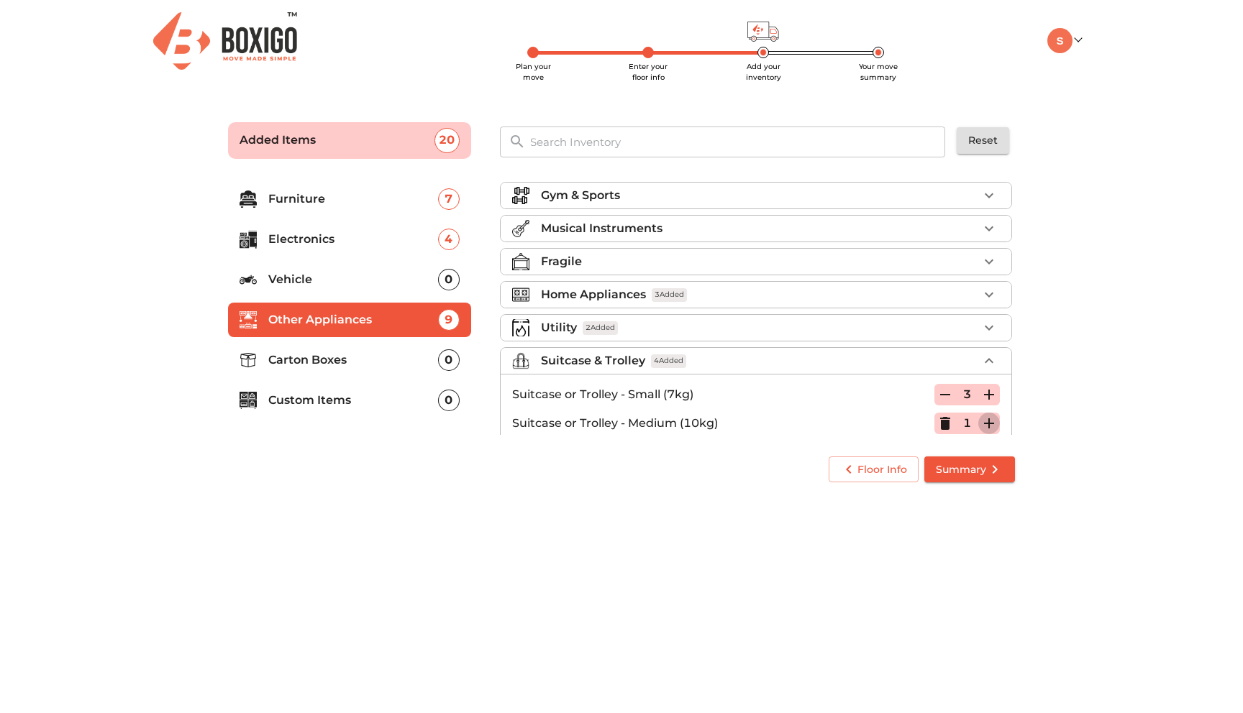
click at [984, 423] on icon "button" at bounding box center [989, 424] width 10 height 10
click at [713, 294] on div "Home Appliances 3 Added" at bounding box center [759, 294] width 437 height 17
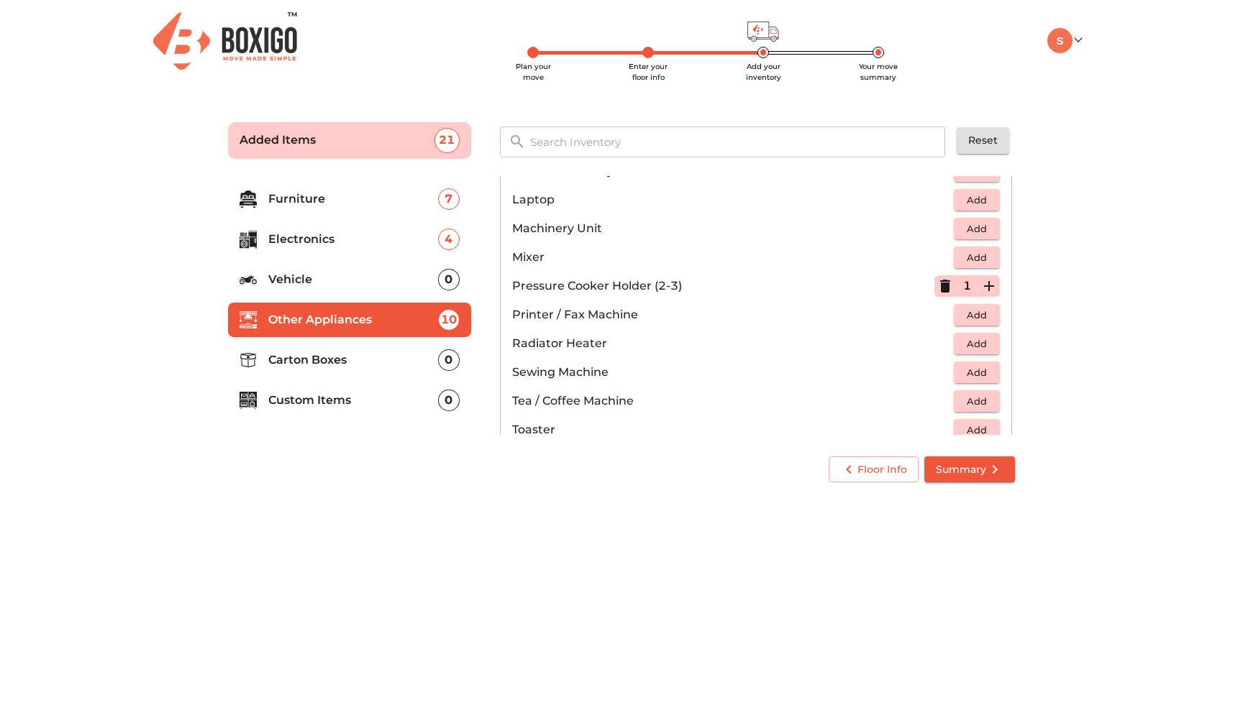
scroll to position [776, 0]
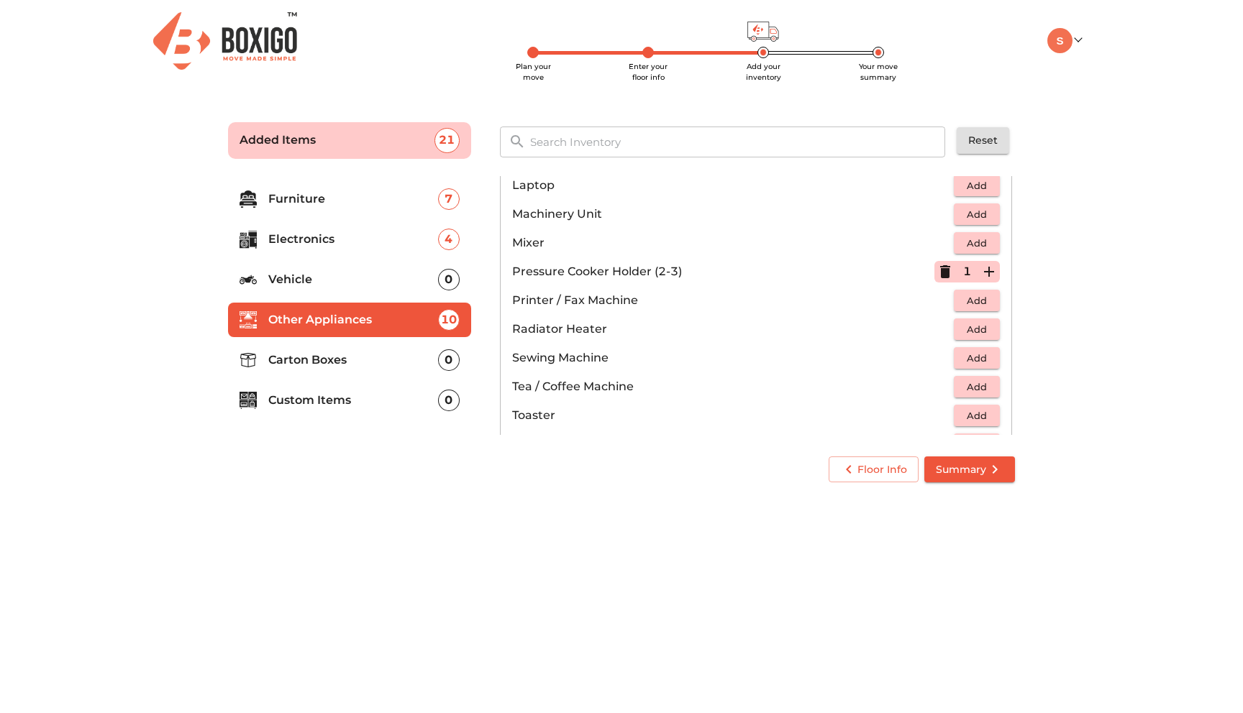
click at [672, 639] on body "Plan your move Enter your floor info Add your inventory Your move summary My Mo…" at bounding box center [621, 356] width 1243 height 713
click at [971, 467] on span "Summary" at bounding box center [970, 470] width 68 height 18
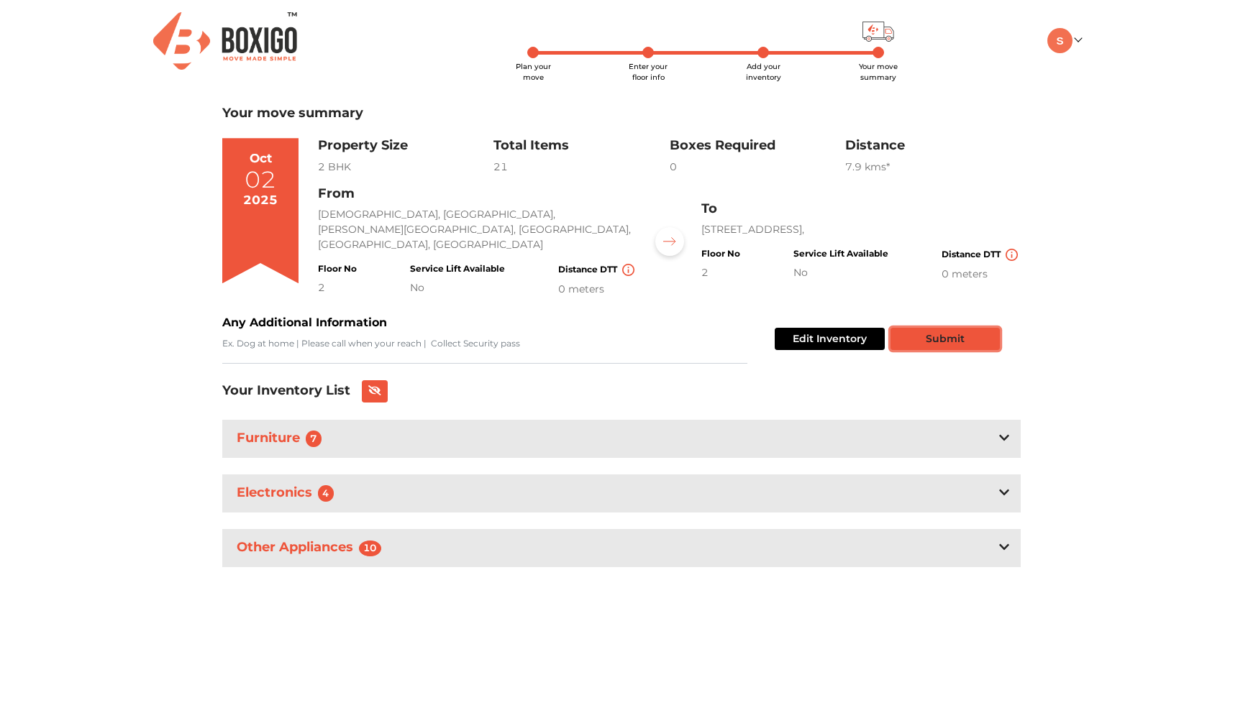
click at [952, 342] on button "Submit" at bounding box center [944, 339] width 109 height 22
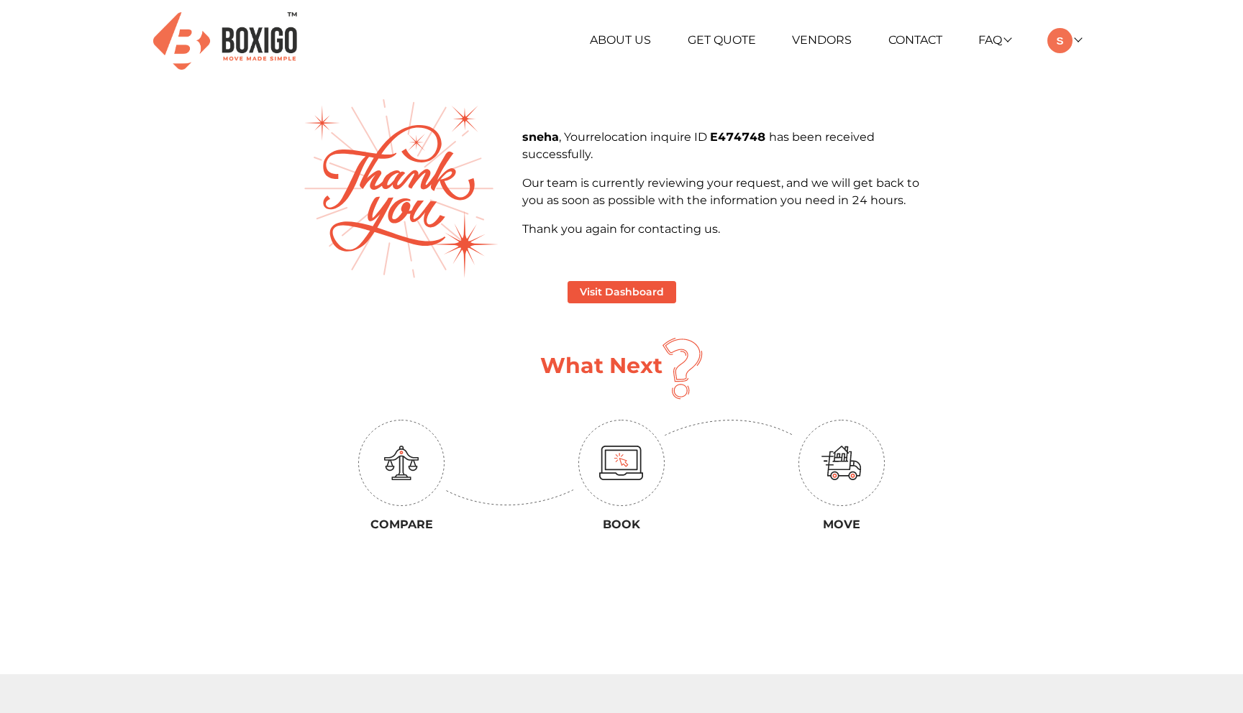
click at [641, 140] on span "relocation" at bounding box center [620, 137] width 60 height 14
click at [712, 149] on p "sneha , Your relocation inquire ID E474748 has been received successfully." at bounding box center [731, 146] width 419 height 35
